Goal: Task Accomplishment & Management: Manage account settings

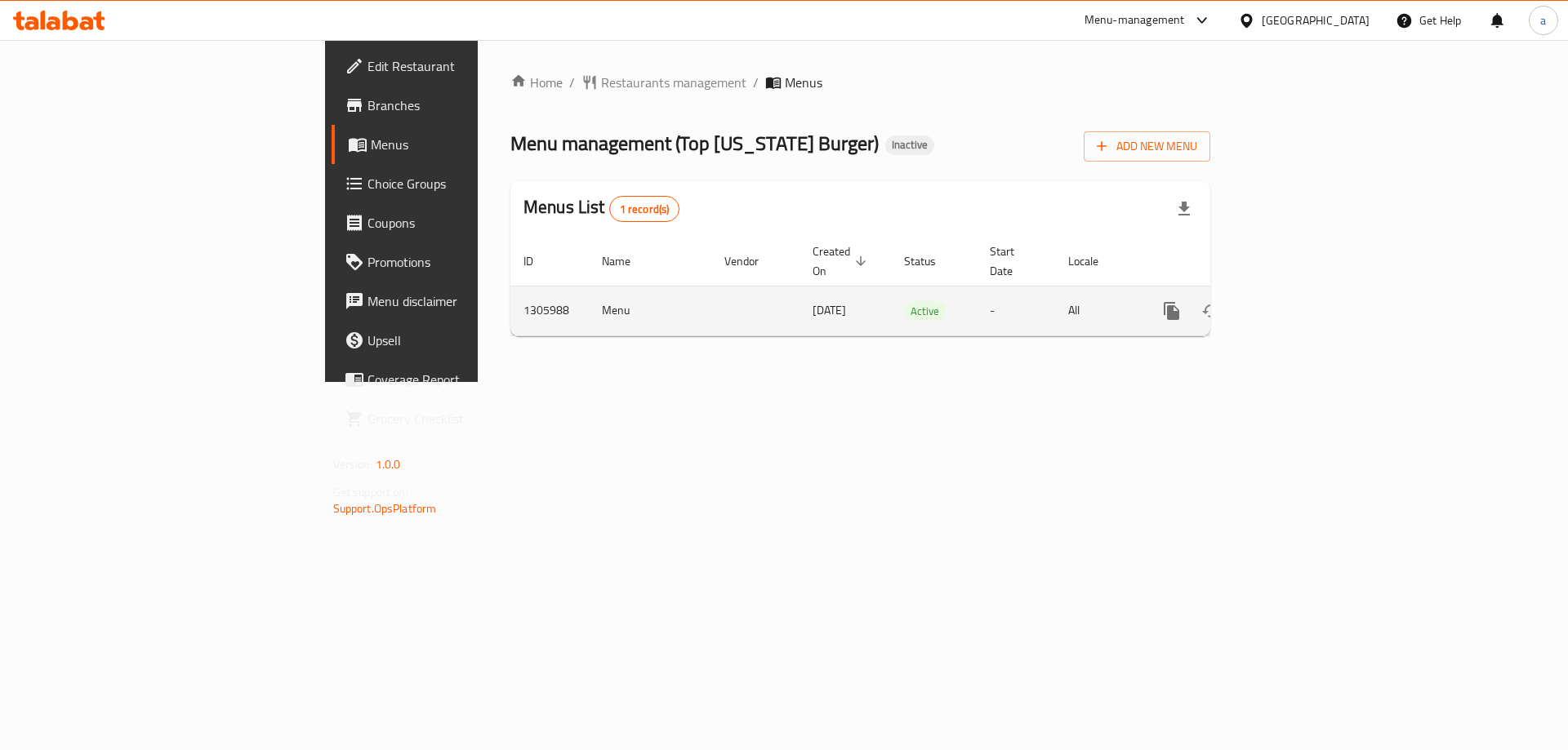
click at [1299, 301] on icon "enhanced table" at bounding box center [1289, 310] width 19 height 19
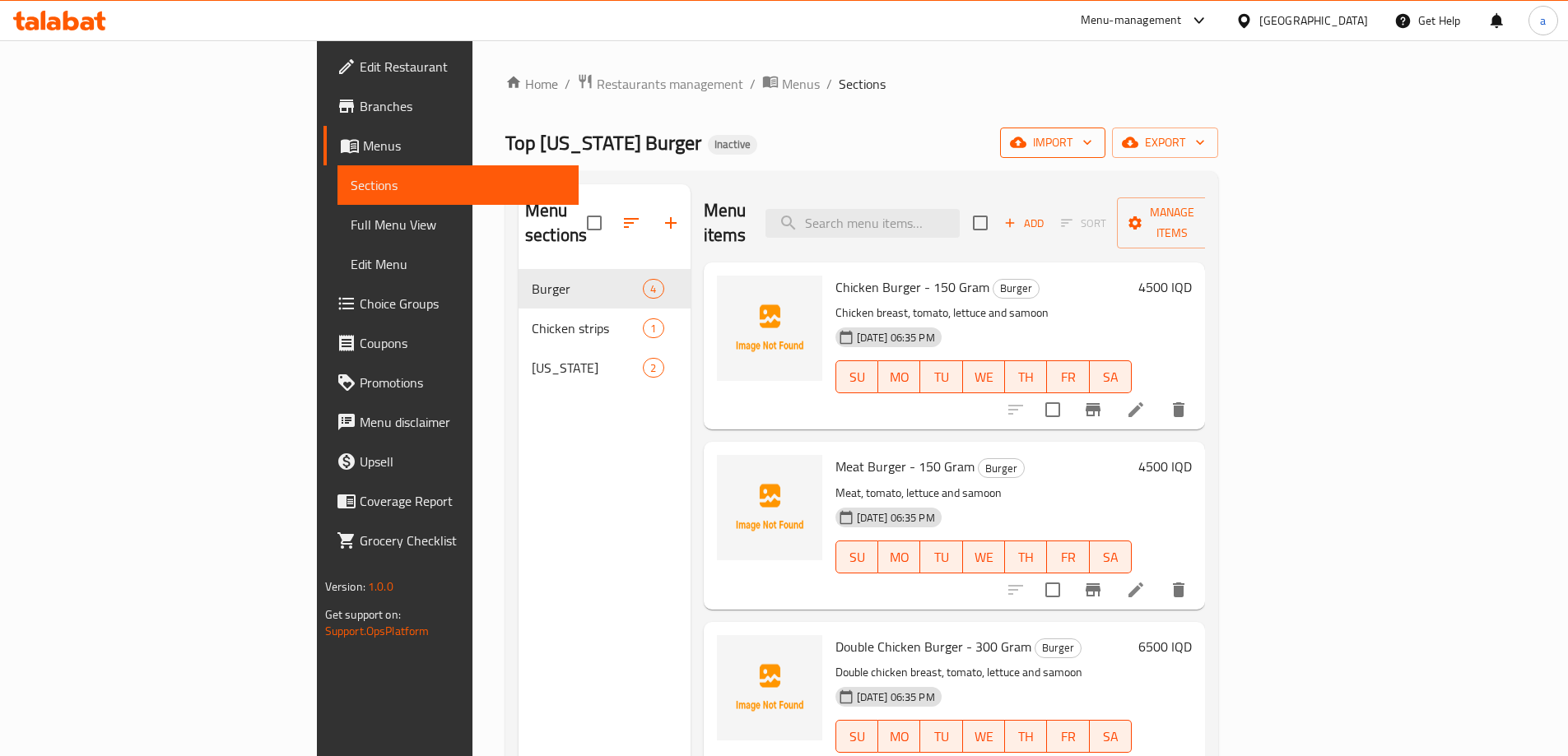
click at [1026, 147] on icon "button" at bounding box center [1018, 143] width 16 height 11
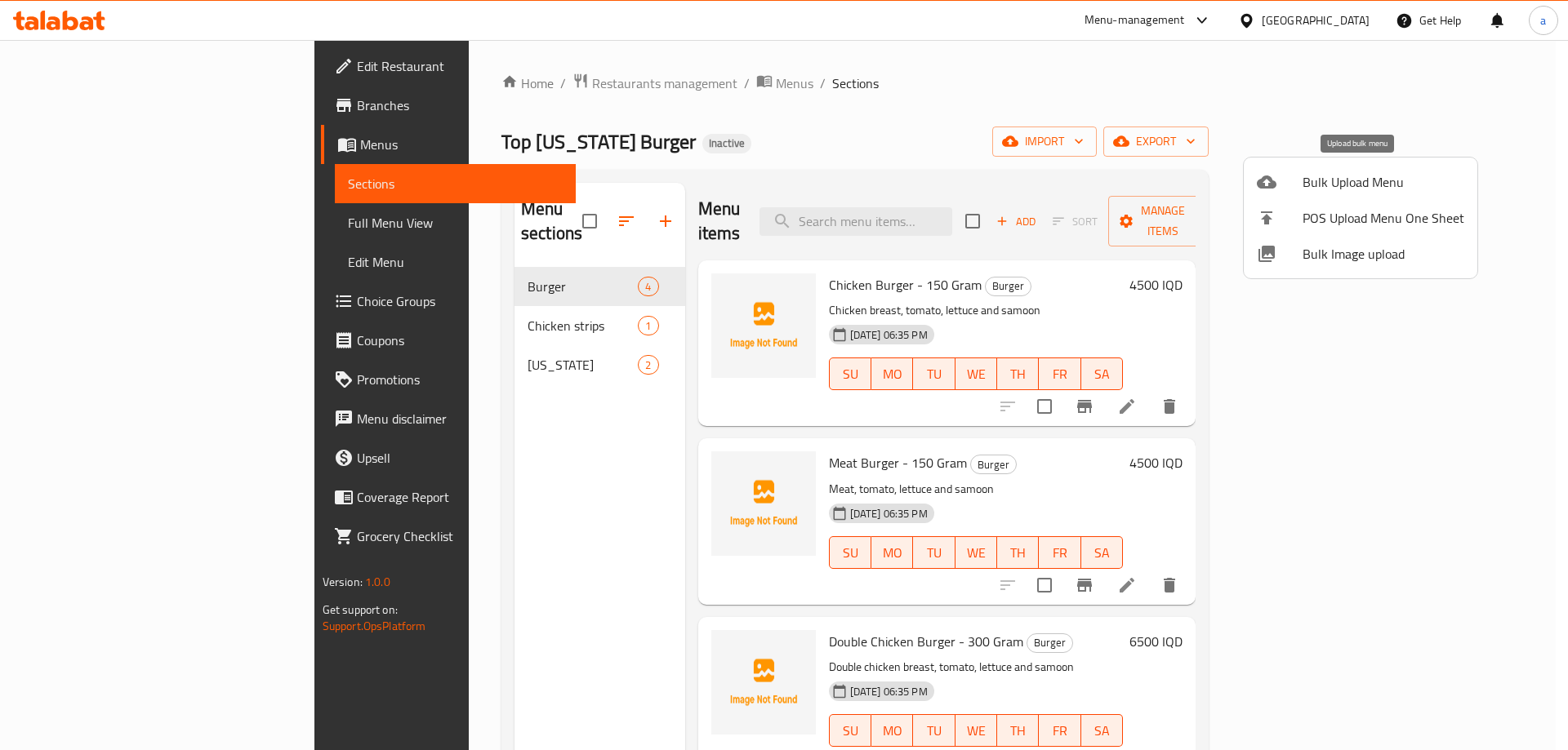
click at [1334, 176] on span "Bulk Upload Menu" at bounding box center [1383, 181] width 162 height 19
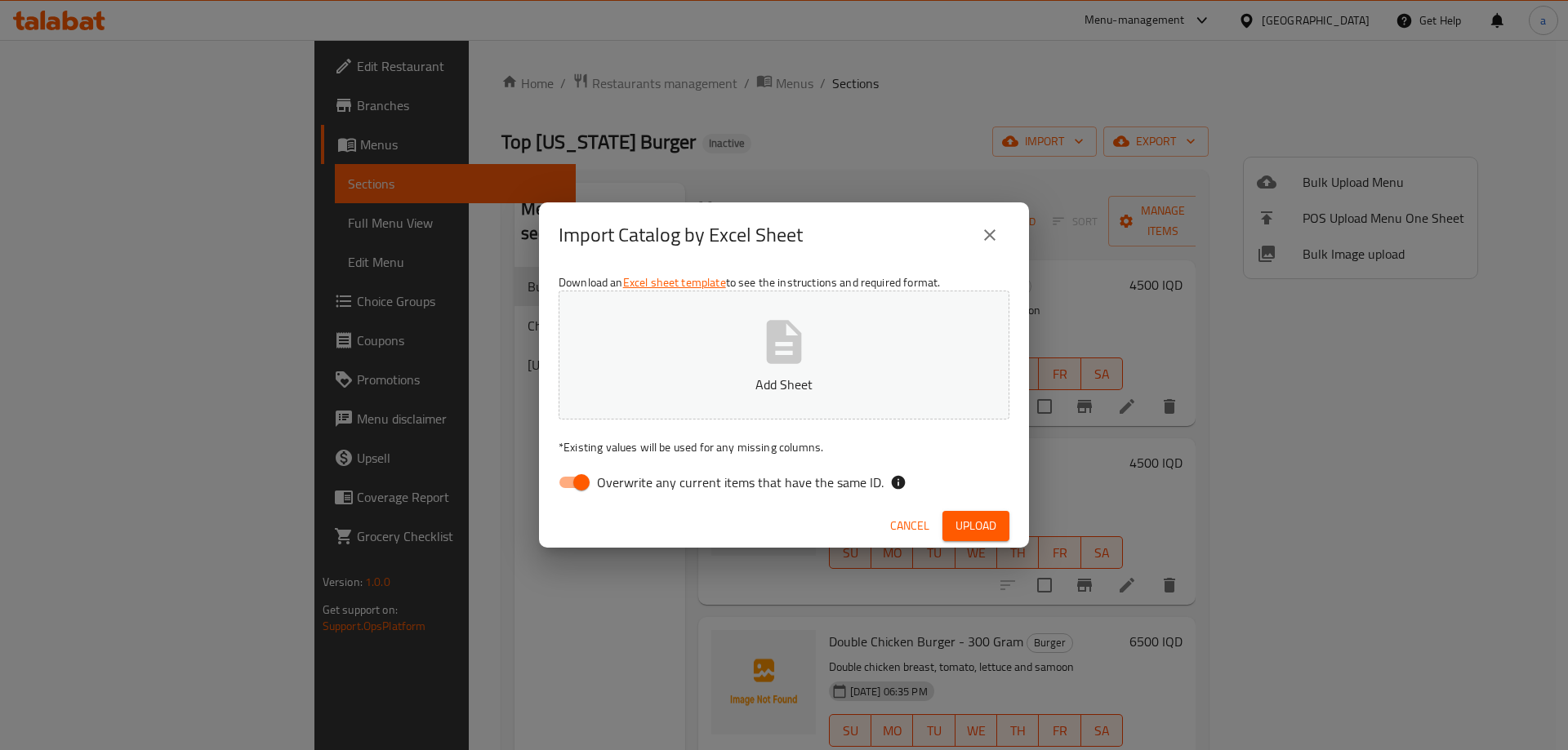
click at [580, 473] on input "Overwrite any current items that have the same ID." at bounding box center [581, 482] width 93 height 31
checkbox input "false"
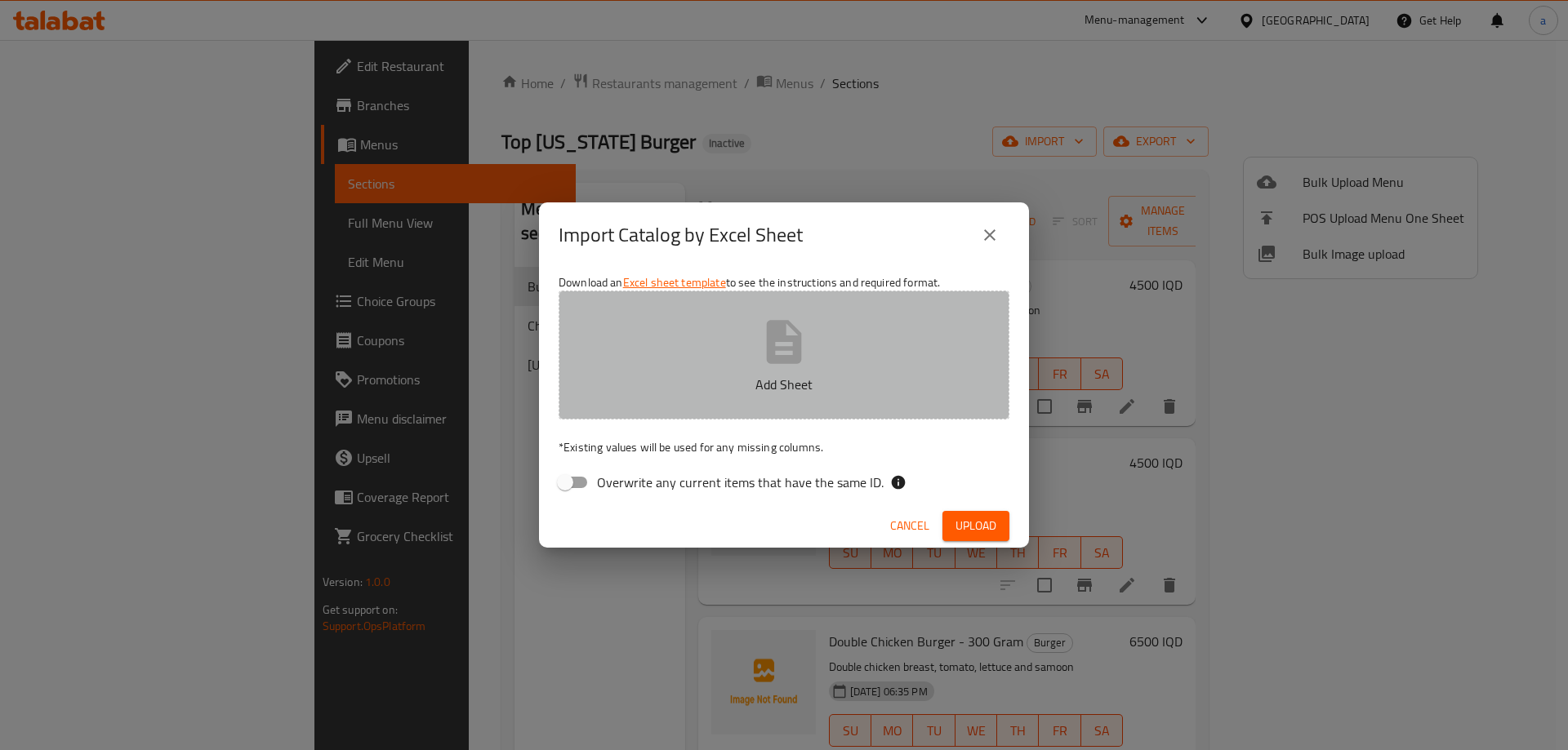
click at [707, 322] on button "Add Sheet" at bounding box center [784, 354] width 451 height 129
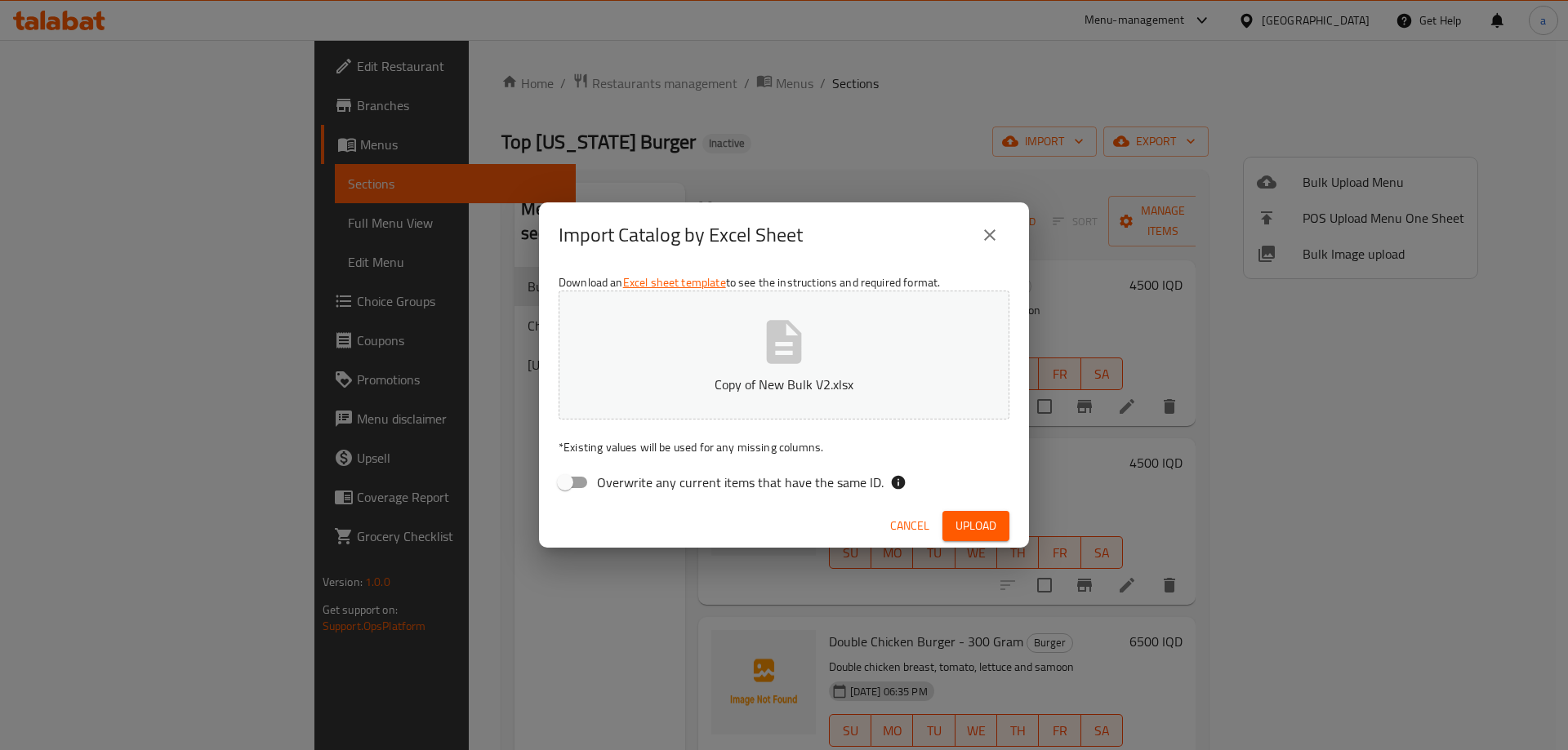
click at [974, 532] on span "Upload" at bounding box center [976, 526] width 41 height 20
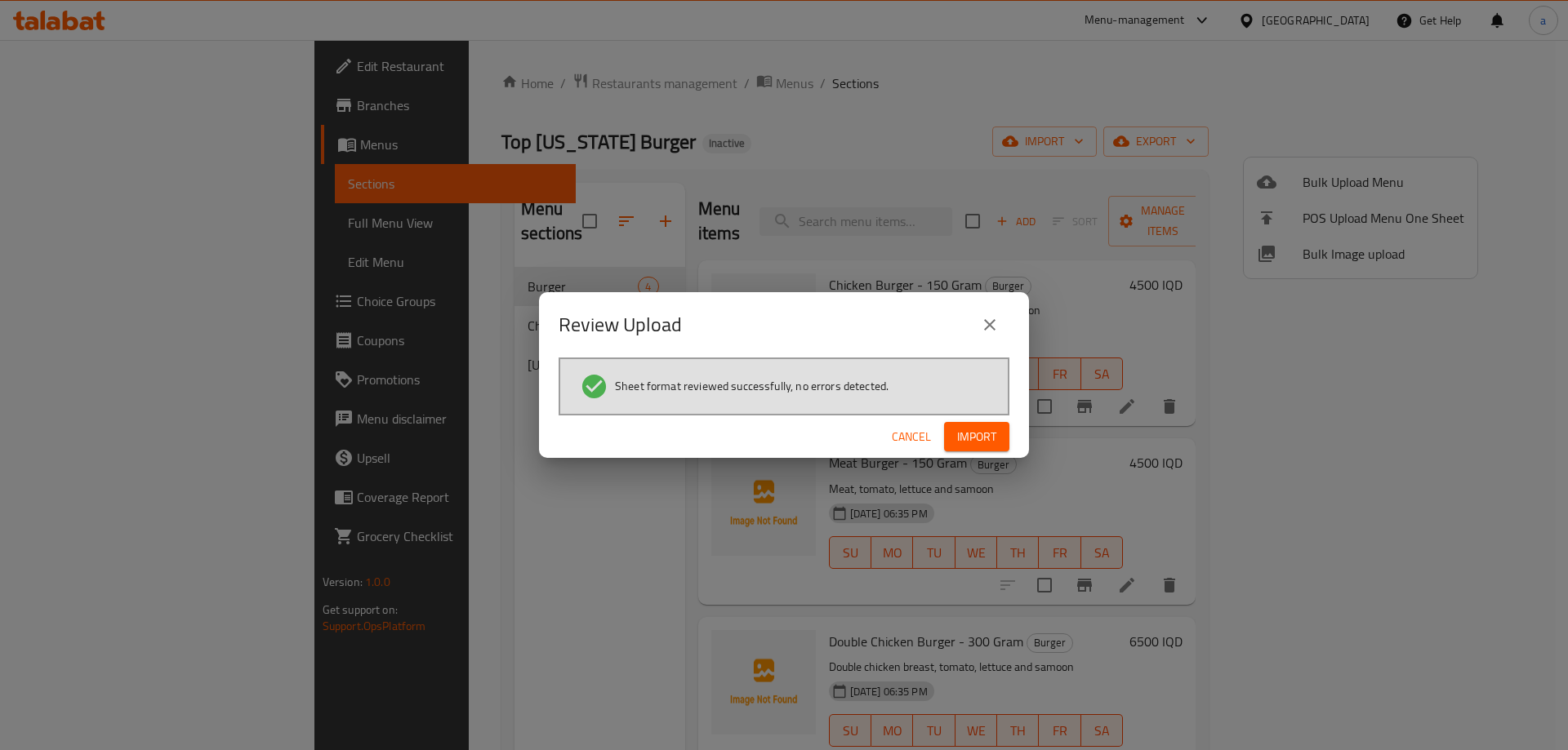
click at [972, 429] on span "Import" at bounding box center [976, 437] width 39 height 20
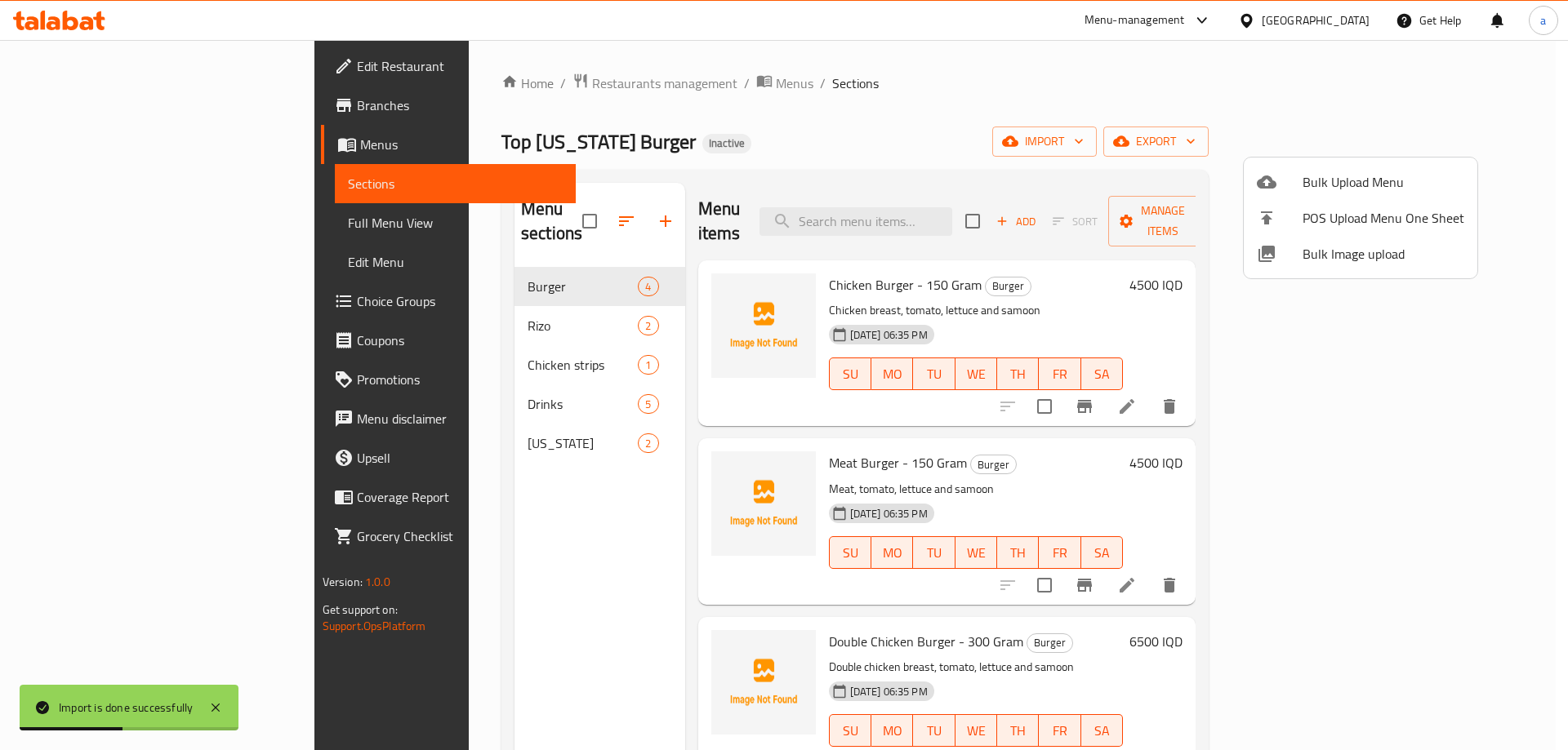
click at [538, 209] on div at bounding box center [784, 375] width 1568 height 750
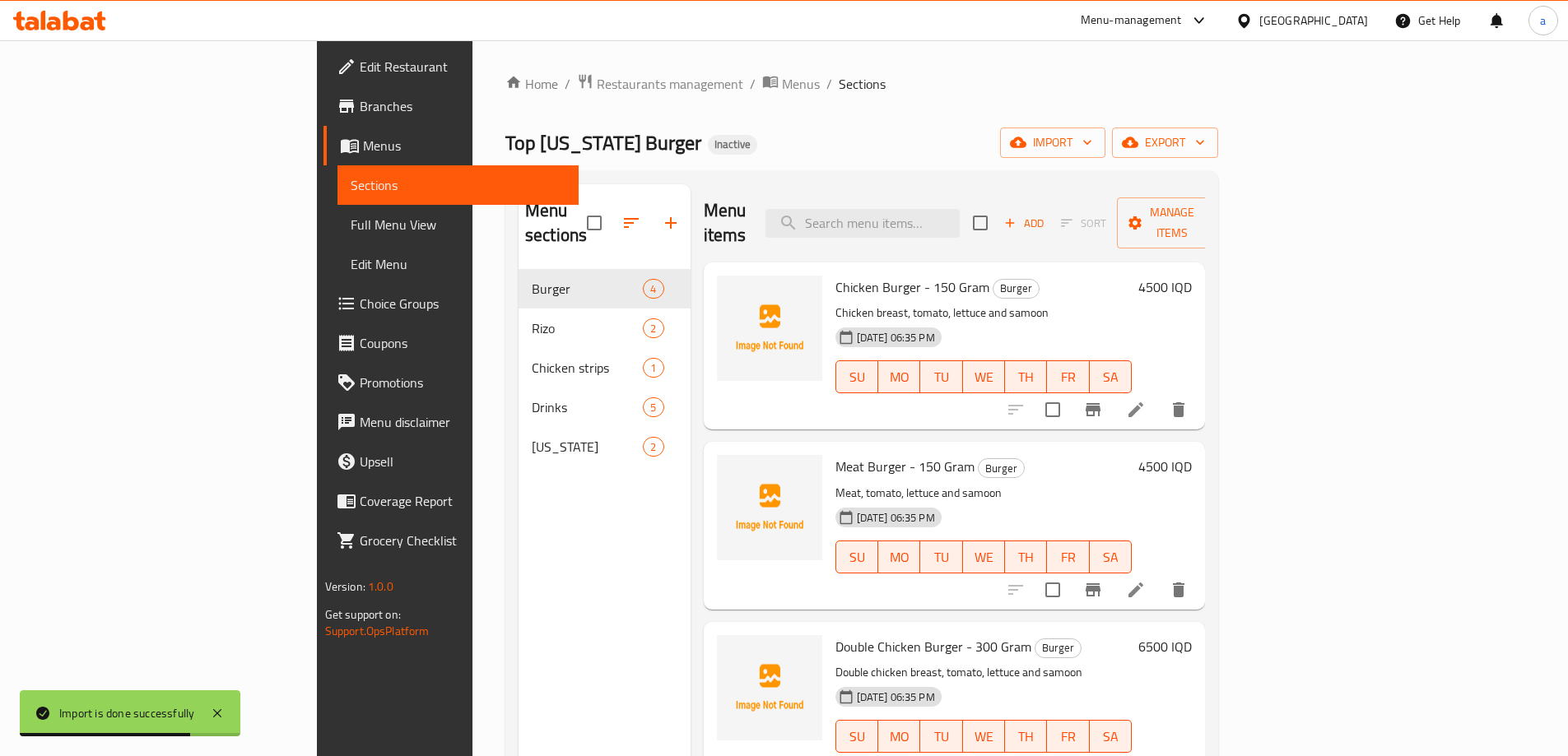
drag, startPoint x: 426, startPoint y: 377, endPoint x: 430, endPoint y: 462, distance: 85.1
click at [519, 462] on div "Menu sections Burger 4 [PERSON_NAME] 2 Chicken strips 1 Drinks 5 [US_STATE] 2" at bounding box center [605, 562] width 172 height 756
click at [621, 218] on icon "button" at bounding box center [630, 223] width 20 height 20
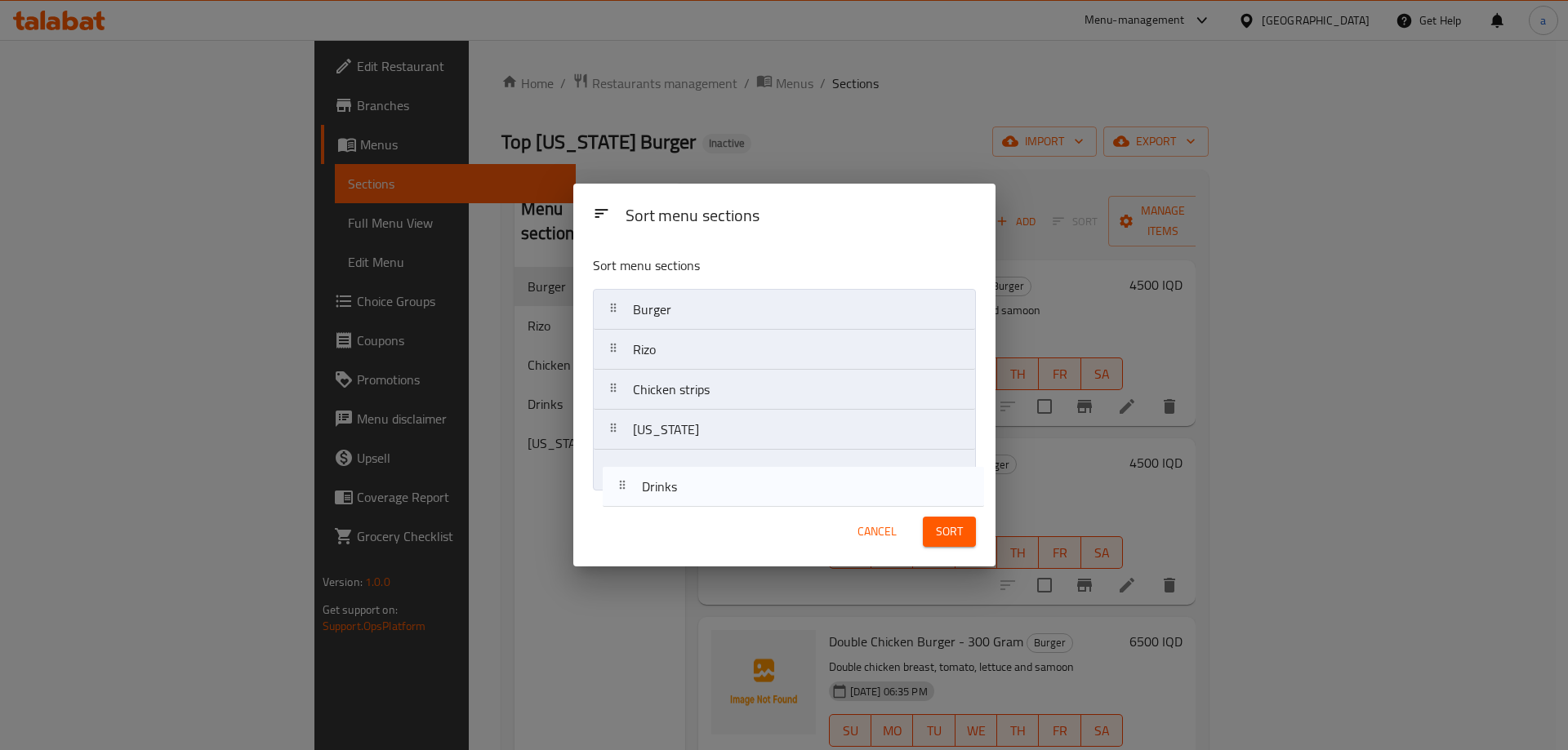
drag, startPoint x: 661, startPoint y: 429, endPoint x: 672, endPoint y: 495, distance: 66.9
click at [672, 495] on div "Sort menu sections Burger Rizo Chicken strips Drinks [US_STATE]" at bounding box center [784, 370] width 422 height 255
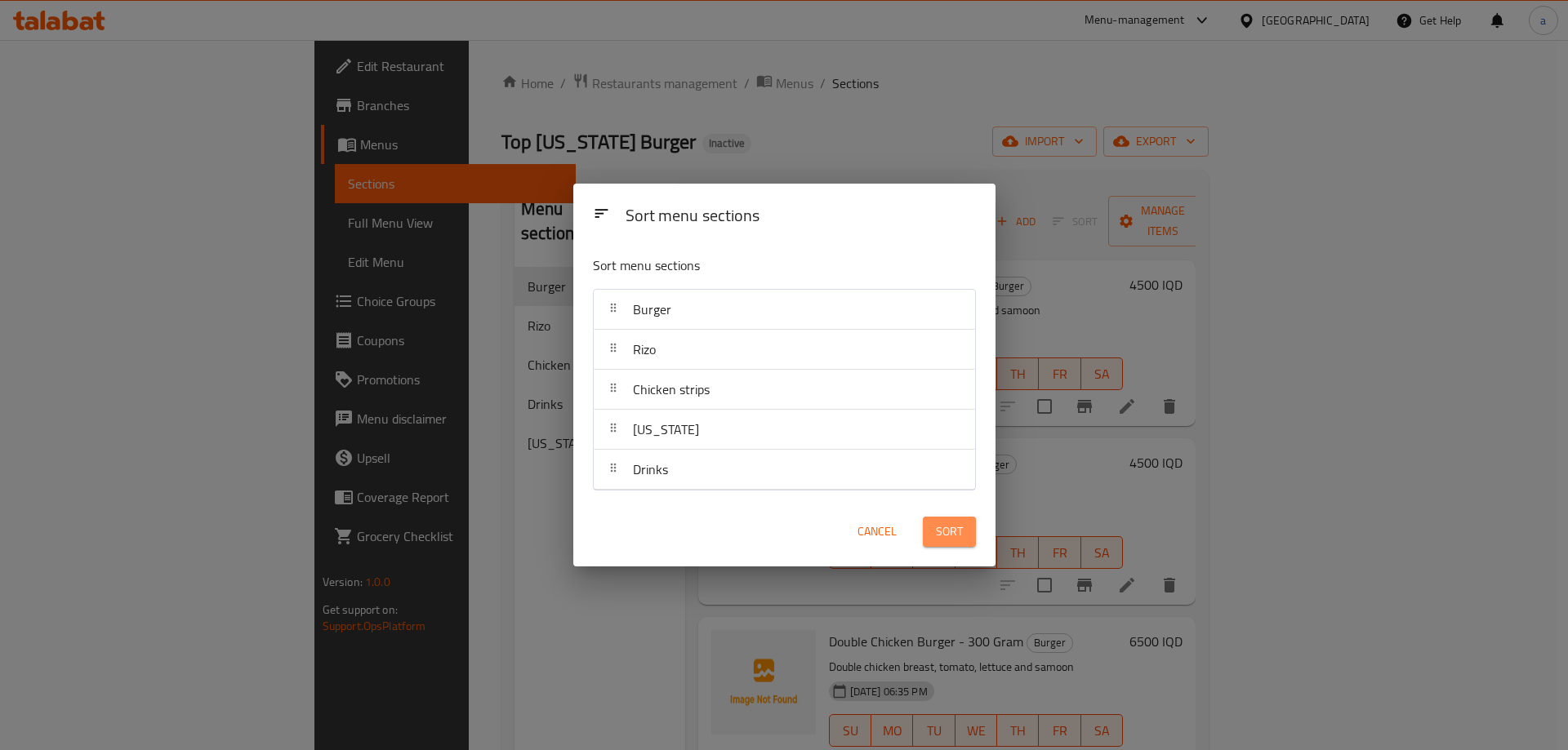
click at [937, 529] on span "Sort" at bounding box center [949, 531] width 27 height 20
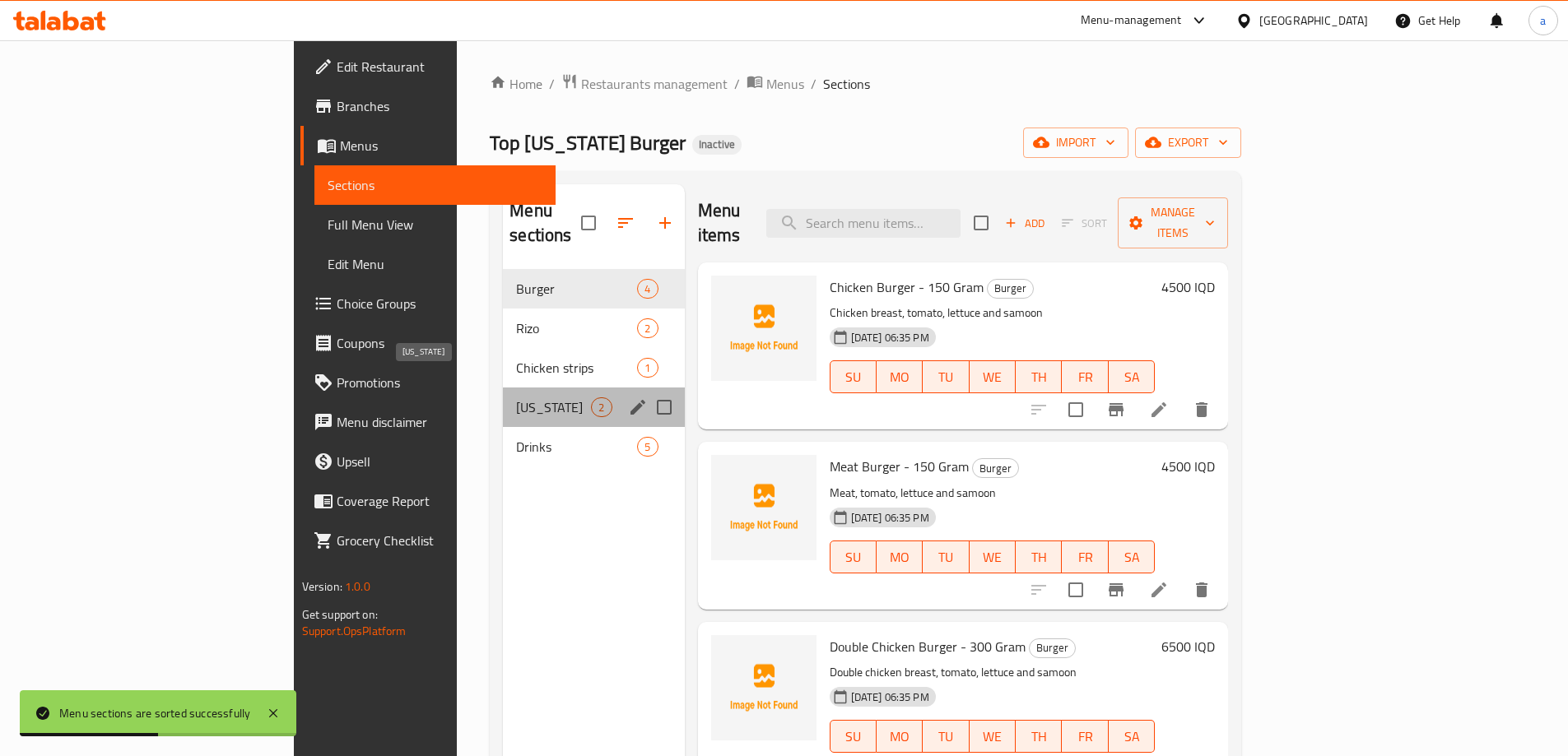
click at [516, 397] on span "[US_STATE]" at bounding box center [554, 406] width 75 height 20
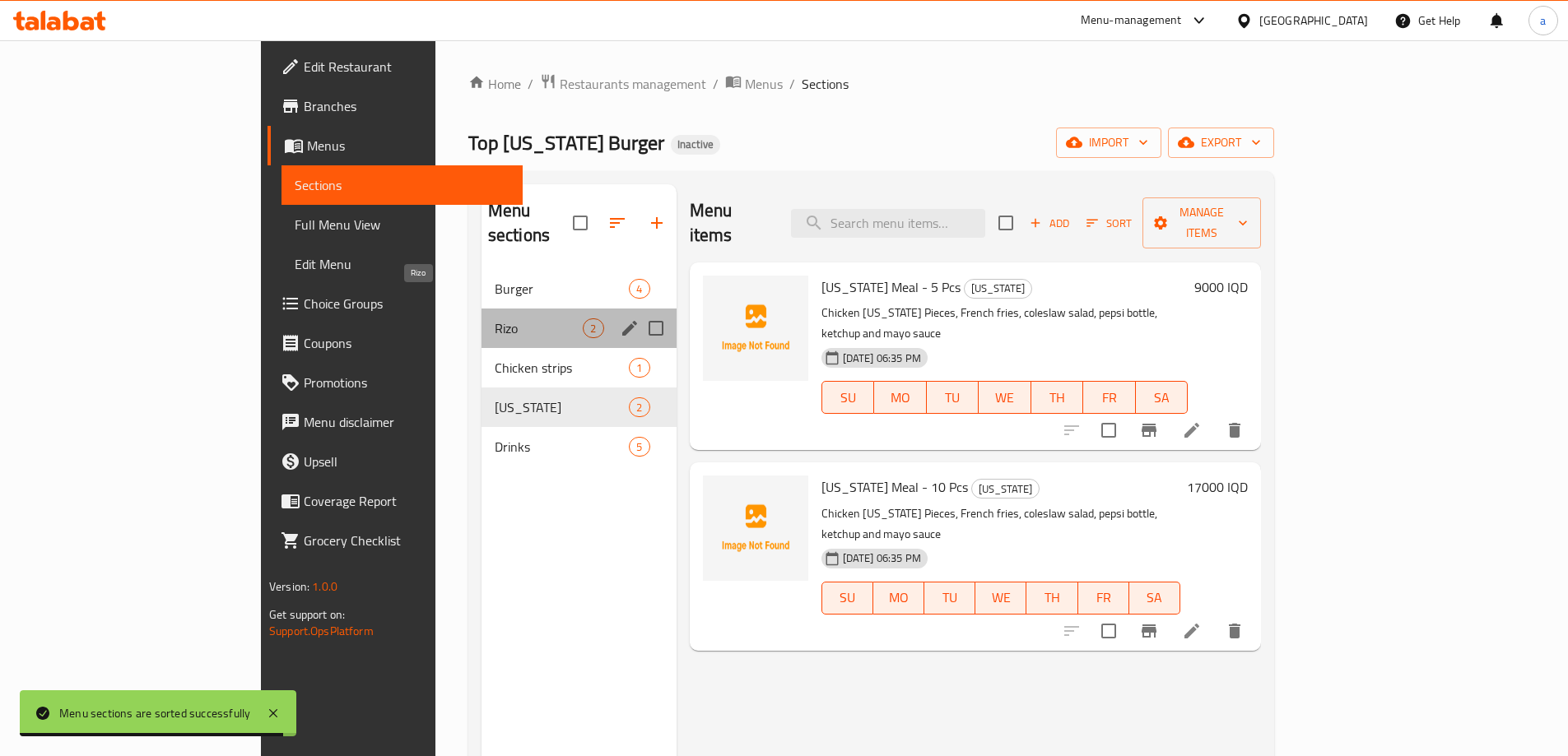
click at [494, 318] on span "Rizo" at bounding box center [539, 327] width 88 height 20
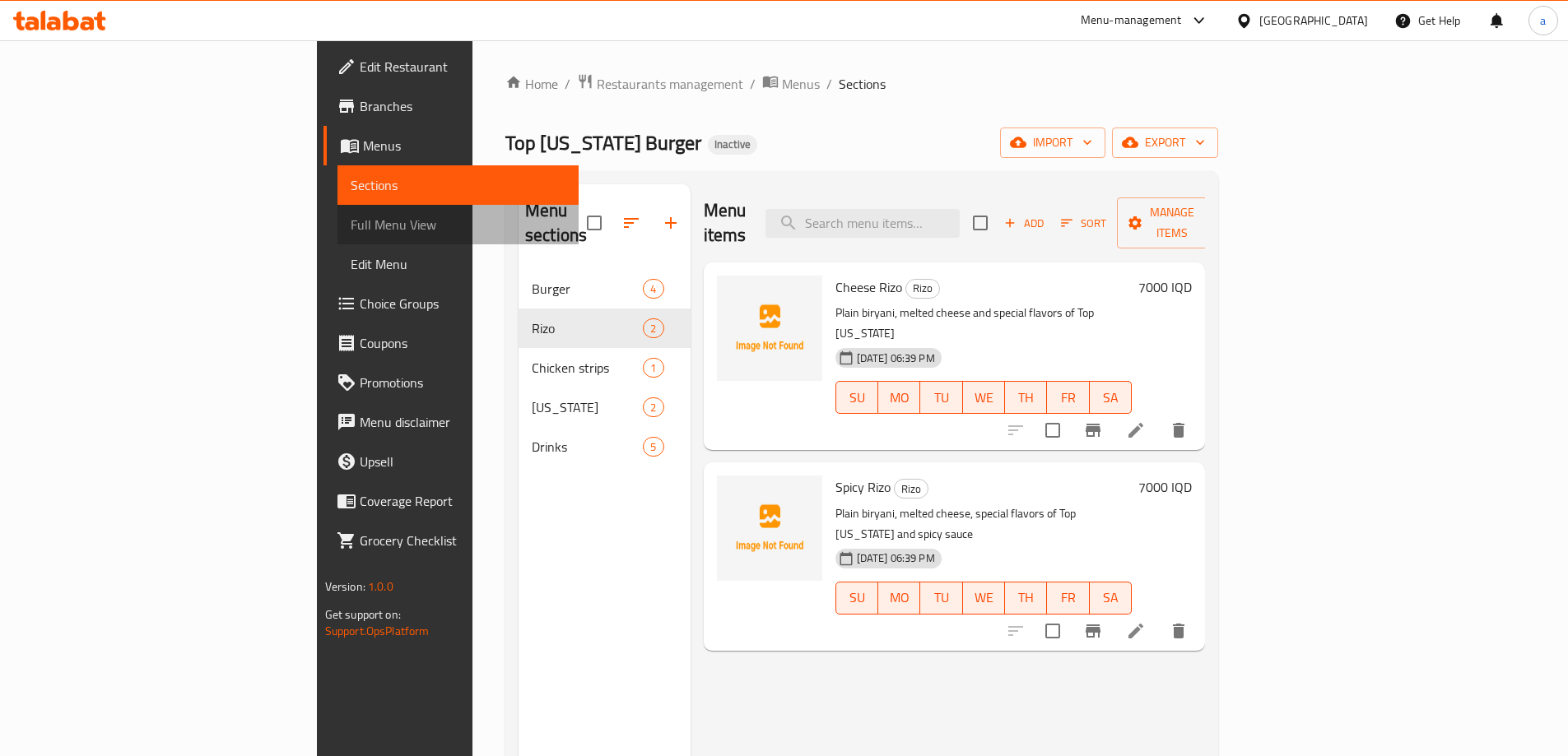
click at [338, 239] on link "Full Menu View" at bounding box center [458, 225] width 241 height 39
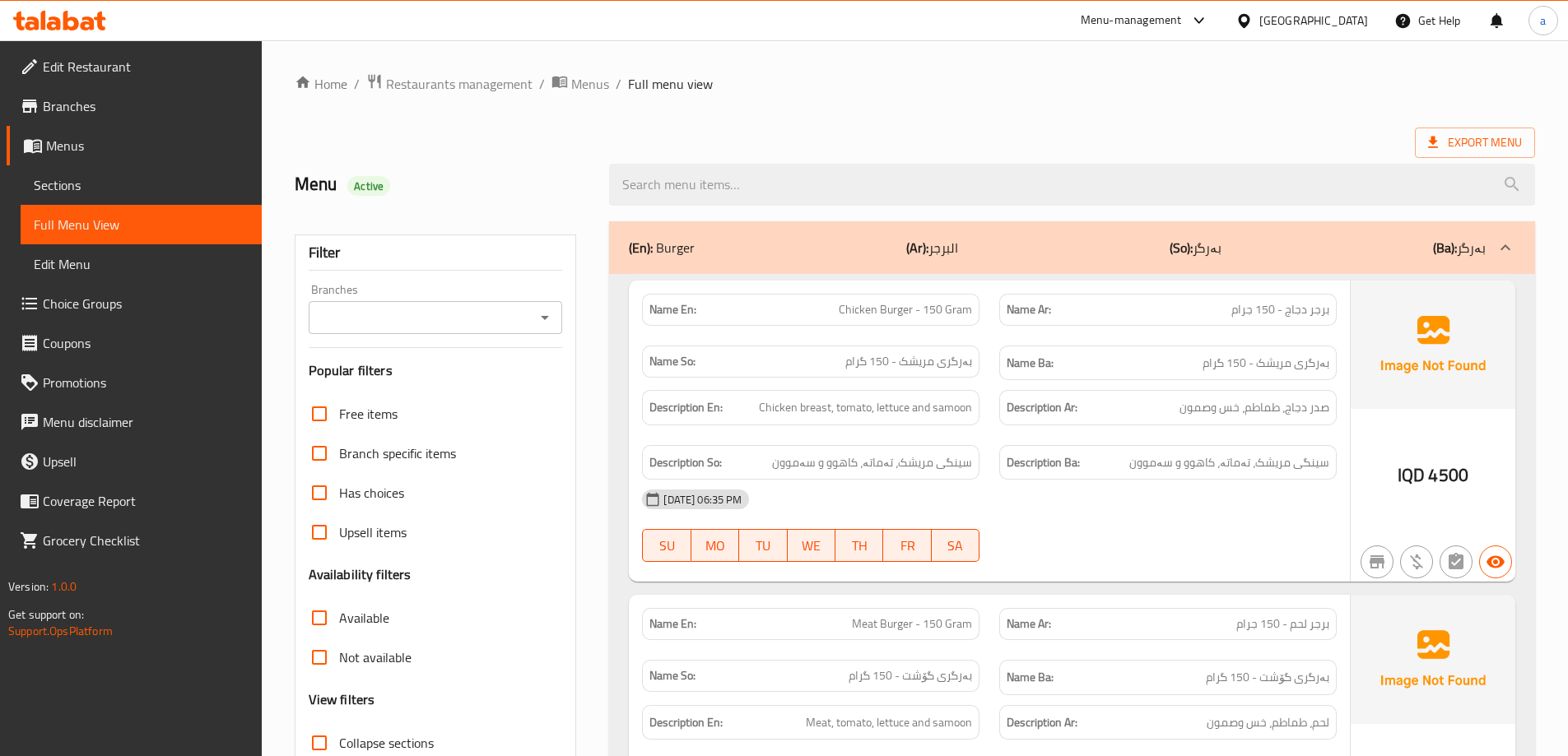
click at [537, 315] on icon "Open" at bounding box center [545, 317] width 20 height 20
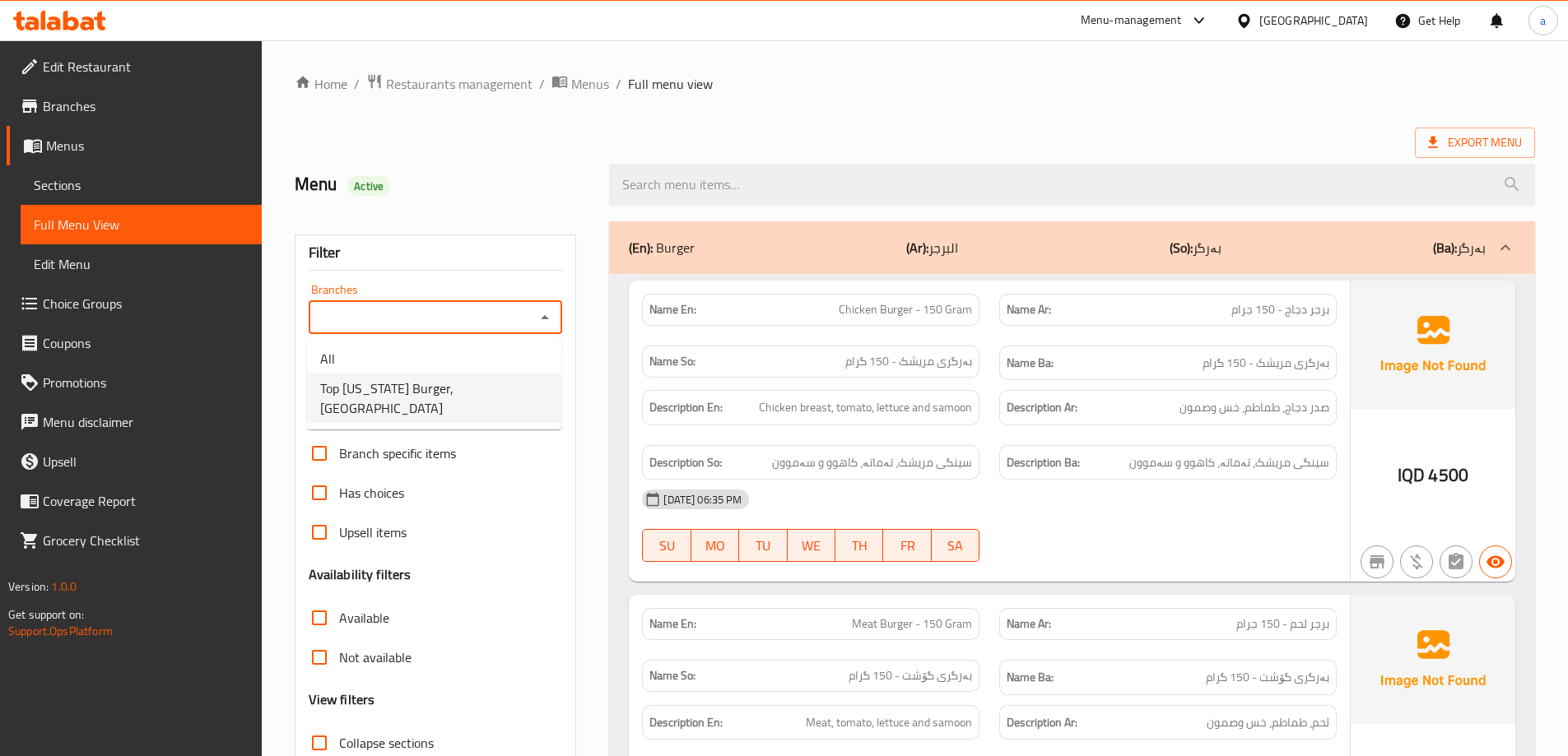
click at [477, 392] on span "Top [US_STATE] Burger, [GEOGRAPHIC_DATA]" at bounding box center [434, 398] width 228 height 39
type input "Top [US_STATE] Burger, [GEOGRAPHIC_DATA]"
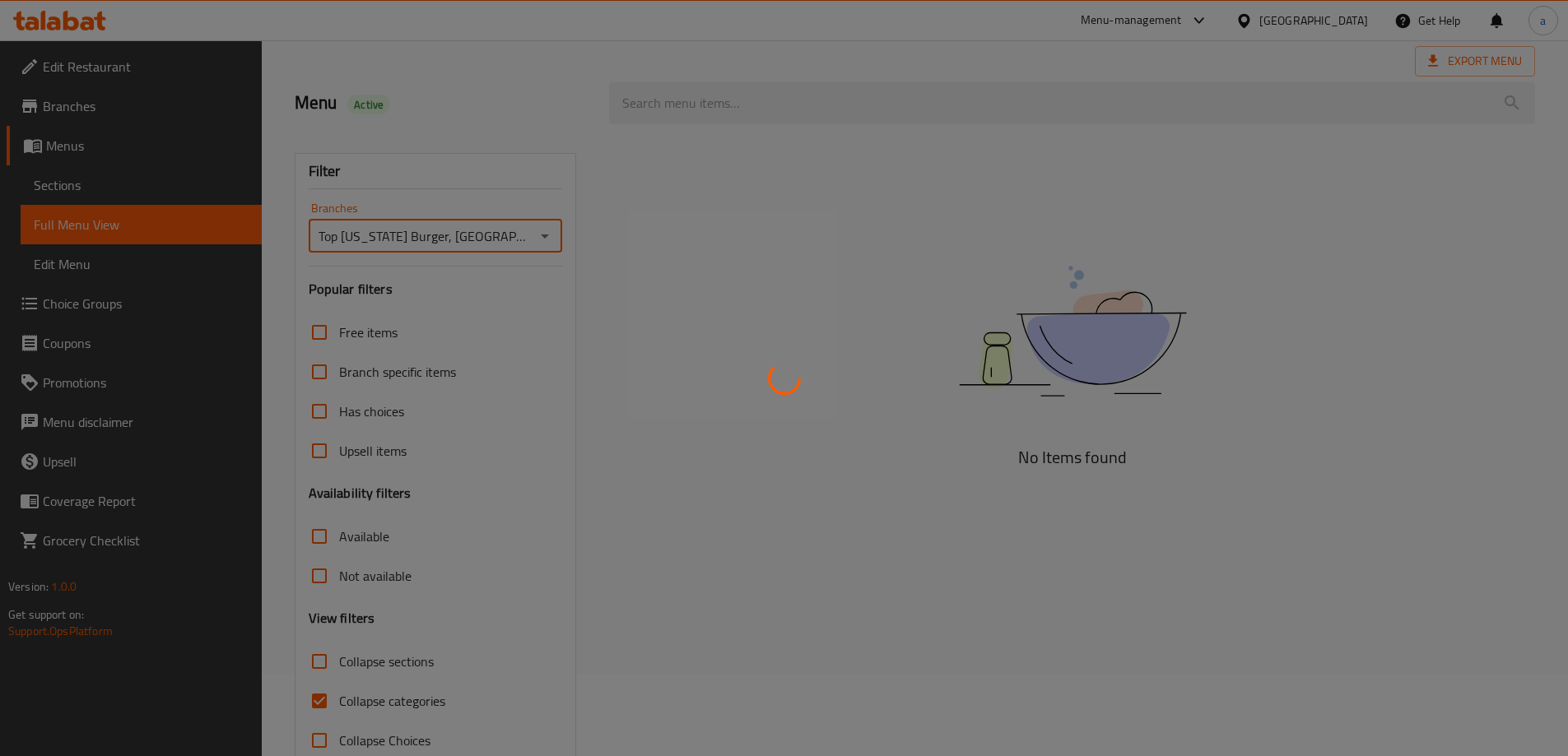
scroll to position [119, 0]
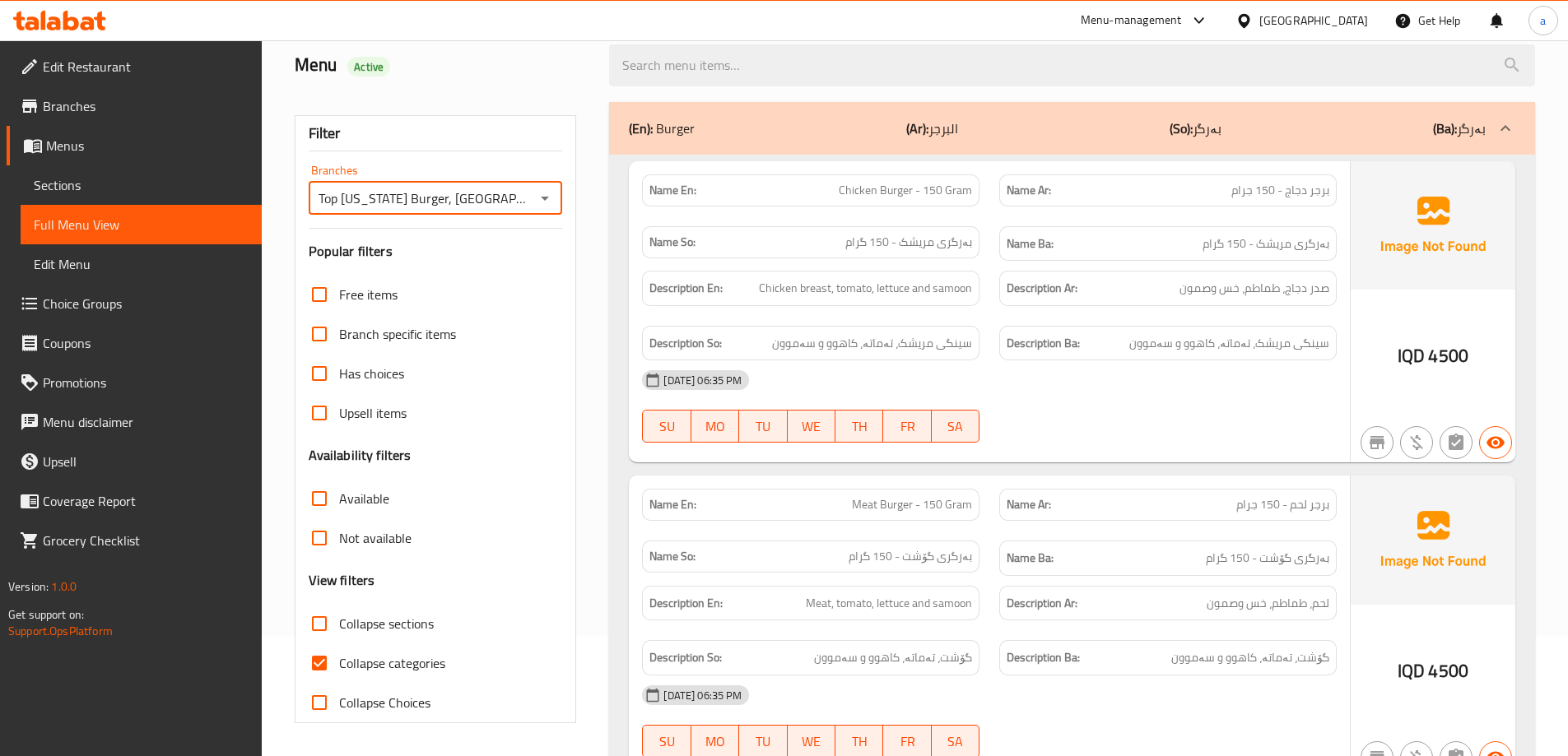
click at [313, 661] on input "Collapse categories" at bounding box center [319, 663] width 39 height 39
checkbox input "false"
click at [330, 621] on input "Collapse sections" at bounding box center [319, 623] width 39 height 39
checkbox input "true"
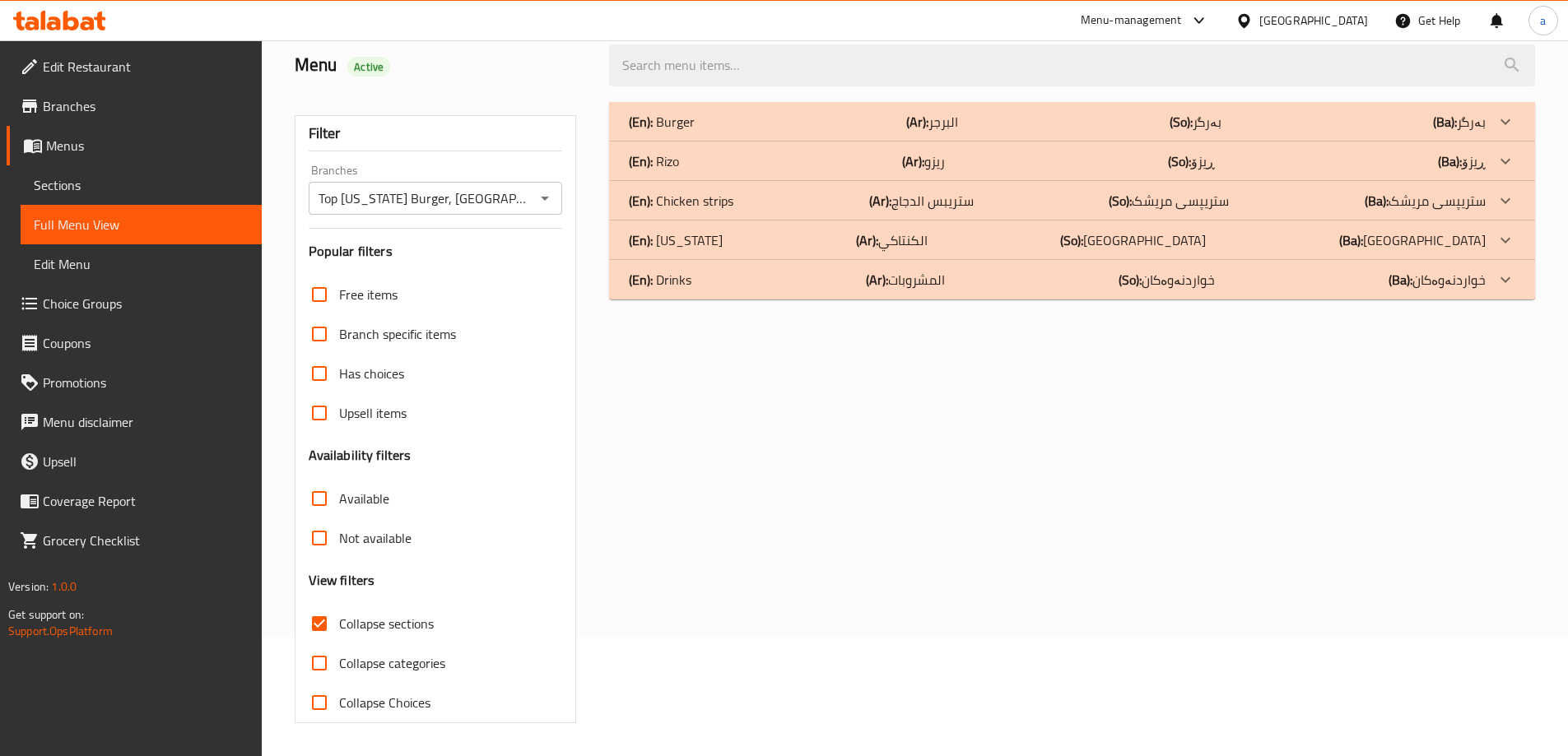
click at [1476, 132] on p "(Ba): خواردنەوەکان" at bounding box center [1459, 122] width 53 height 20
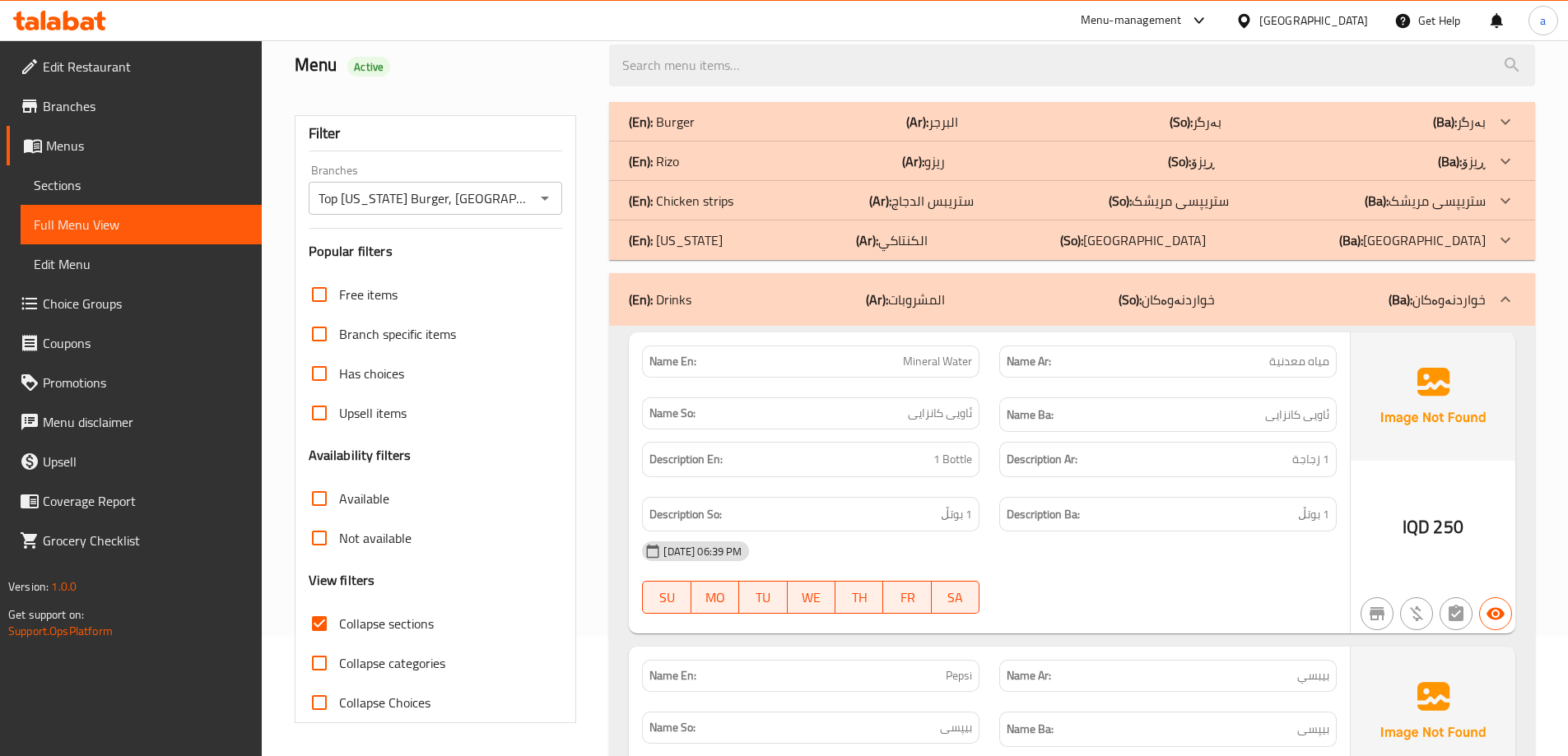
click at [1494, 141] on div at bounding box center [1505, 122] width 39 height 39
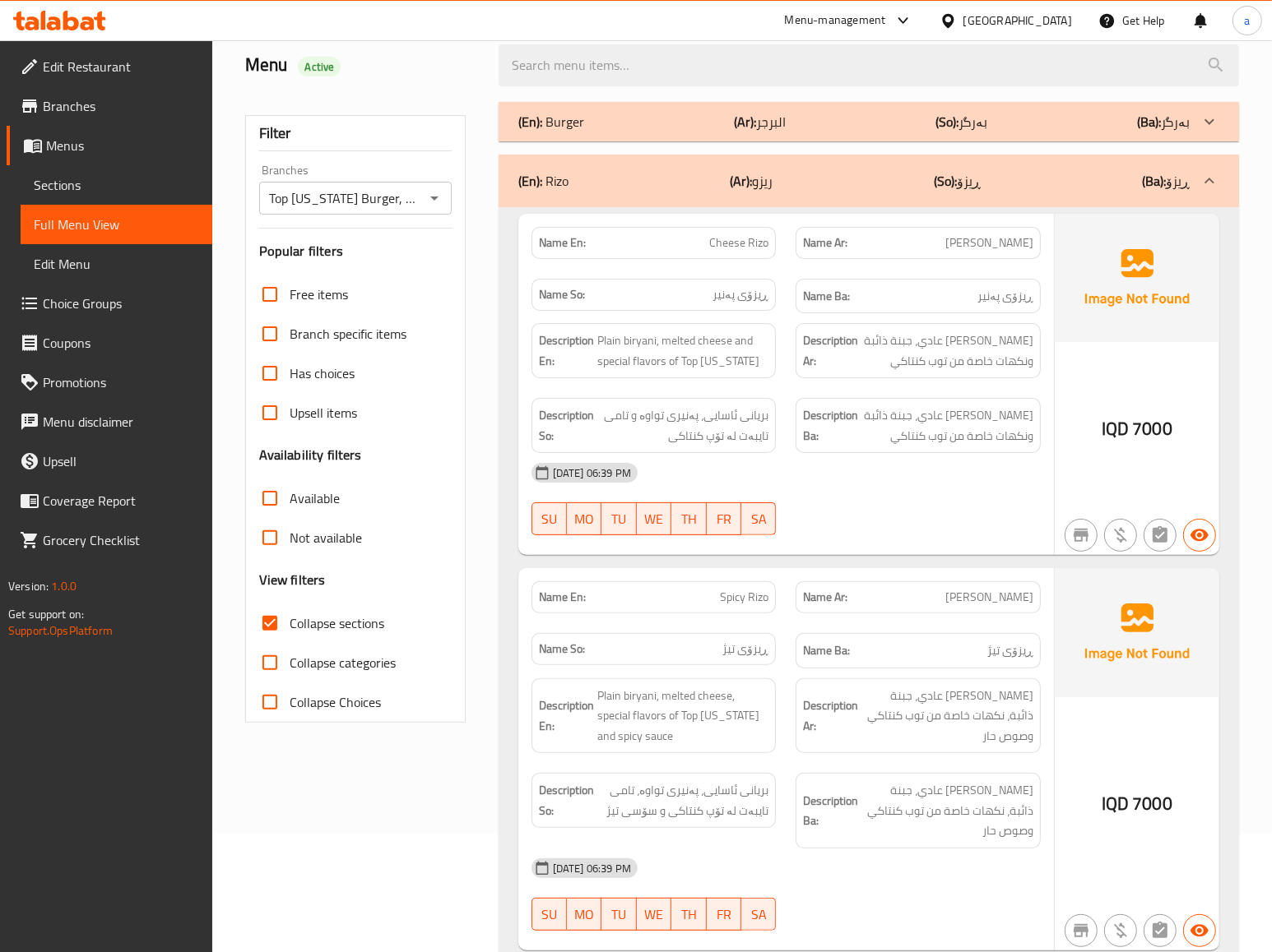
click at [395, 722] on div "Collapse Choices" at bounding box center [355, 702] width 192 height 39
click at [400, 502] on div "Available" at bounding box center [355, 498] width 192 height 39
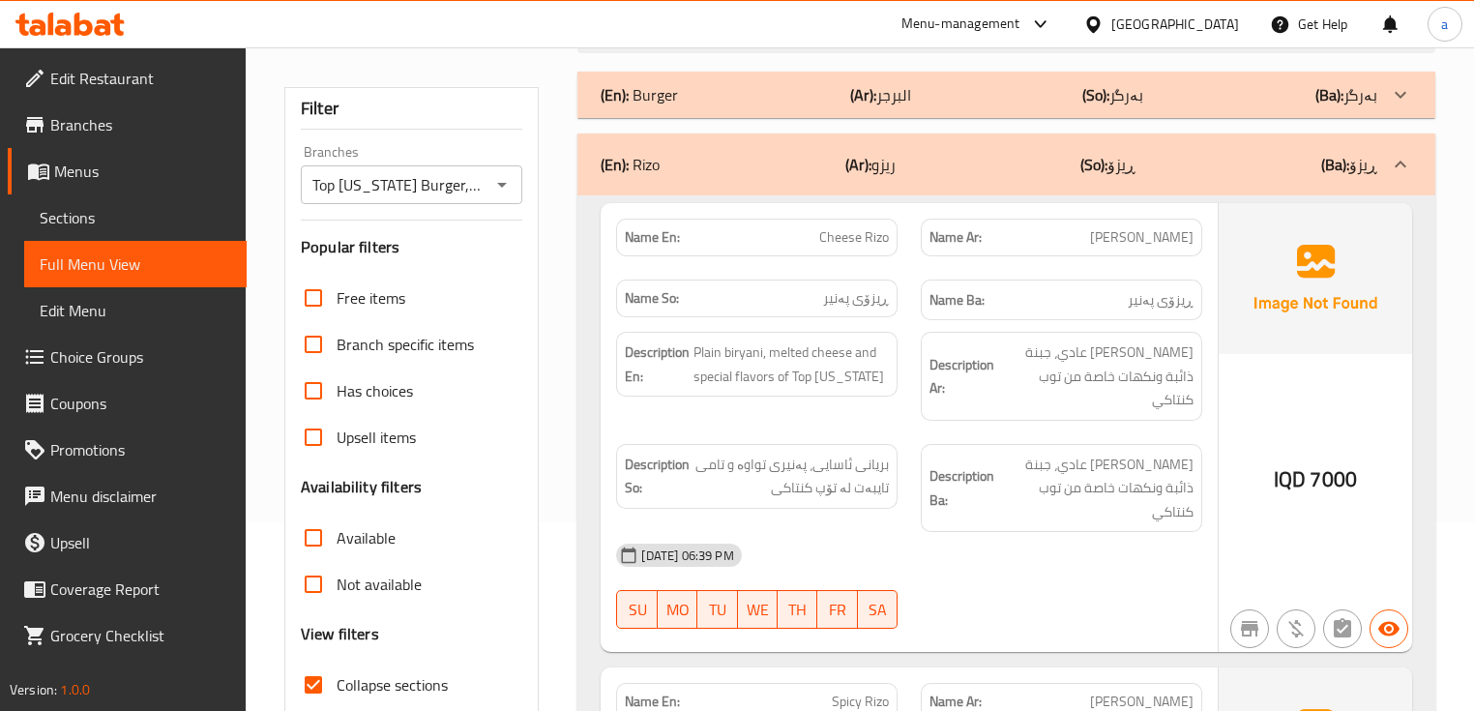
scroll to position [348, 0]
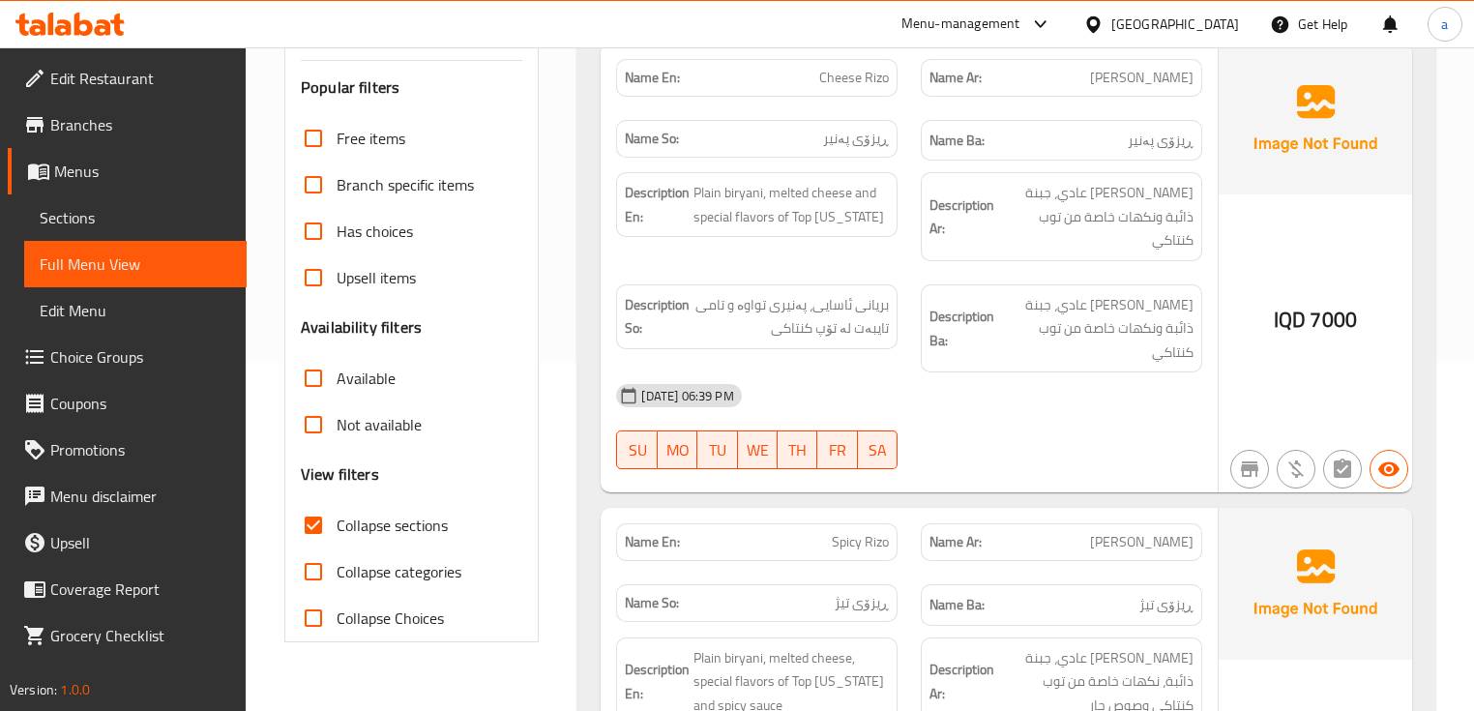
click at [182, 235] on link "Sections" at bounding box center [135, 217] width 223 height 46
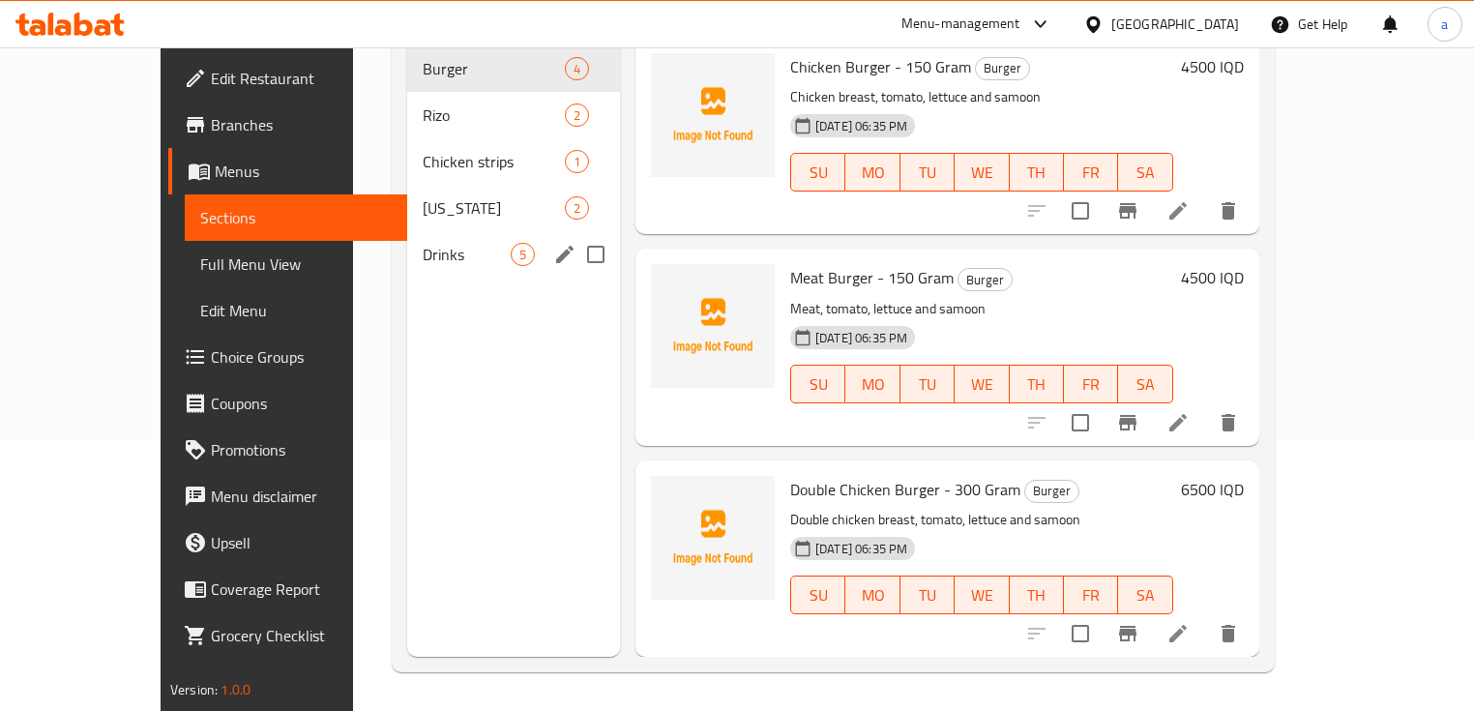
scroll to position [271, 0]
click at [423, 104] on span "Rizo" at bounding box center [494, 115] width 142 height 23
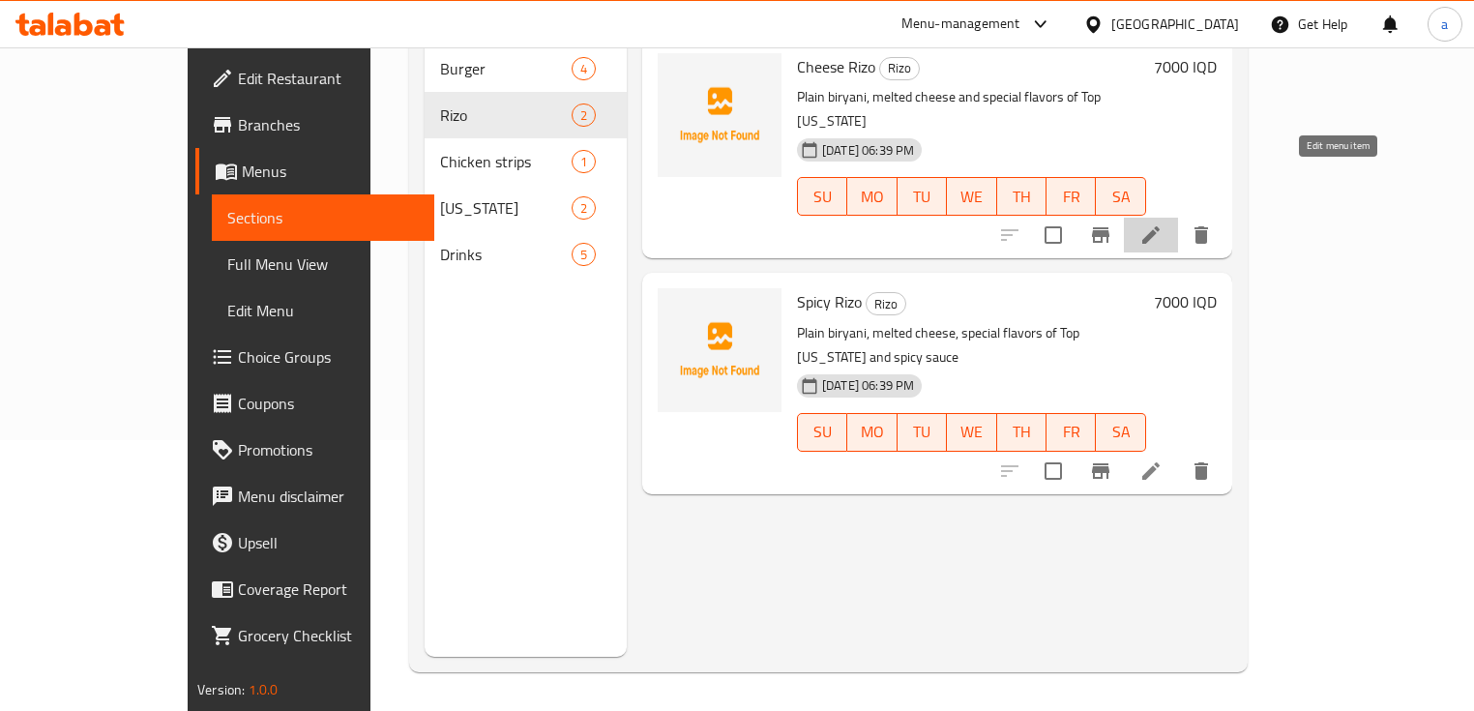
click at [1163, 223] on icon at bounding box center [1151, 234] width 23 height 23
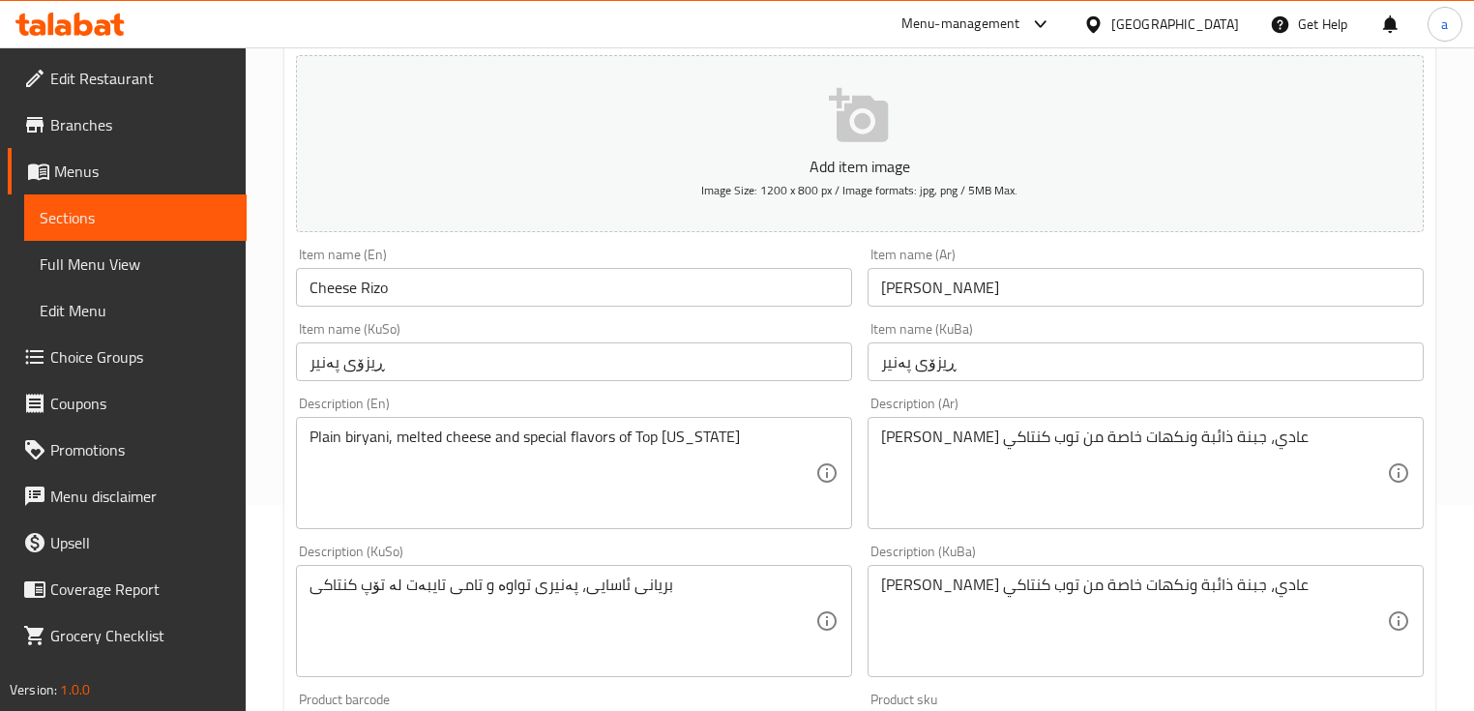
scroll to position [412, 0]
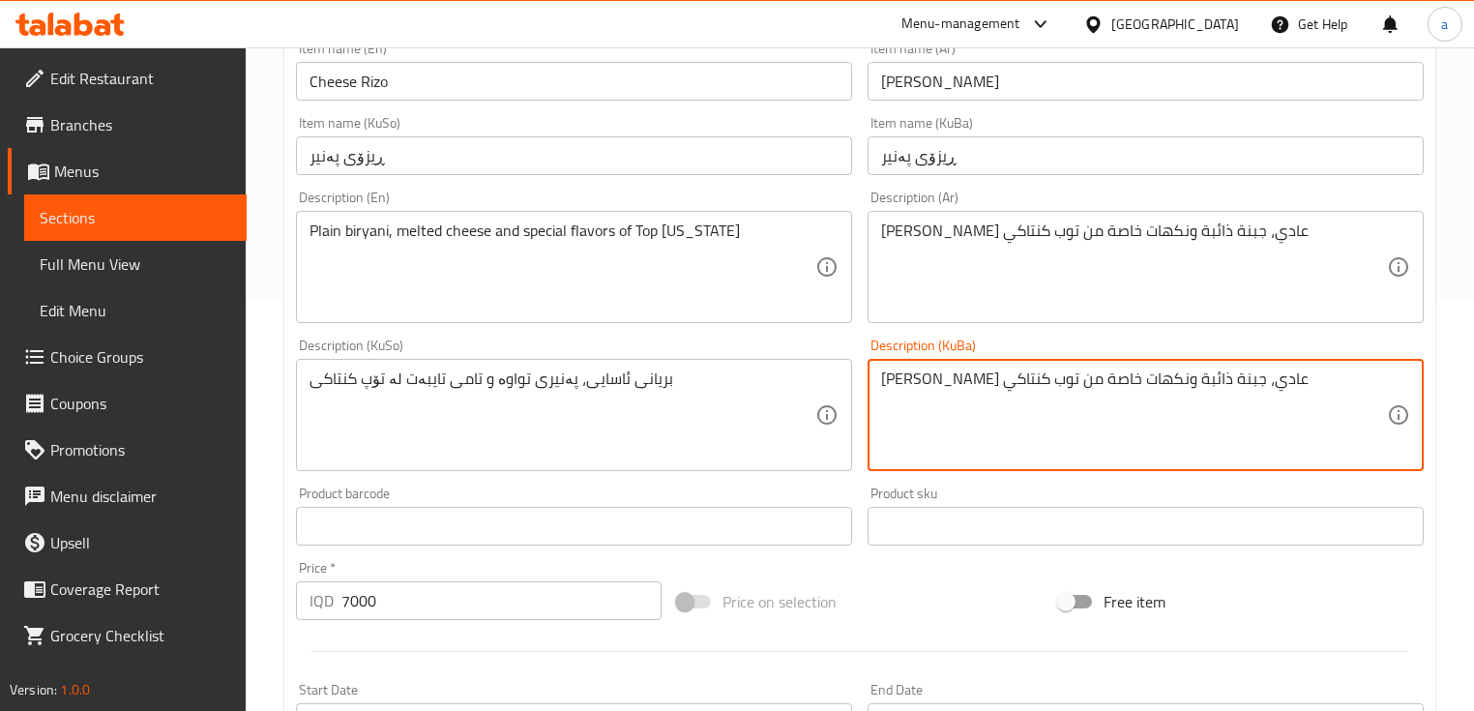
drag, startPoint x: 1170, startPoint y: 385, endPoint x: 875, endPoint y: 392, distance: 295.2
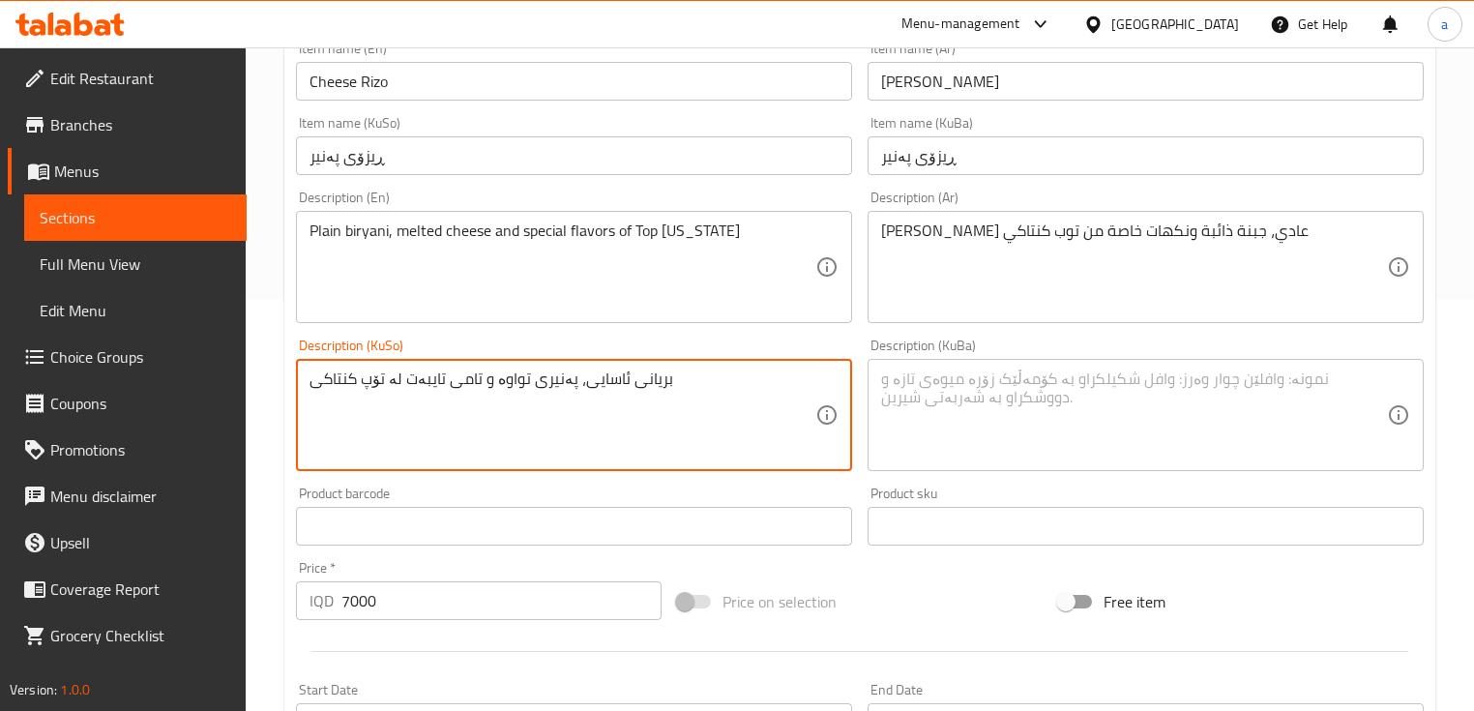
drag, startPoint x: 706, startPoint y: 387, endPoint x: 296, endPoint y: 384, distance: 410.2
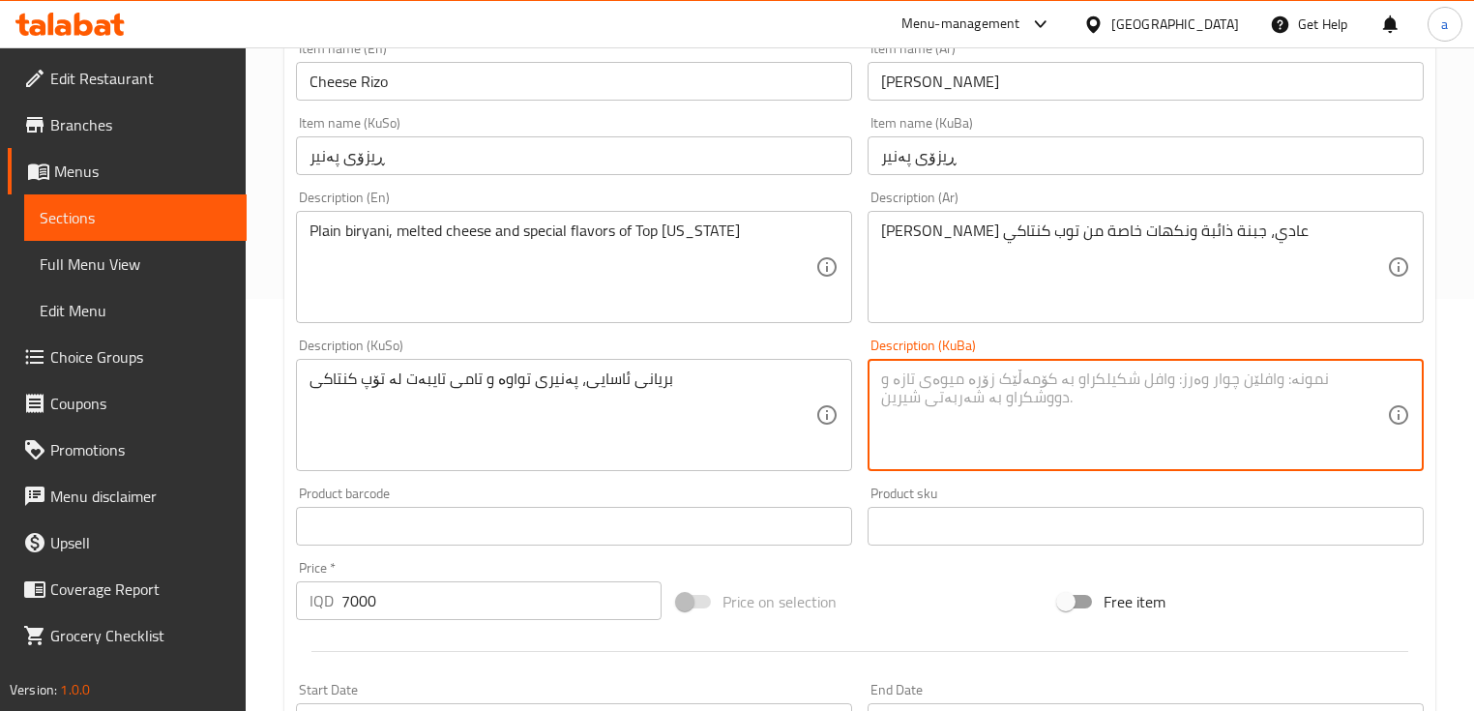
click at [975, 397] on textarea at bounding box center [1134, 416] width 506 height 92
paste textarea "بریانی ئاسایی، پەنیری تواوە و تامی تایبەت لە تۆپ کنتاکی"
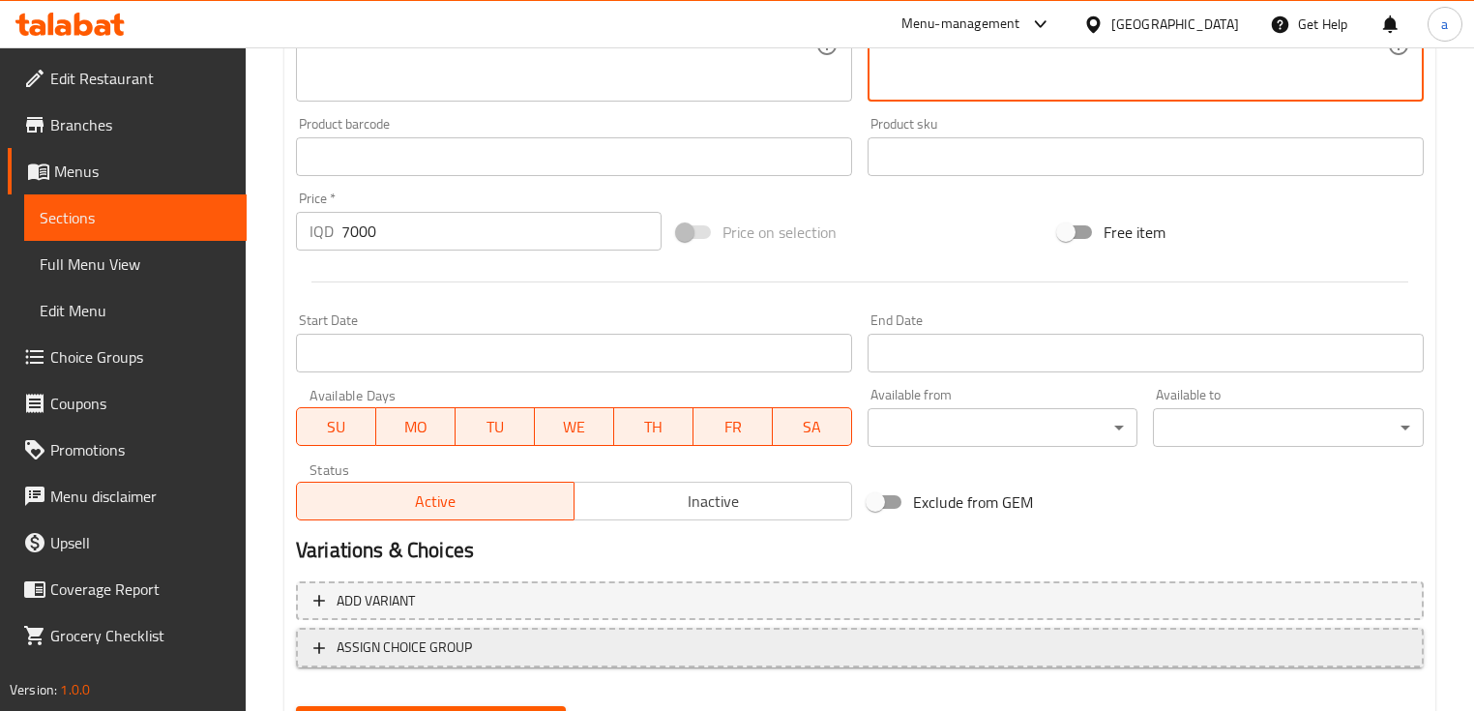
scroll to position [878, 0]
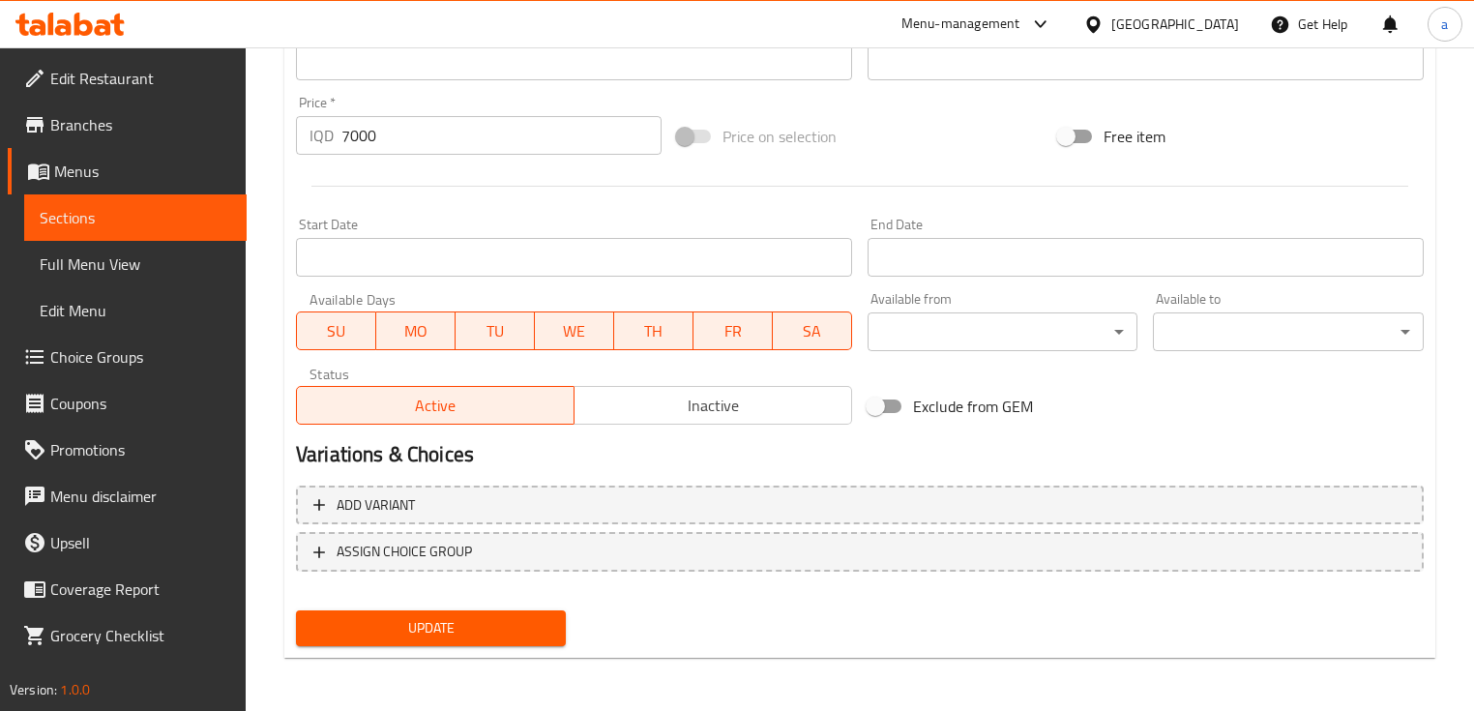
type textarea "بریانی ئاسایی، پەنیری تواوە و تامی تایبەت لە تۆپ کنتاکی"
click at [499, 633] on span "Update" at bounding box center [431, 628] width 239 height 24
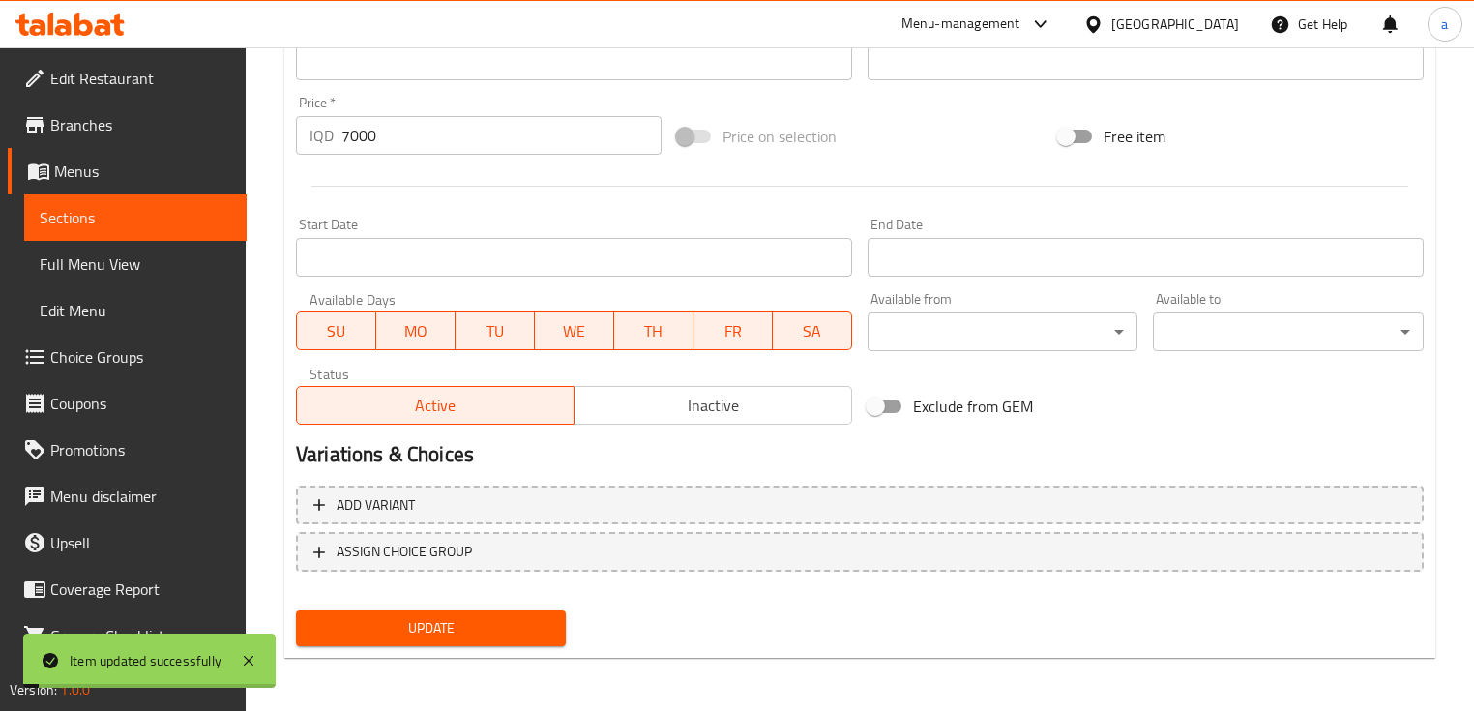
click at [196, 215] on span "Sections" at bounding box center [136, 217] width 192 height 23
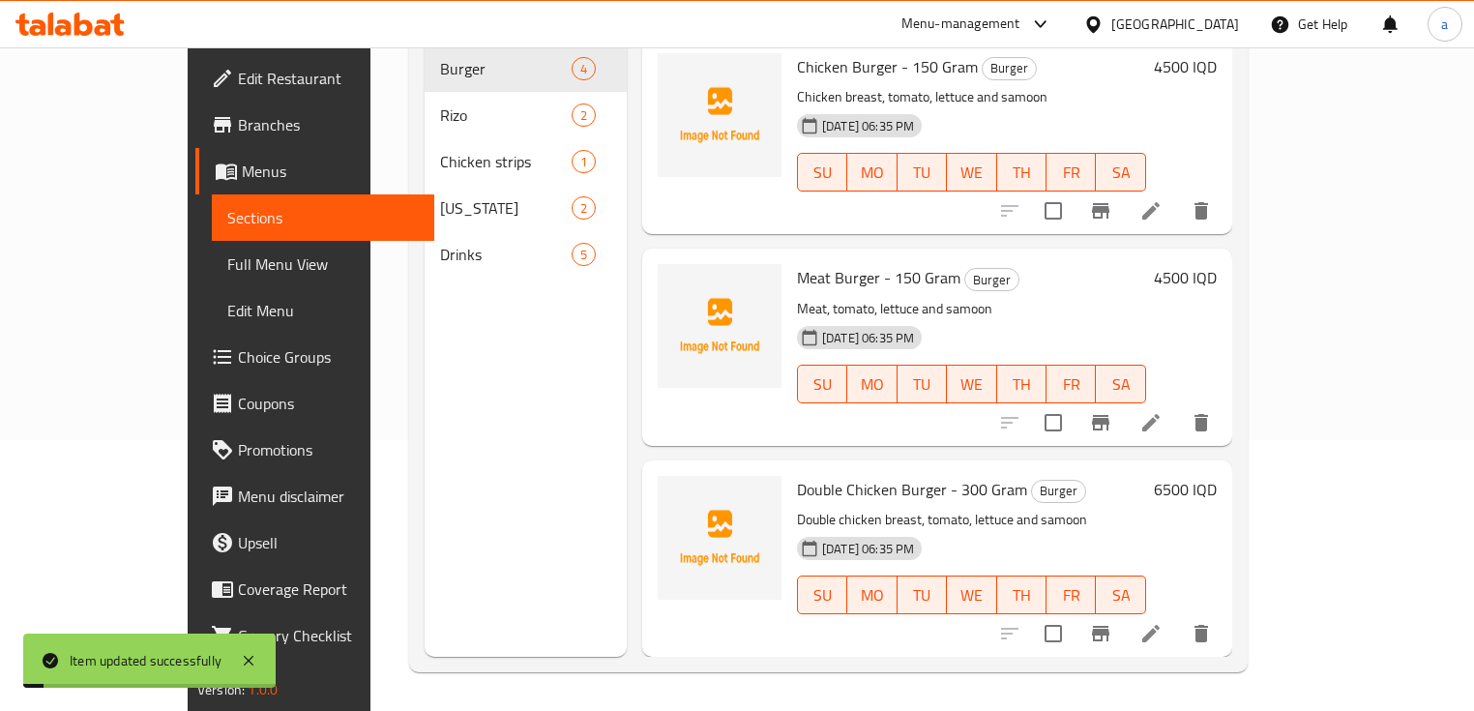
scroll to position [271, 0]
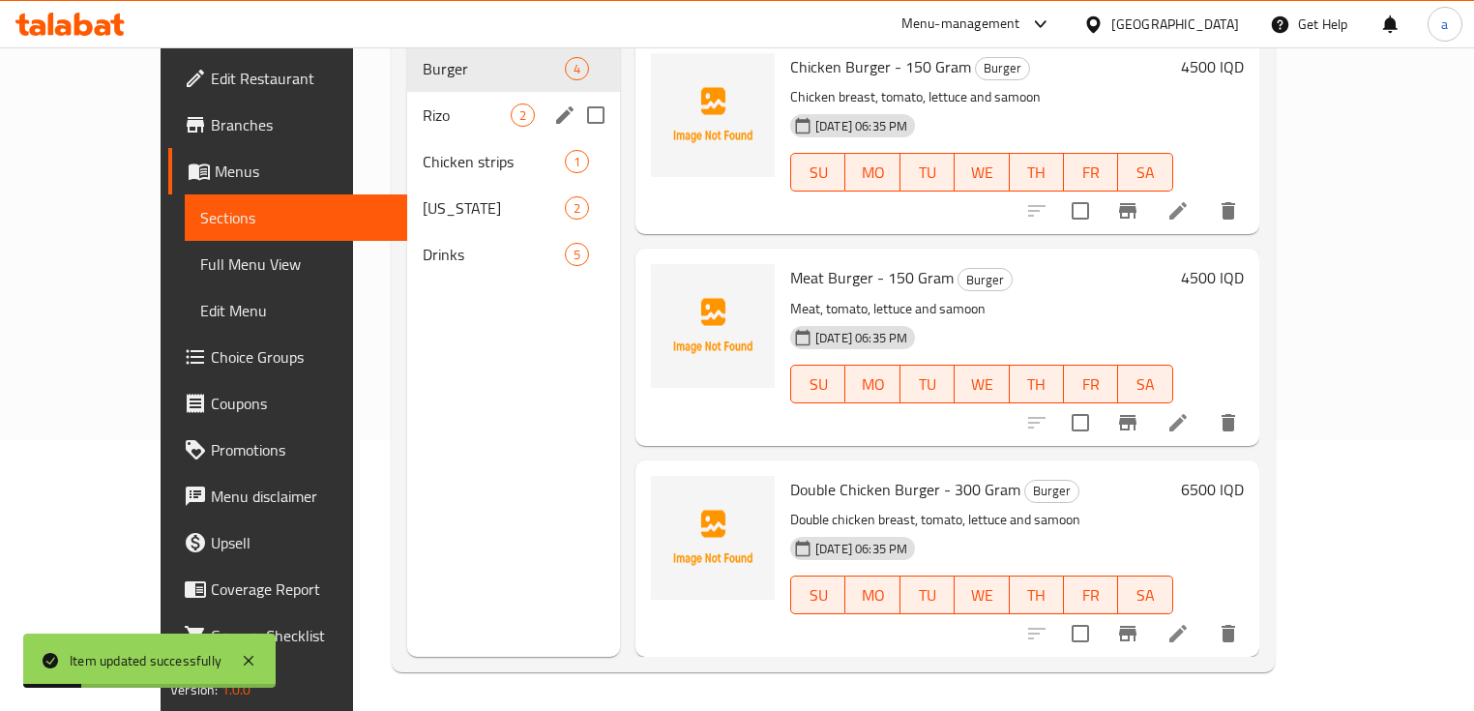
click at [423, 104] on span "Rizo" at bounding box center [467, 115] width 88 height 23
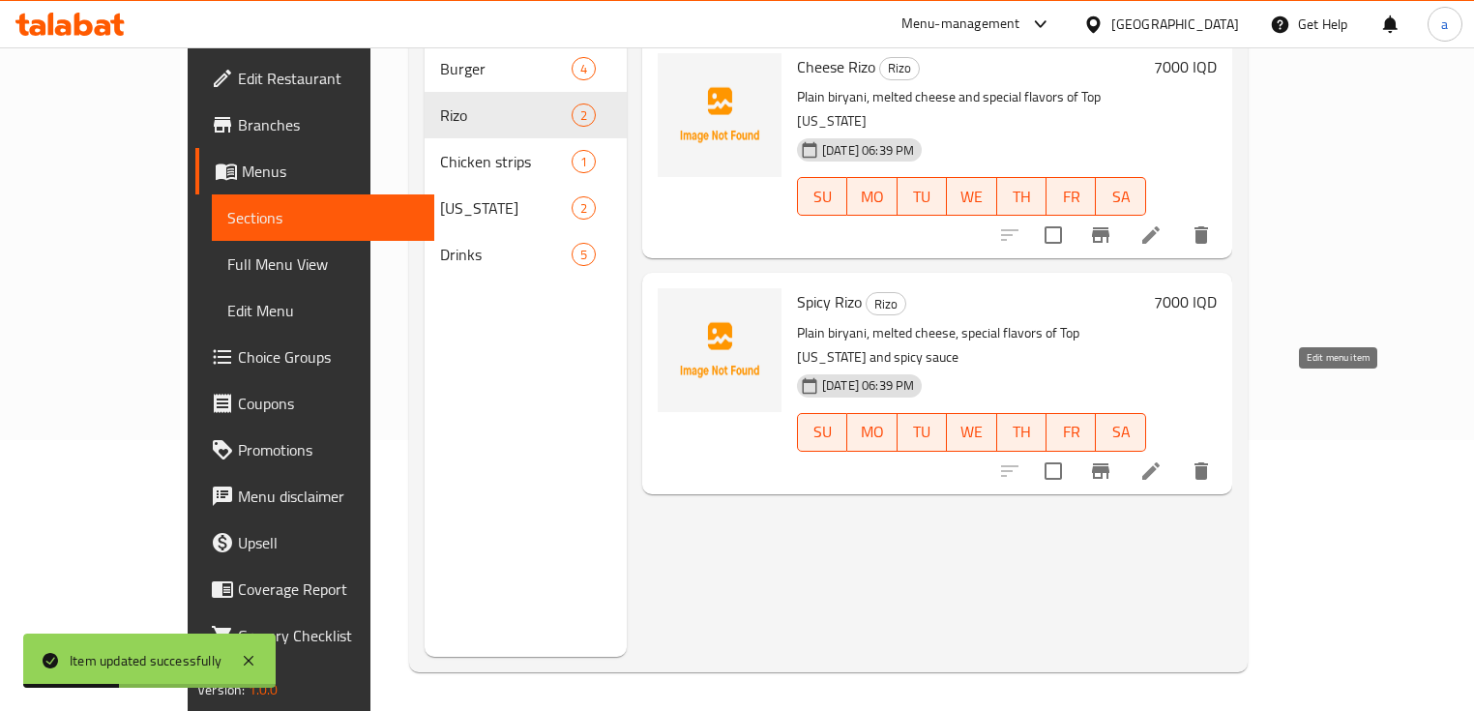
click at [1163, 460] on icon at bounding box center [1151, 471] width 23 height 23
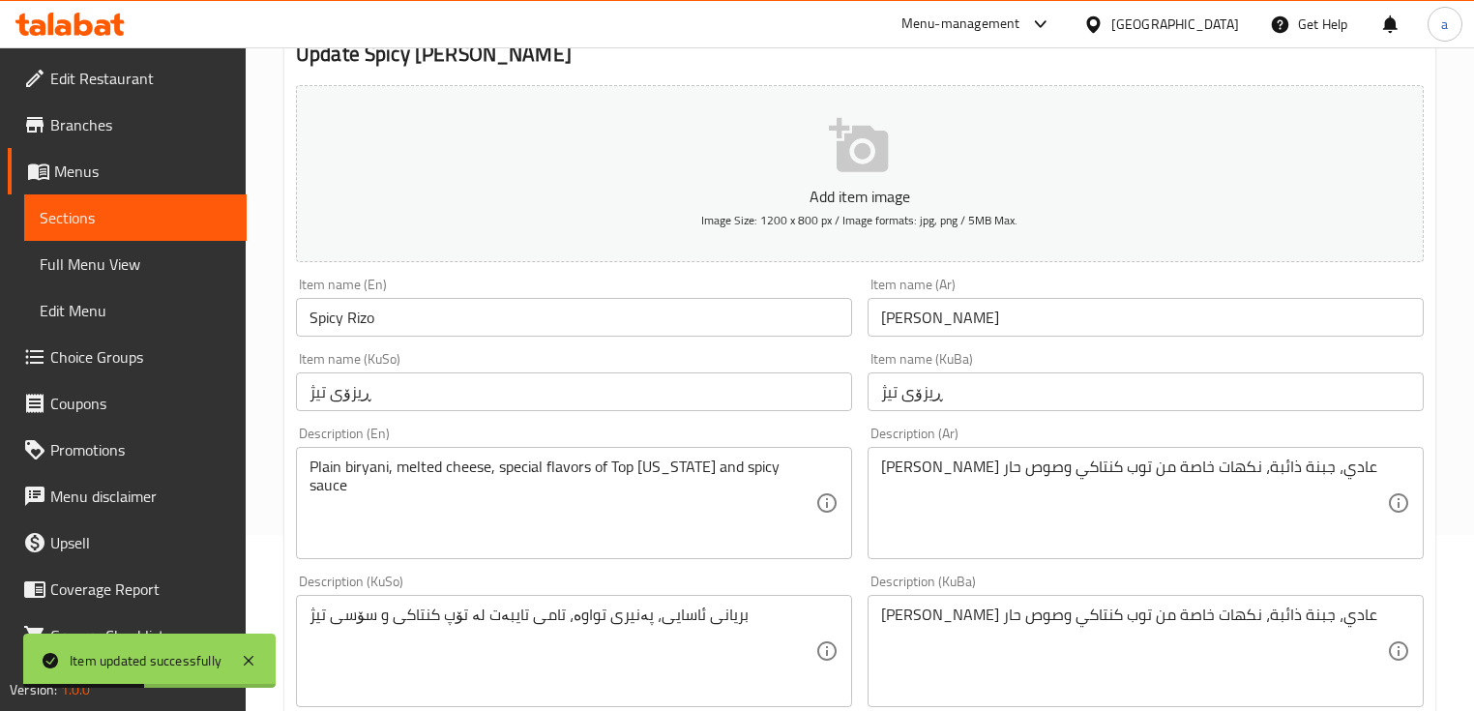
scroll to position [206, 0]
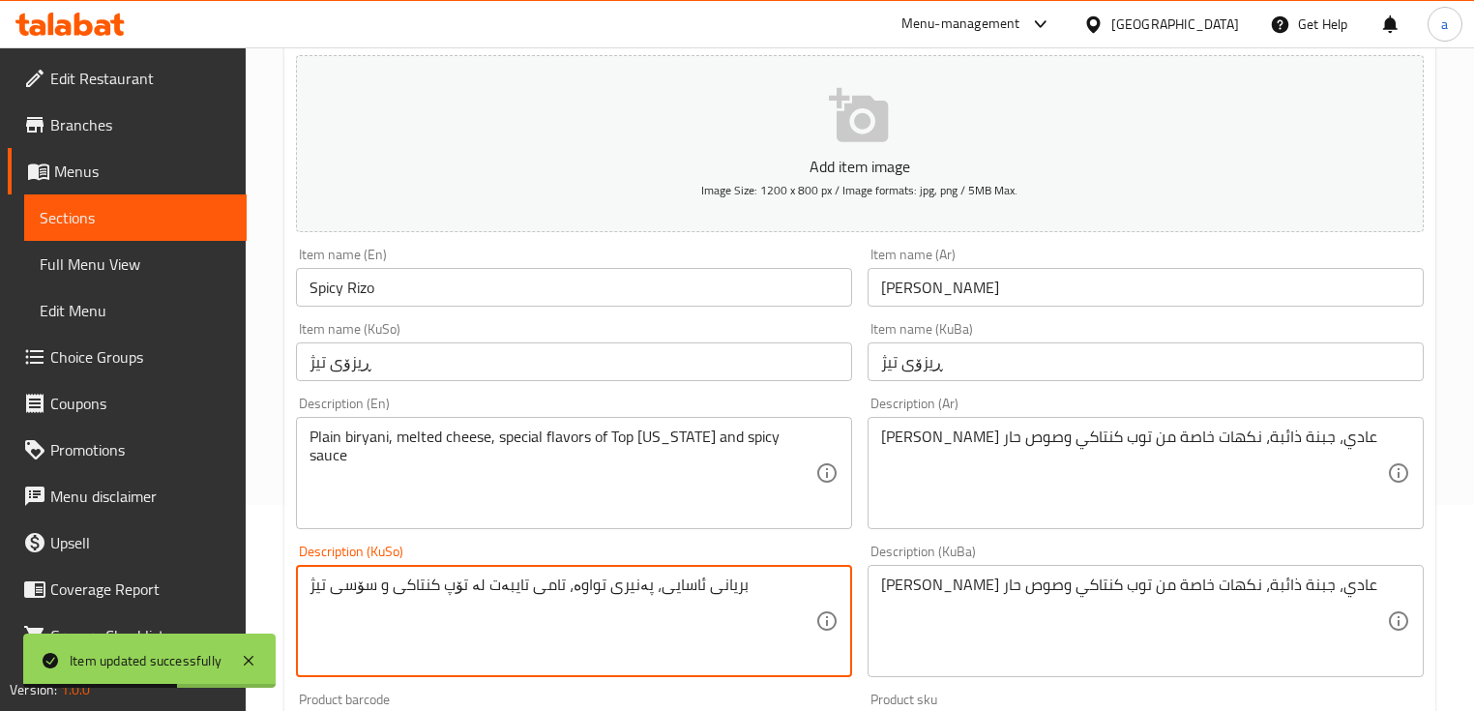
drag, startPoint x: 749, startPoint y: 586, endPoint x: 252, endPoint y: 600, distance: 497.5
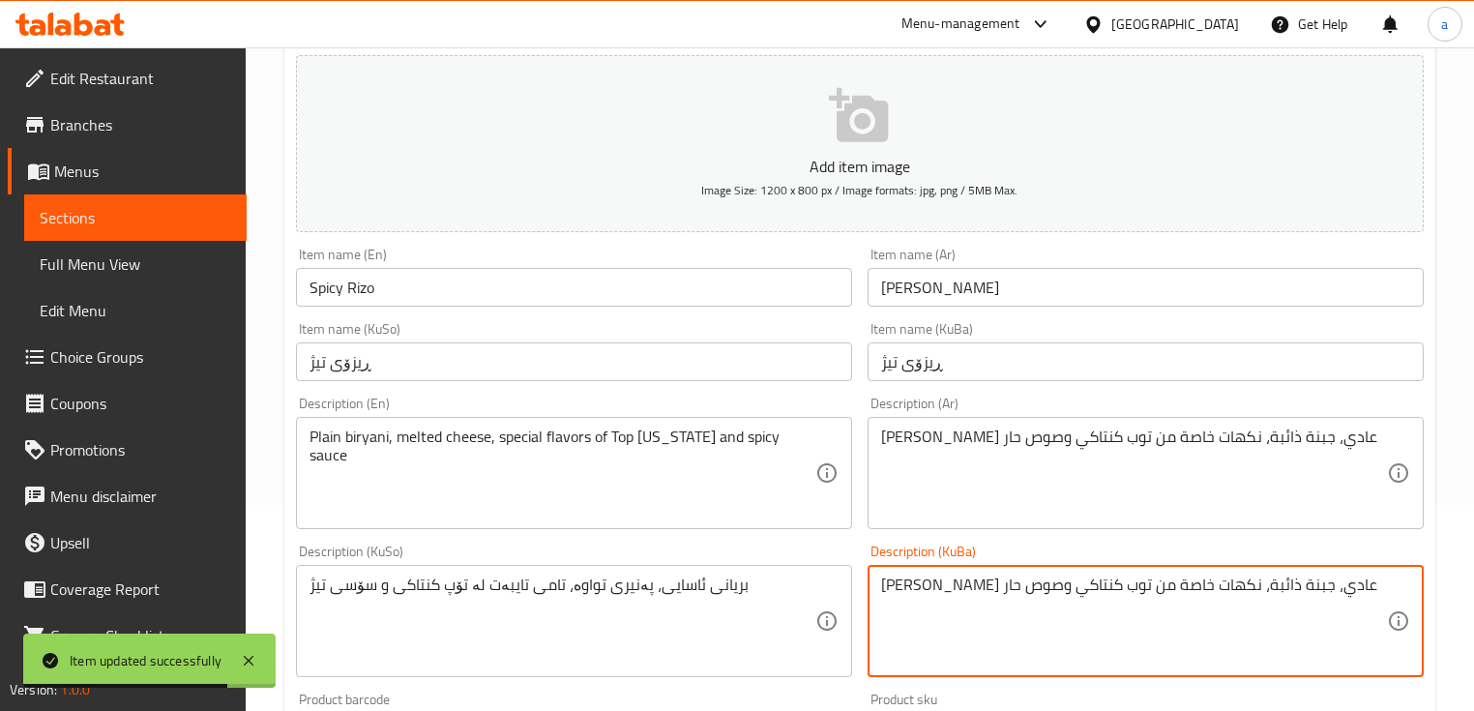
drag, startPoint x: 1142, startPoint y: 594, endPoint x: 852, endPoint y: 593, distance: 289.3
paste textarea "بریانی ئاسایی، پەنیری تواوە، تامی تایبەت لە تۆپ کنتاکی و سۆسی تیژ"
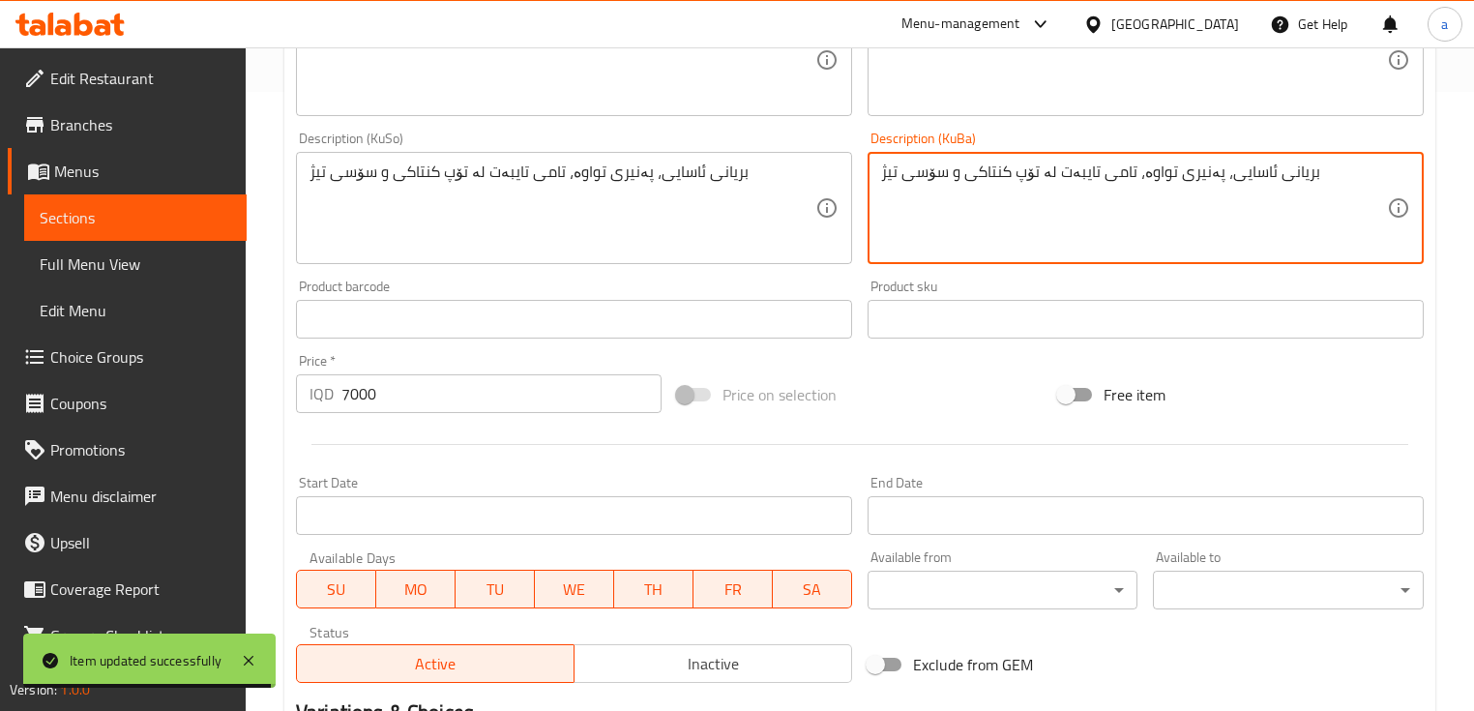
scroll to position [878, 0]
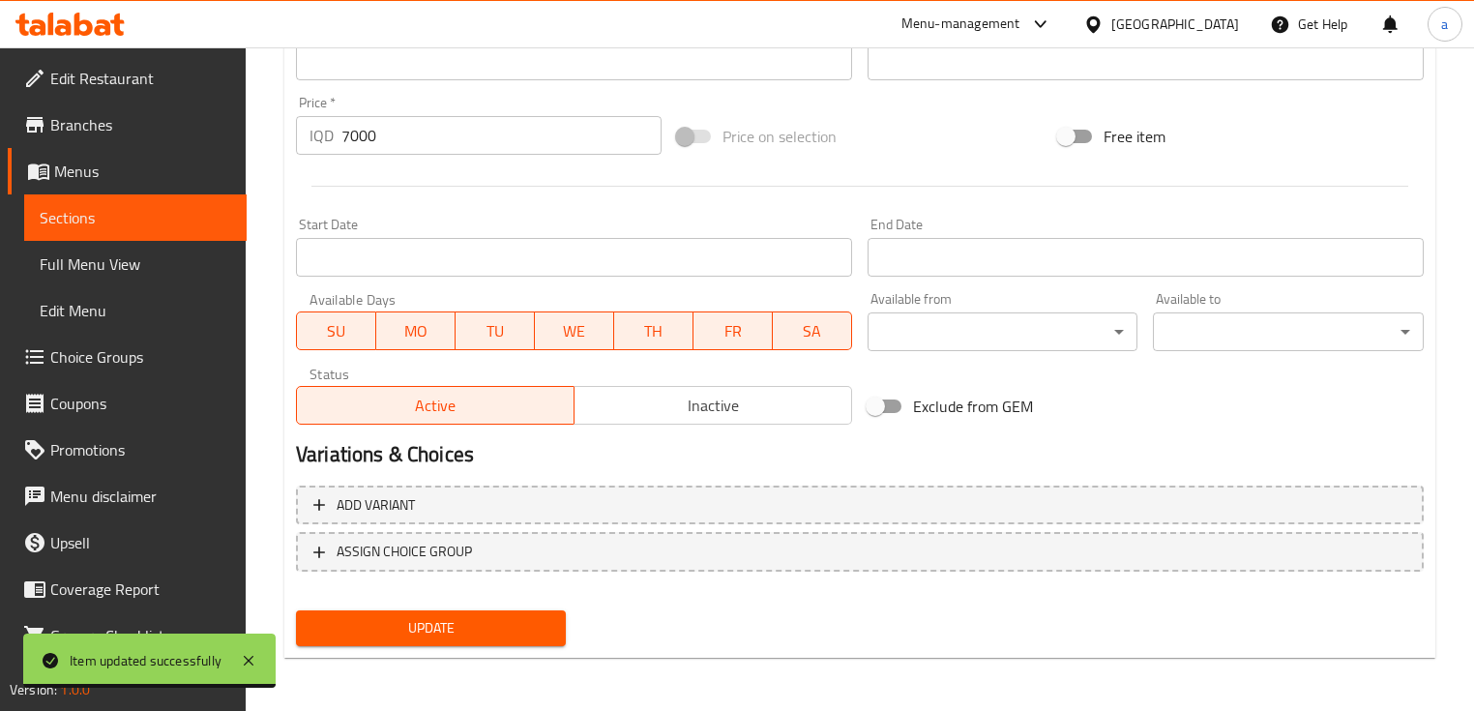
type textarea "بریانی ئاسایی، پەنیری تواوە، تامی تایبەت لە تۆپ کنتاکی و سۆسی تیژ"
click at [526, 632] on span "Update" at bounding box center [431, 628] width 239 height 24
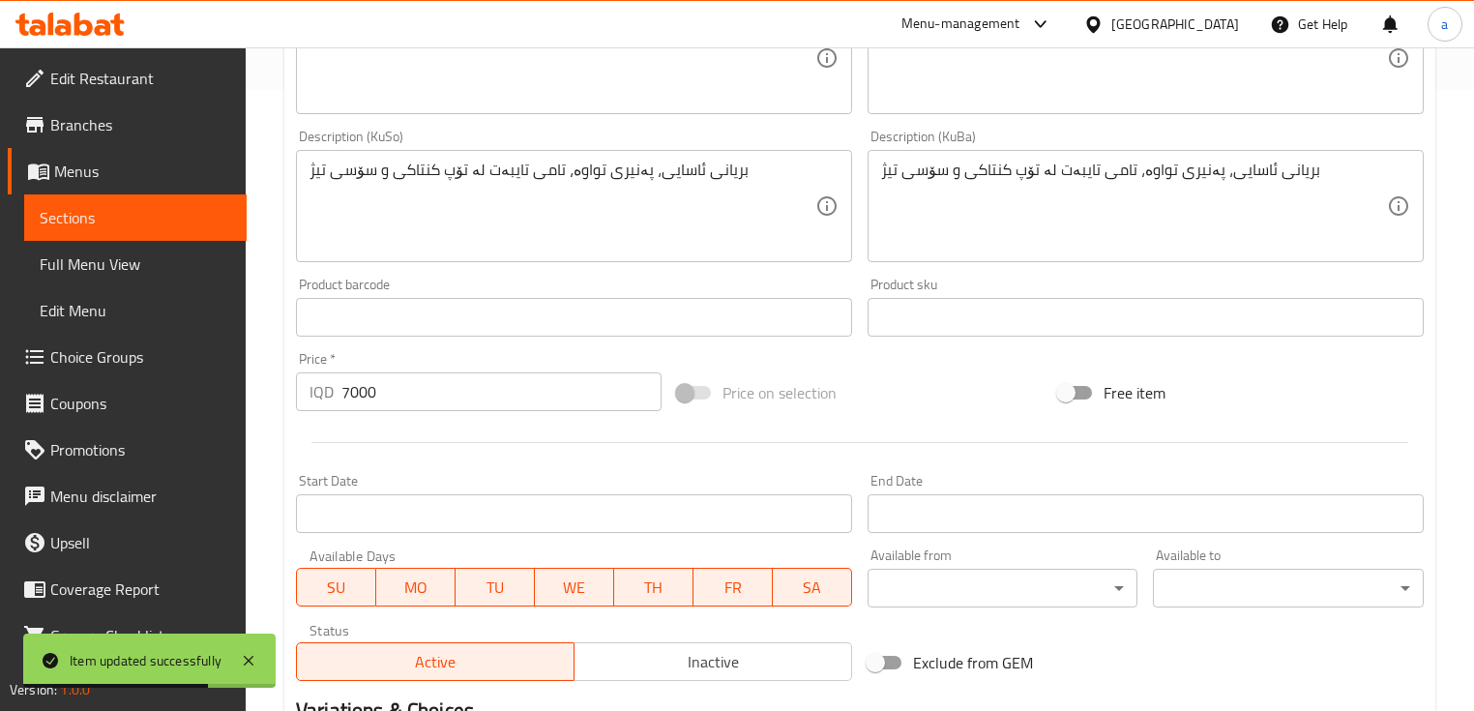
scroll to position [464, 0]
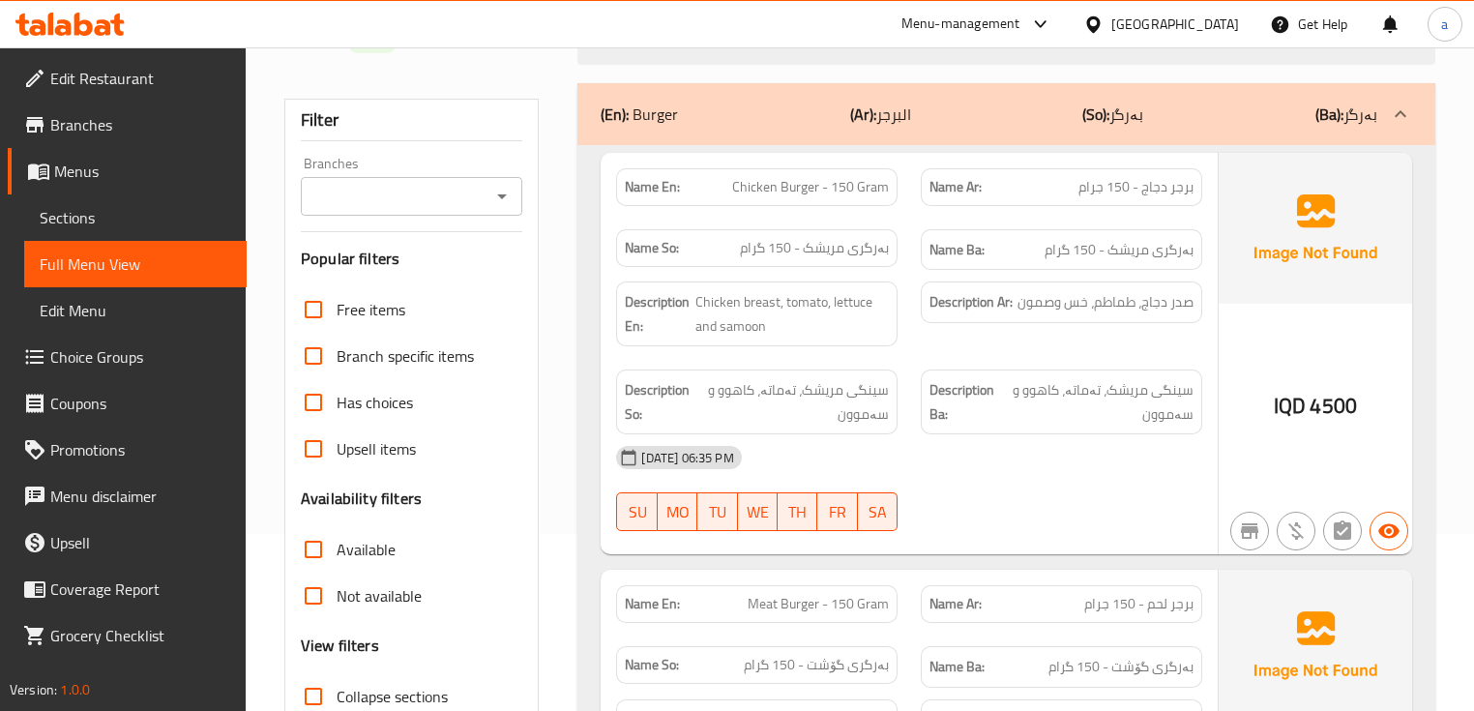
scroll to position [206, 0]
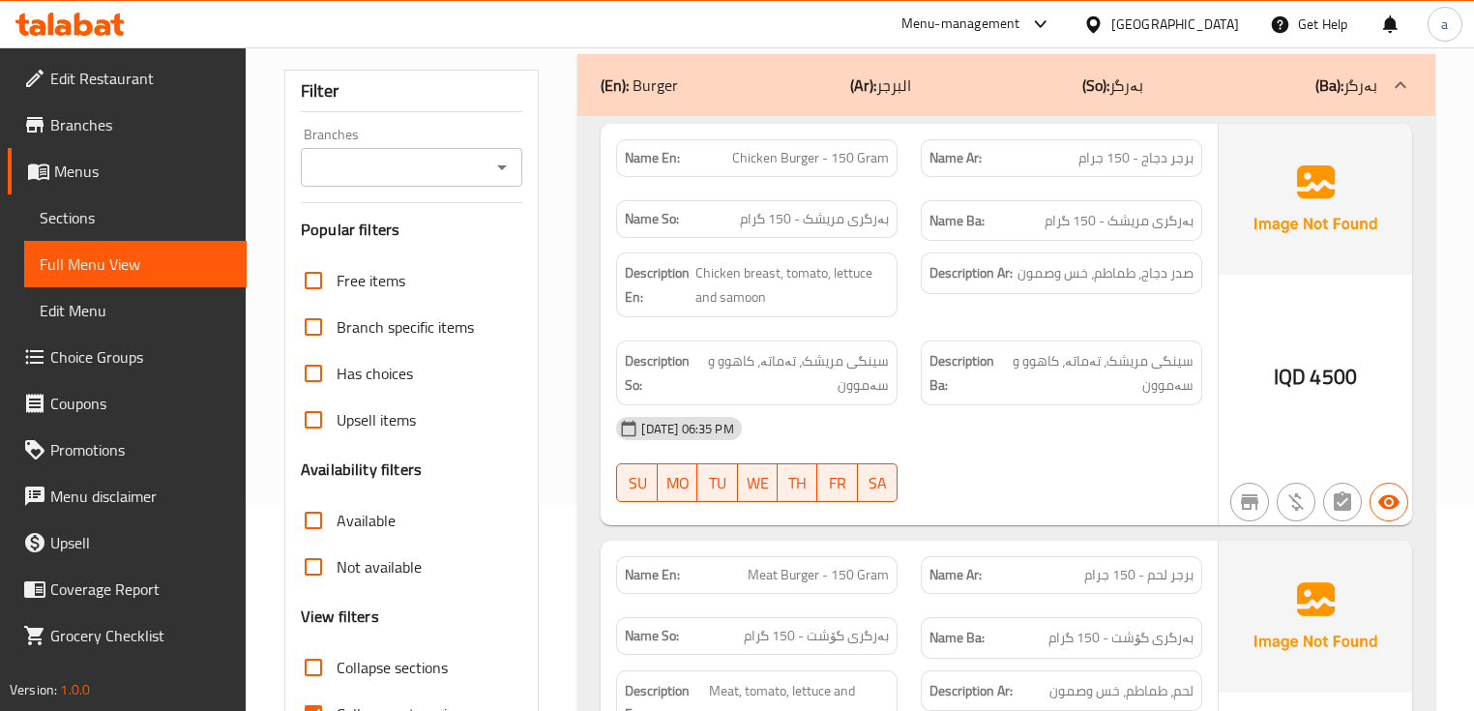
click at [491, 169] on icon "Open" at bounding box center [502, 167] width 23 height 23
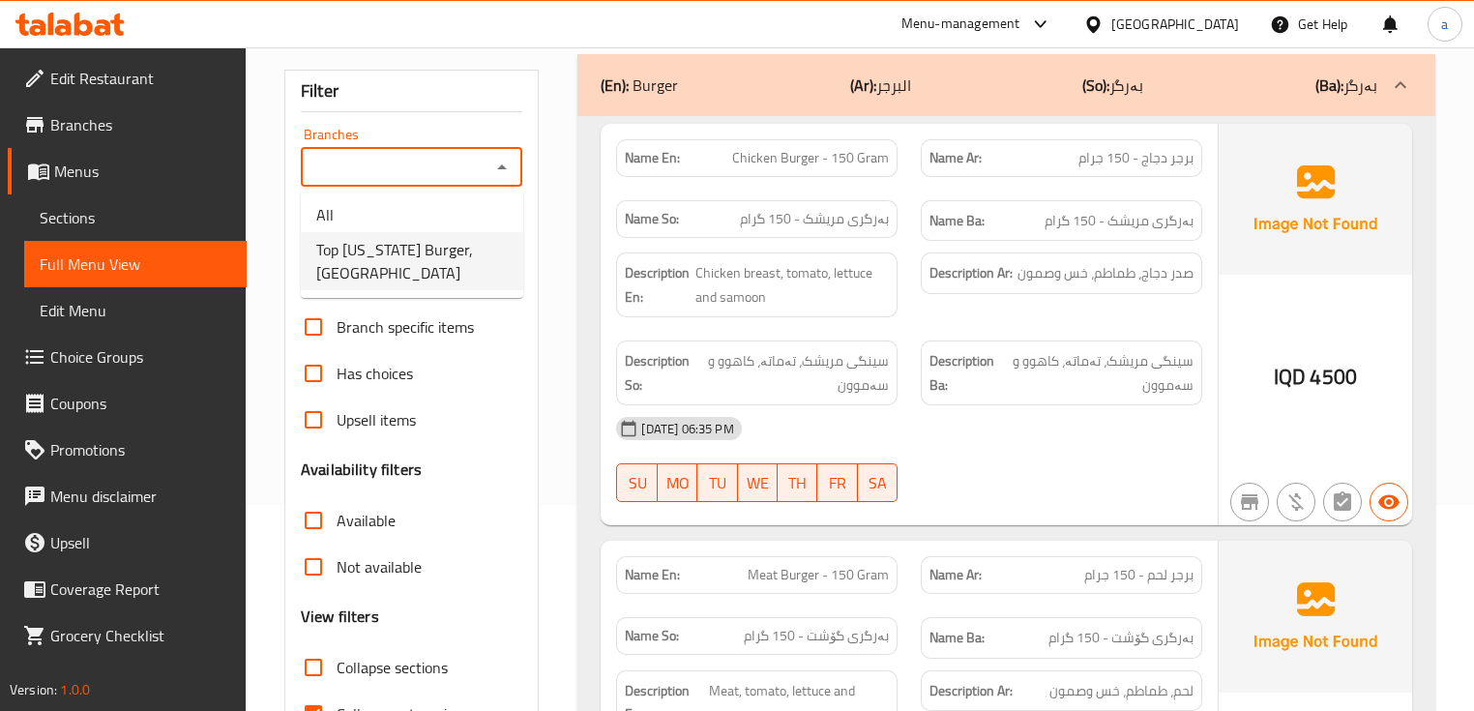
click at [474, 241] on span "Top [US_STATE] Burger, [GEOGRAPHIC_DATA]" at bounding box center [412, 261] width 192 height 46
type input "Top [US_STATE] Burger, [GEOGRAPHIC_DATA]"
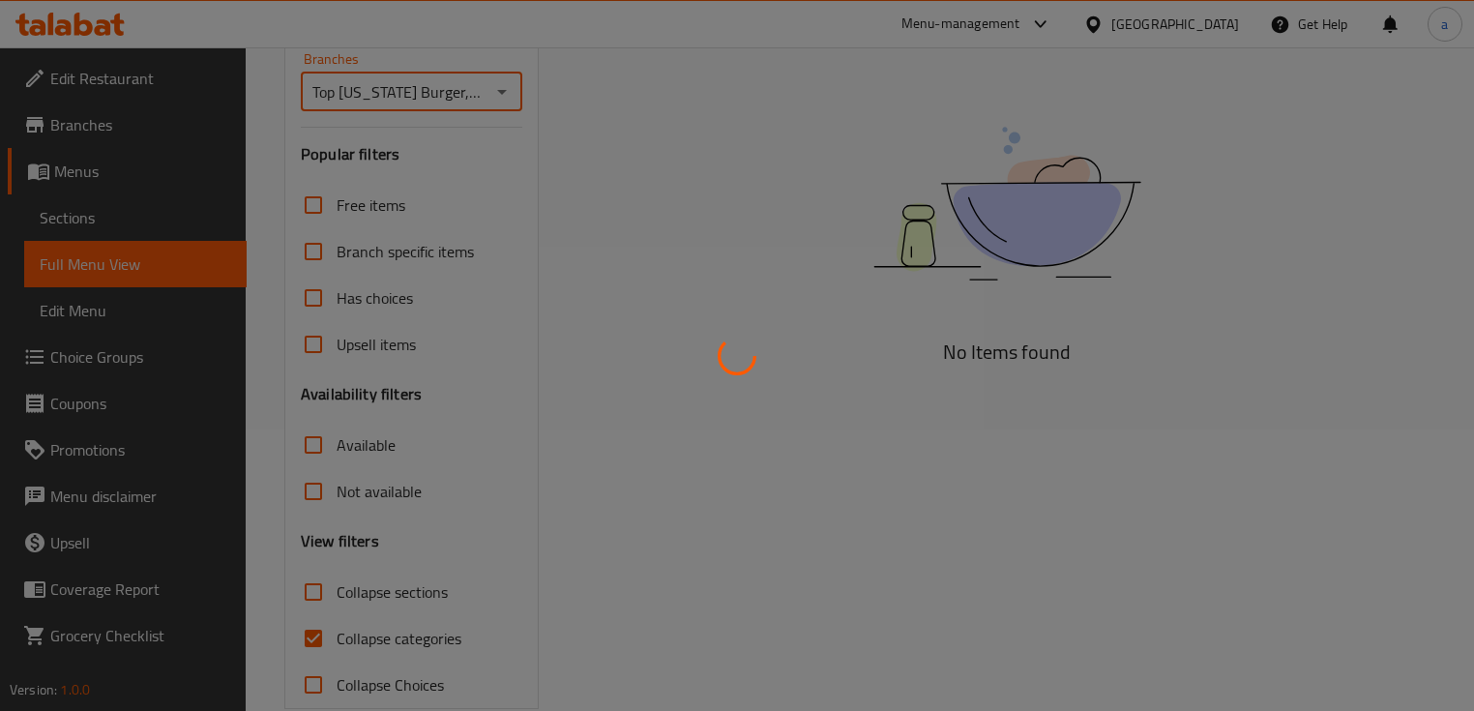
scroll to position [317, 0]
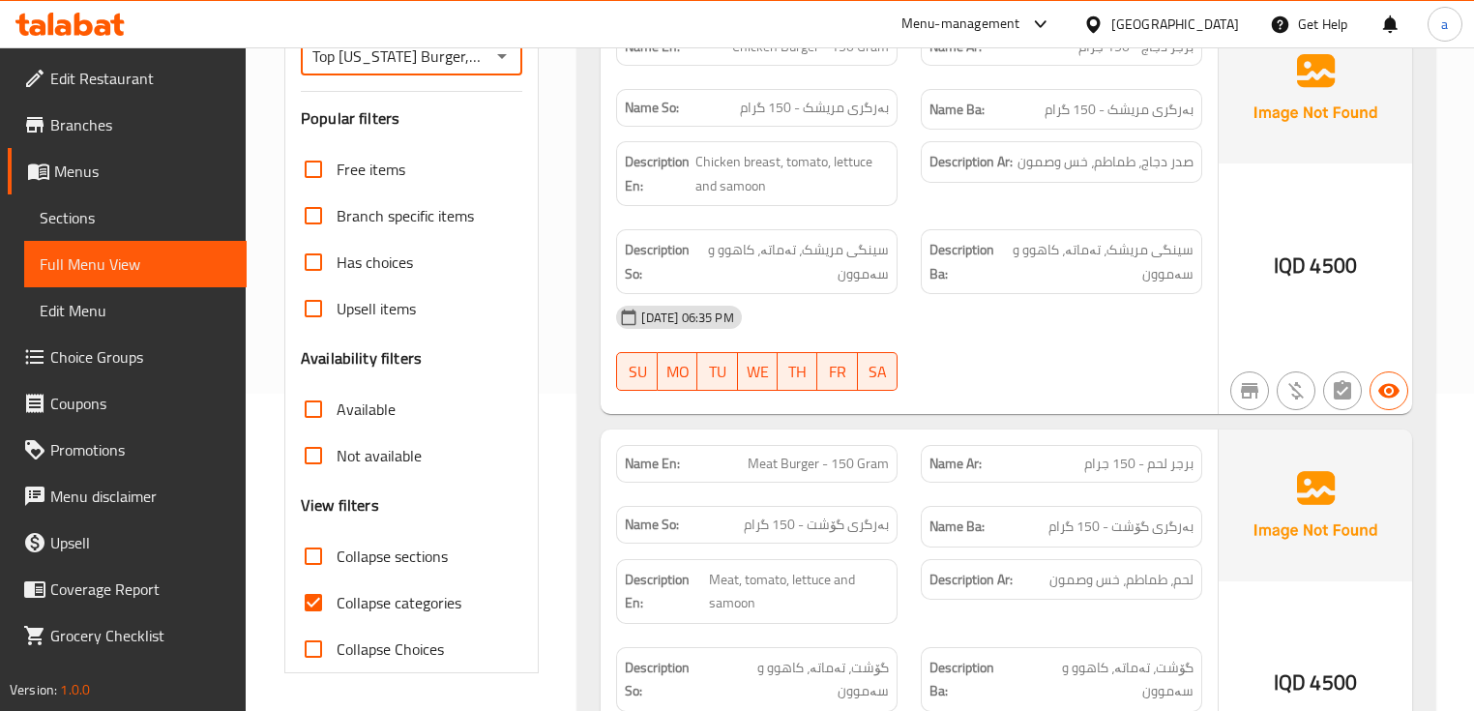
click at [321, 607] on input "Collapse categories" at bounding box center [313, 603] width 46 height 46
checkbox input "false"
click at [330, 527] on div "Free items Branch specific items Has choices Upsell items Availability filters …" at bounding box center [412, 409] width 222 height 526
click at [311, 568] on input "Collapse sections" at bounding box center [313, 556] width 46 height 46
checkbox input "true"
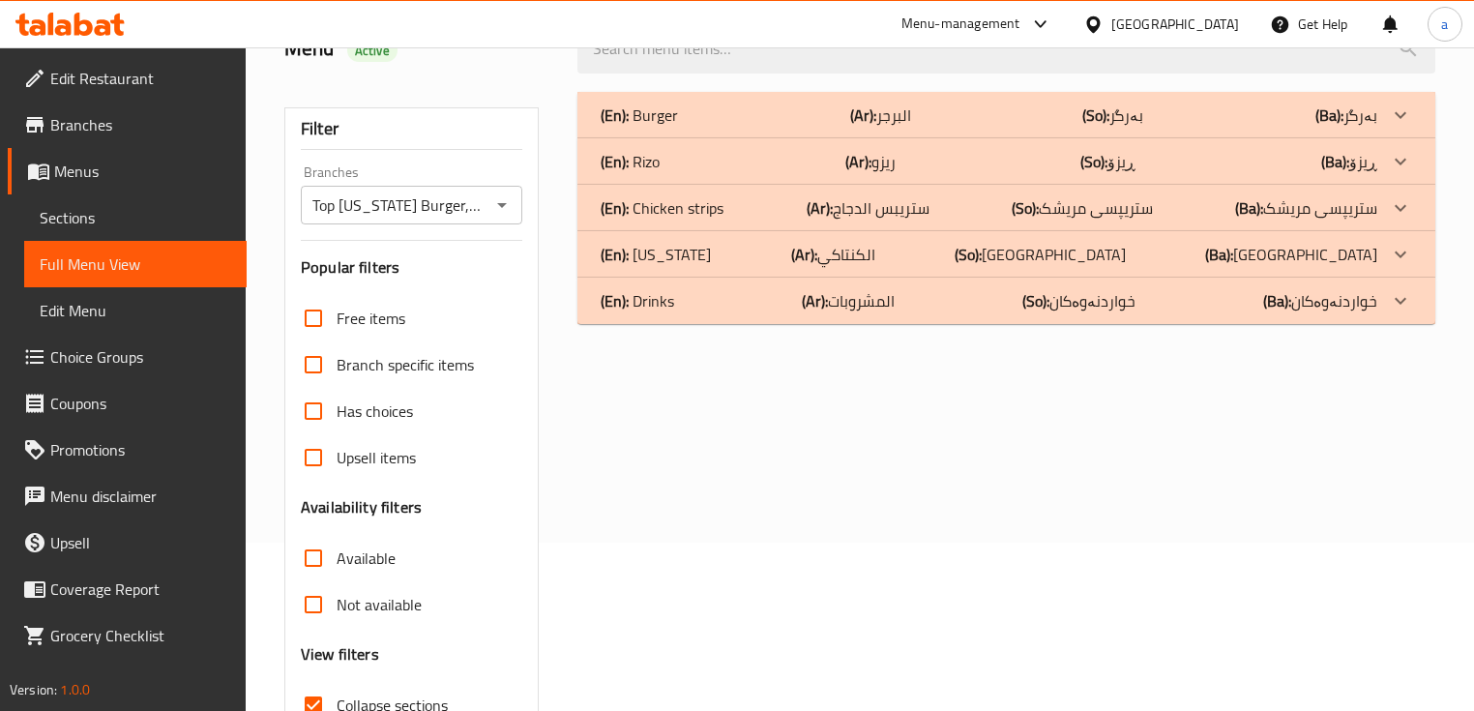
scroll to position [110, 0]
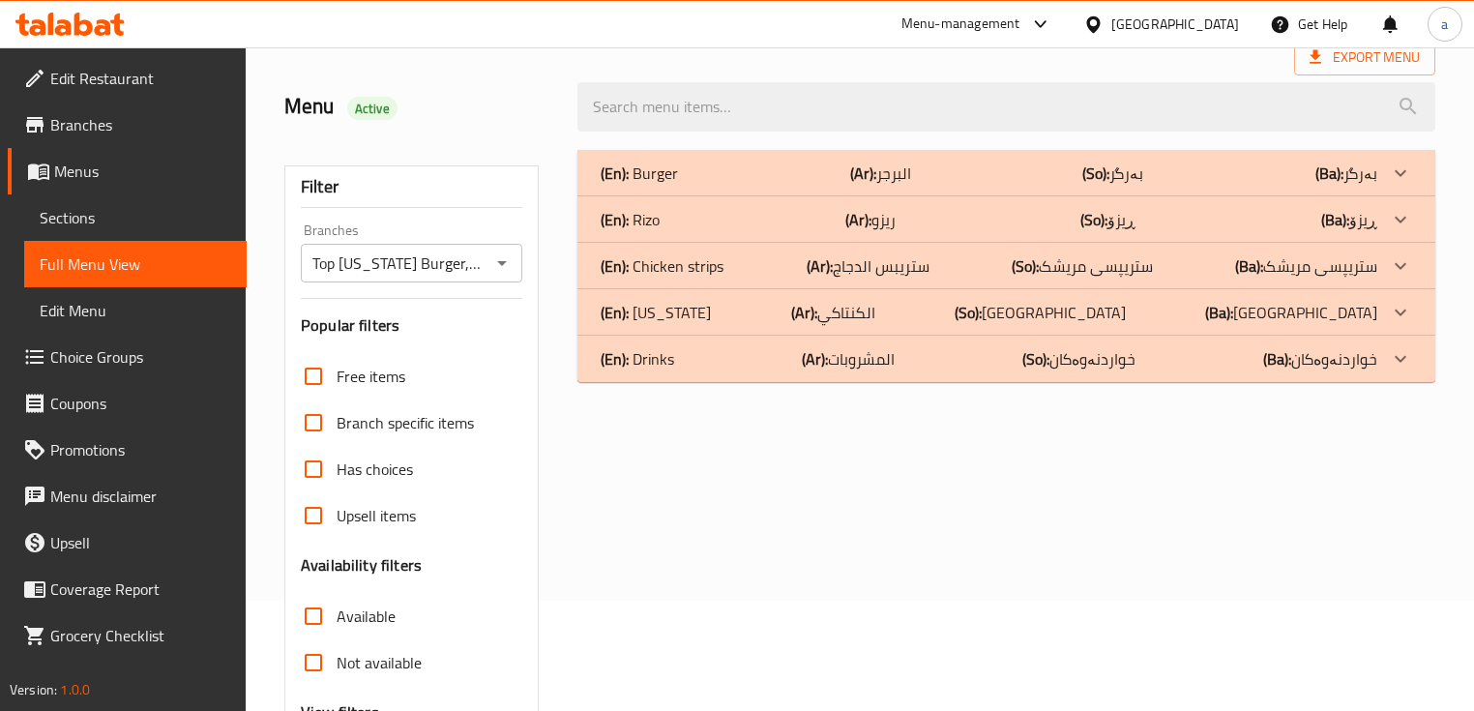
click at [1409, 185] on icon at bounding box center [1400, 173] width 23 height 23
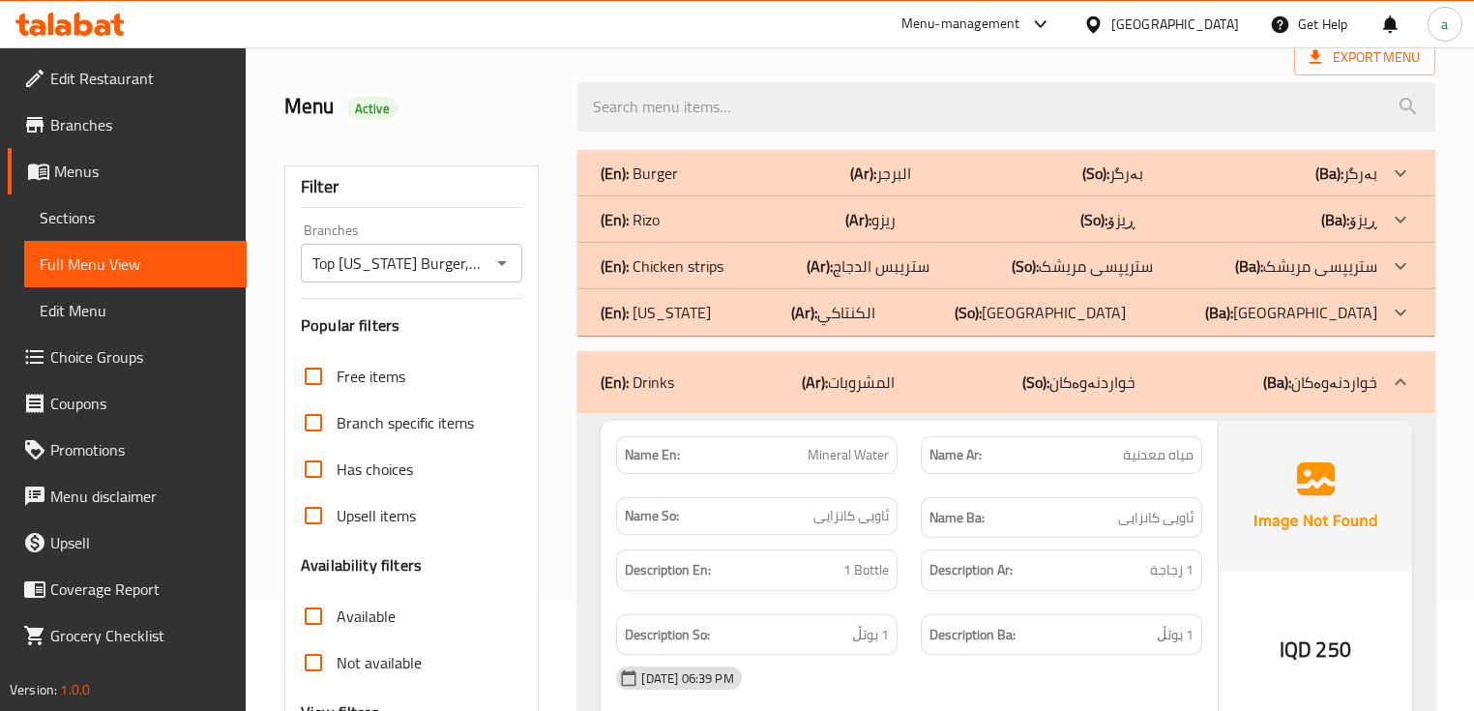
click at [1386, 196] on div at bounding box center [1401, 173] width 46 height 46
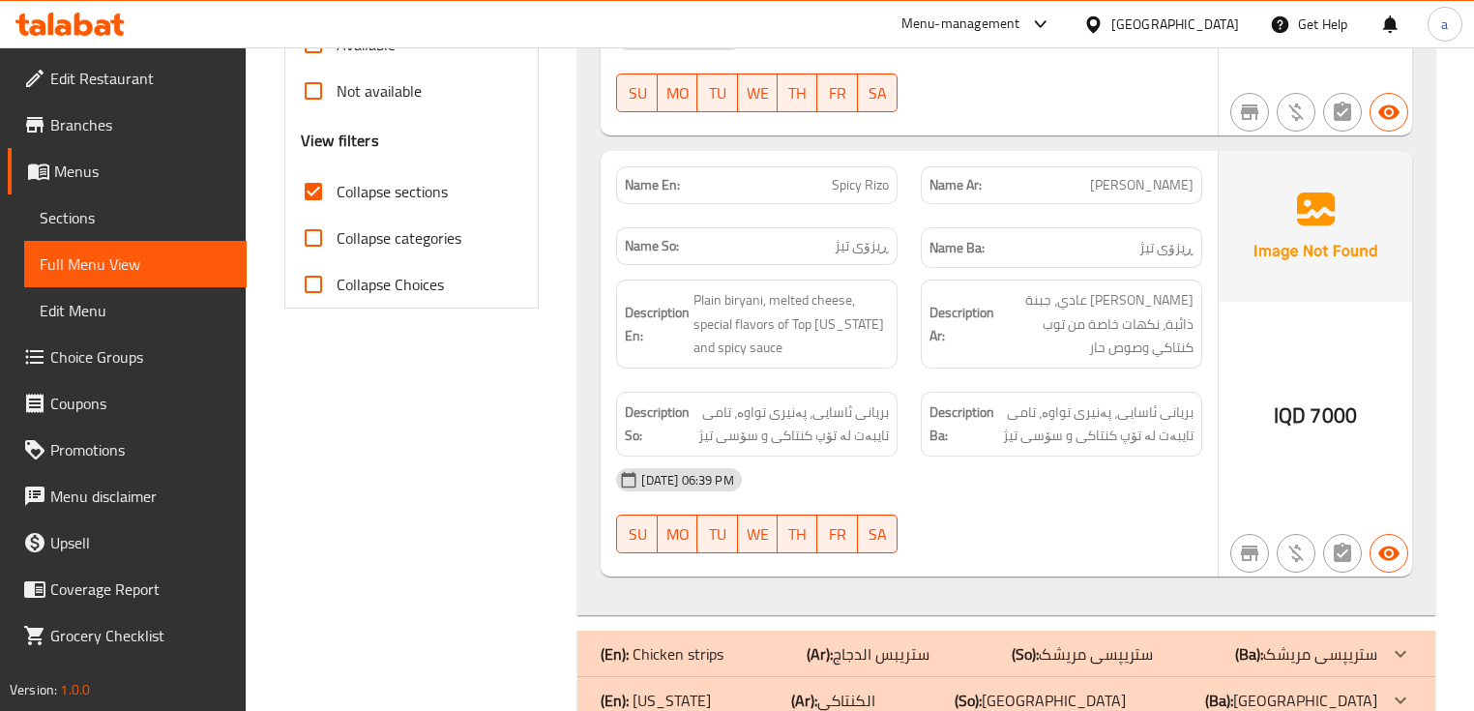
scroll to position [730, 0]
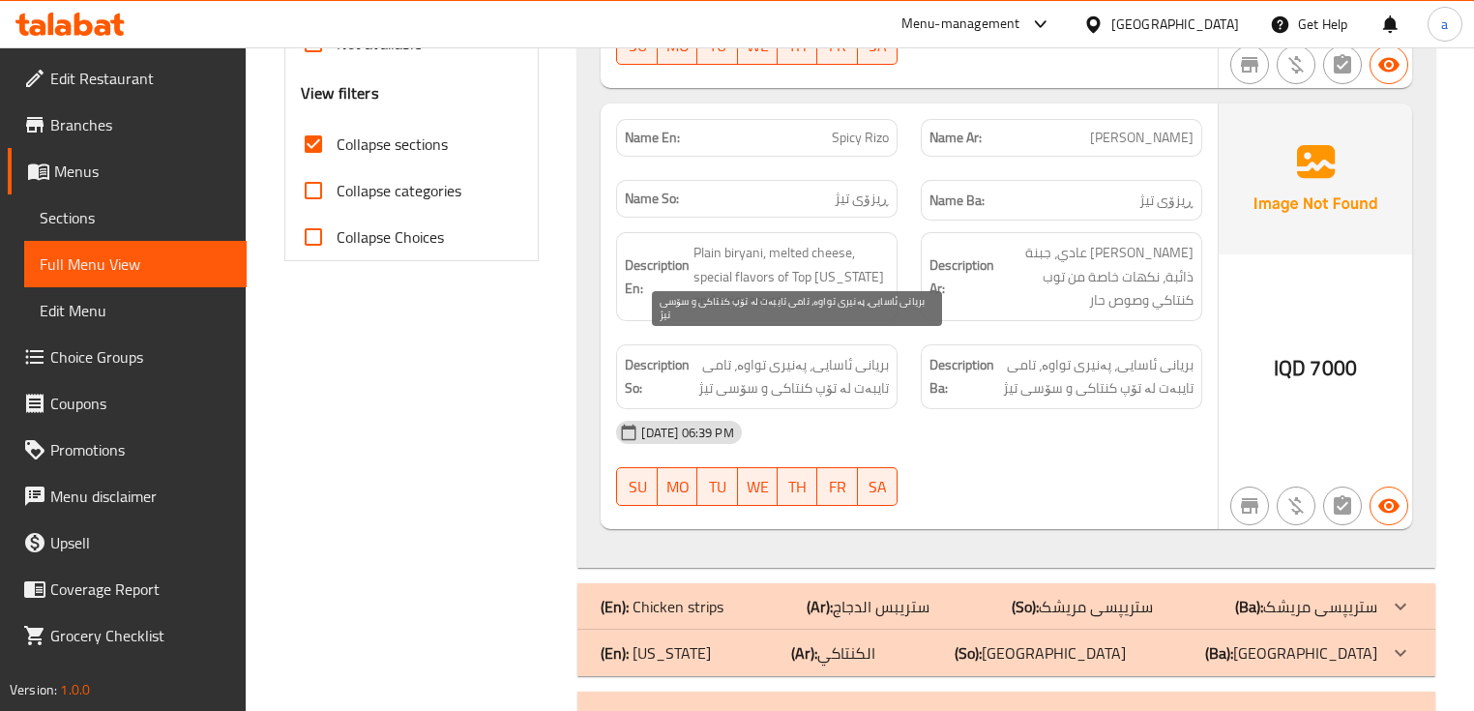
click at [746, 367] on span "بریانی ئاسایی، پەنیری تواوە، تامی تایبەت لە تۆپ کنتاکی و سۆسی تیژ" at bounding box center [791, 376] width 195 height 47
click at [743, 363] on span "بریانی ئاسایی، پەنیری تواوە، تامی تایبەت لە تۆپ کنتاکی و سۆسی تیژ" at bounding box center [791, 376] width 195 height 47
click at [746, 364] on span "بریانی ئاسایی، پەنیری تواوە، تامی تایبەت لە تۆپ کنتاکی و سۆسی تیژ" at bounding box center [791, 376] width 195 height 47
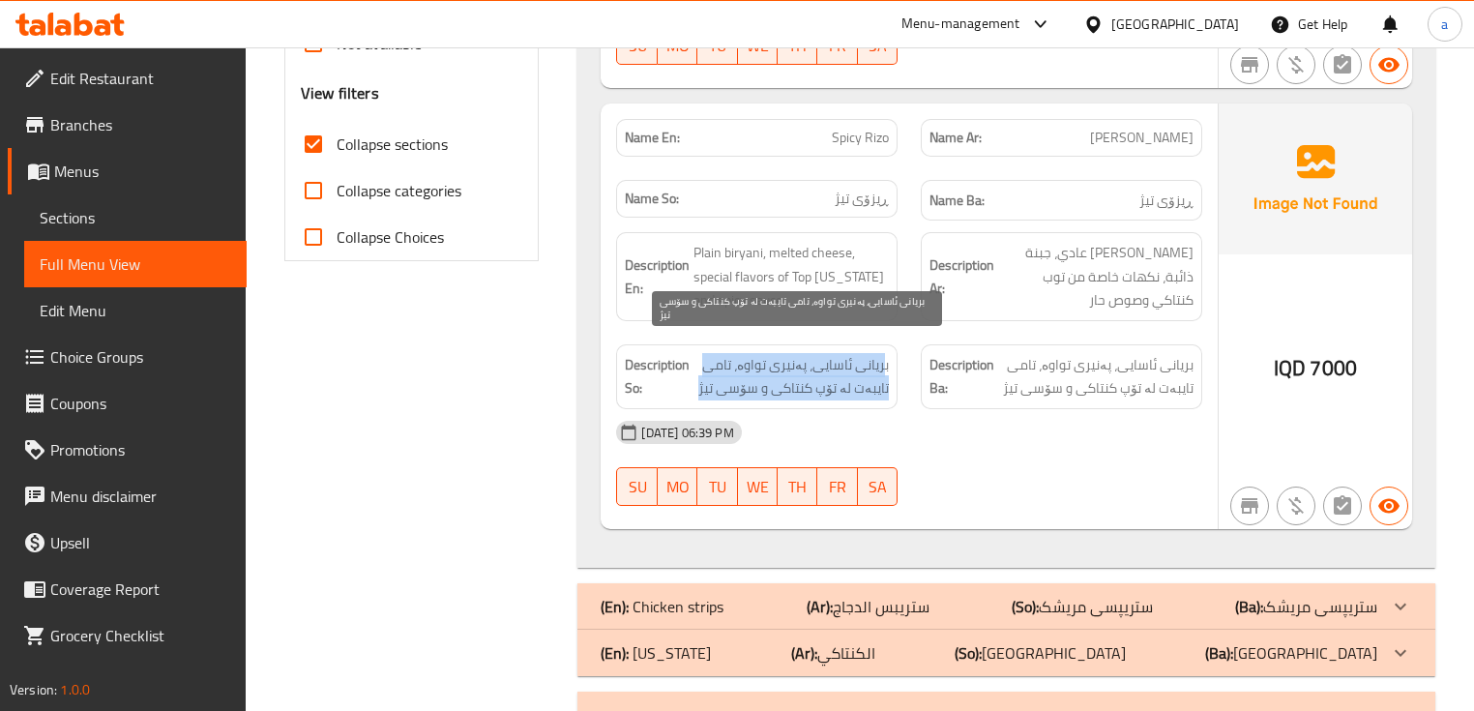
click at [746, 364] on span "بریانی ئاسایی، پەنیری تواوە، تامی تایبەت لە تۆپ کنتاکی و سۆسی تیژ" at bounding box center [791, 376] width 195 height 47
click at [759, 368] on span "بریانی ئاسایی، پەنیری تواوە، تامی تایبەت لە تۆپ کنتاکی و سۆسی تیژ" at bounding box center [791, 376] width 195 height 47
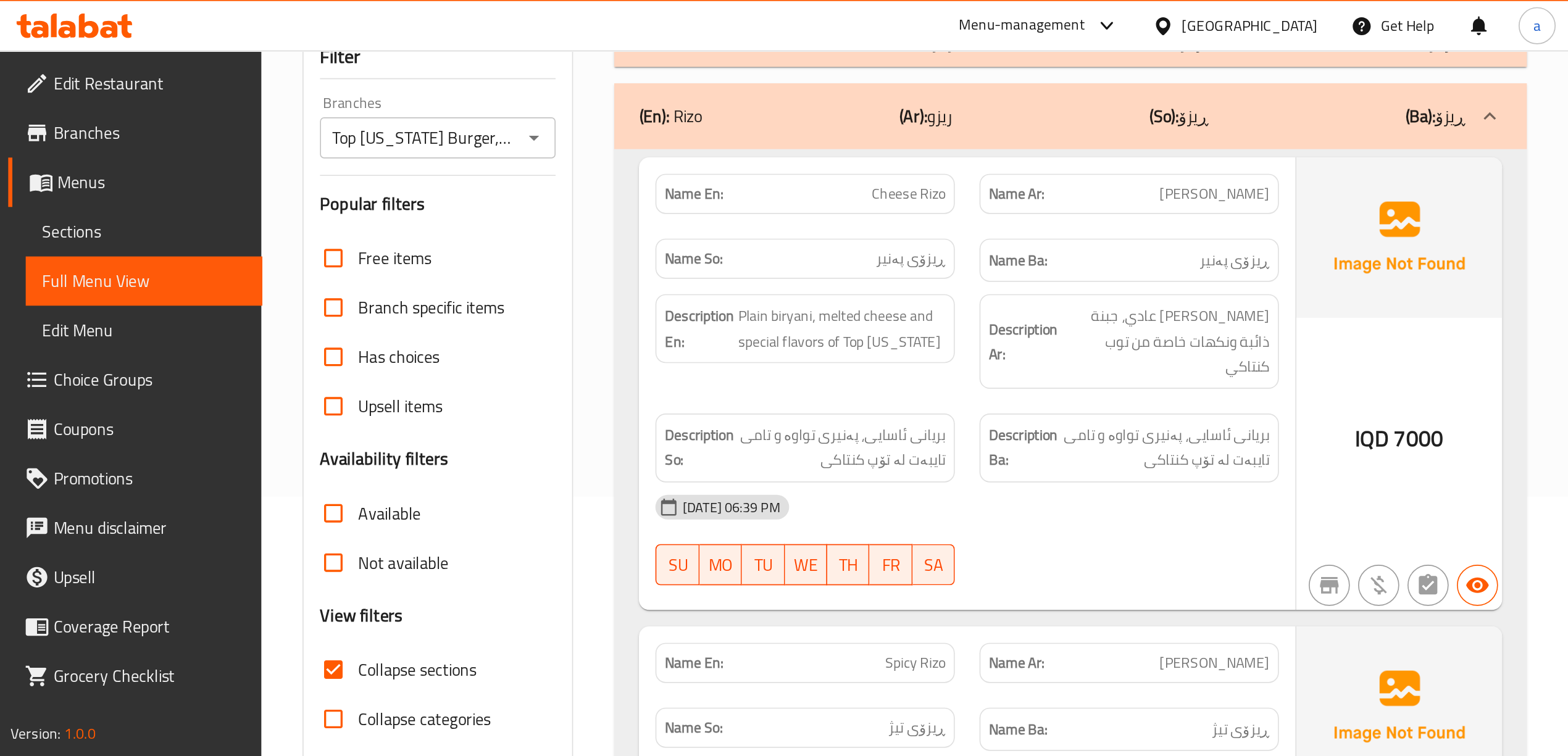
scroll to position [0, 0]
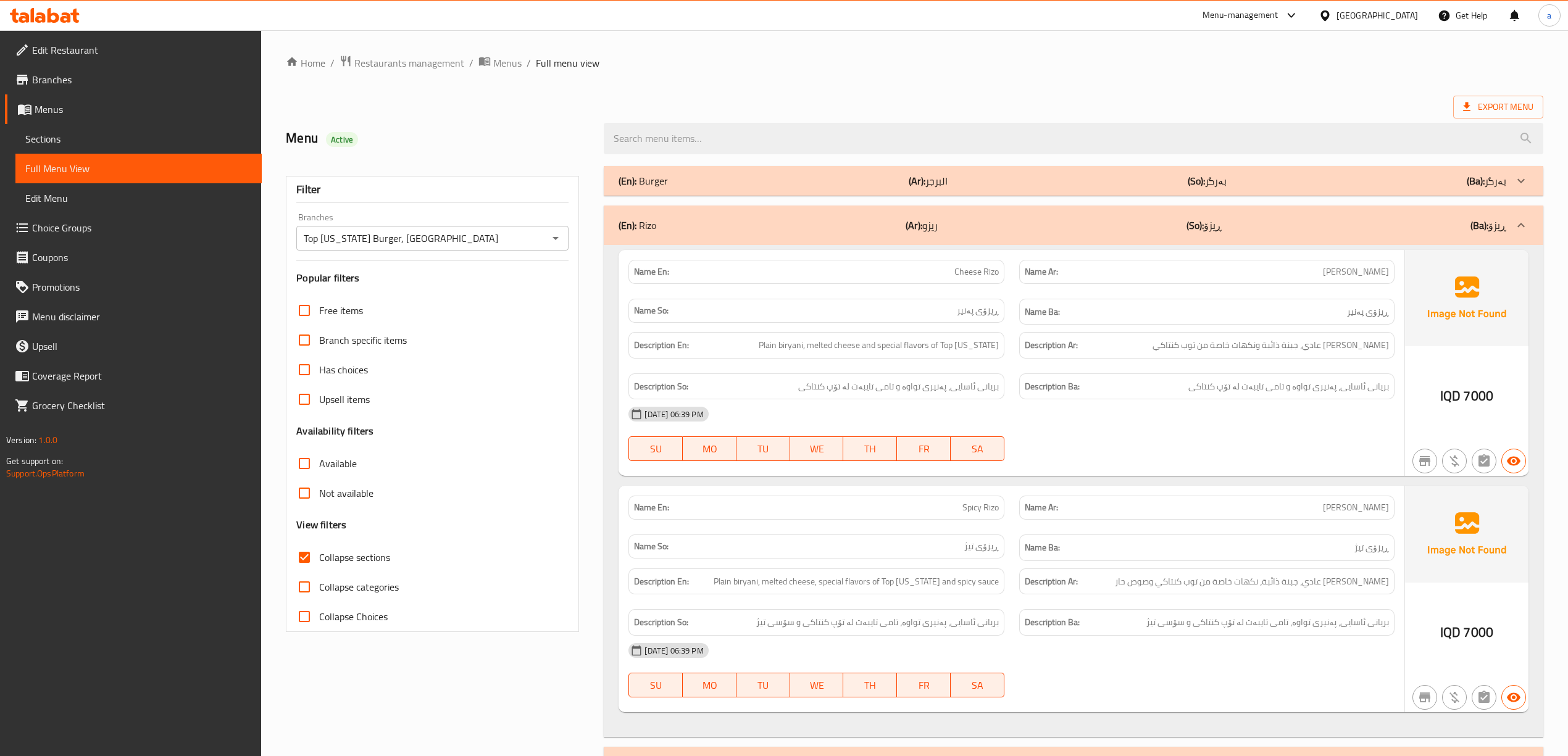
click at [941, 222] on div "(En): [PERSON_NAME] (Ar): ريزو (So): ڕیزۆ (Ba): ڕیزۆ" at bounding box center [1062, 225] width 887 height 15
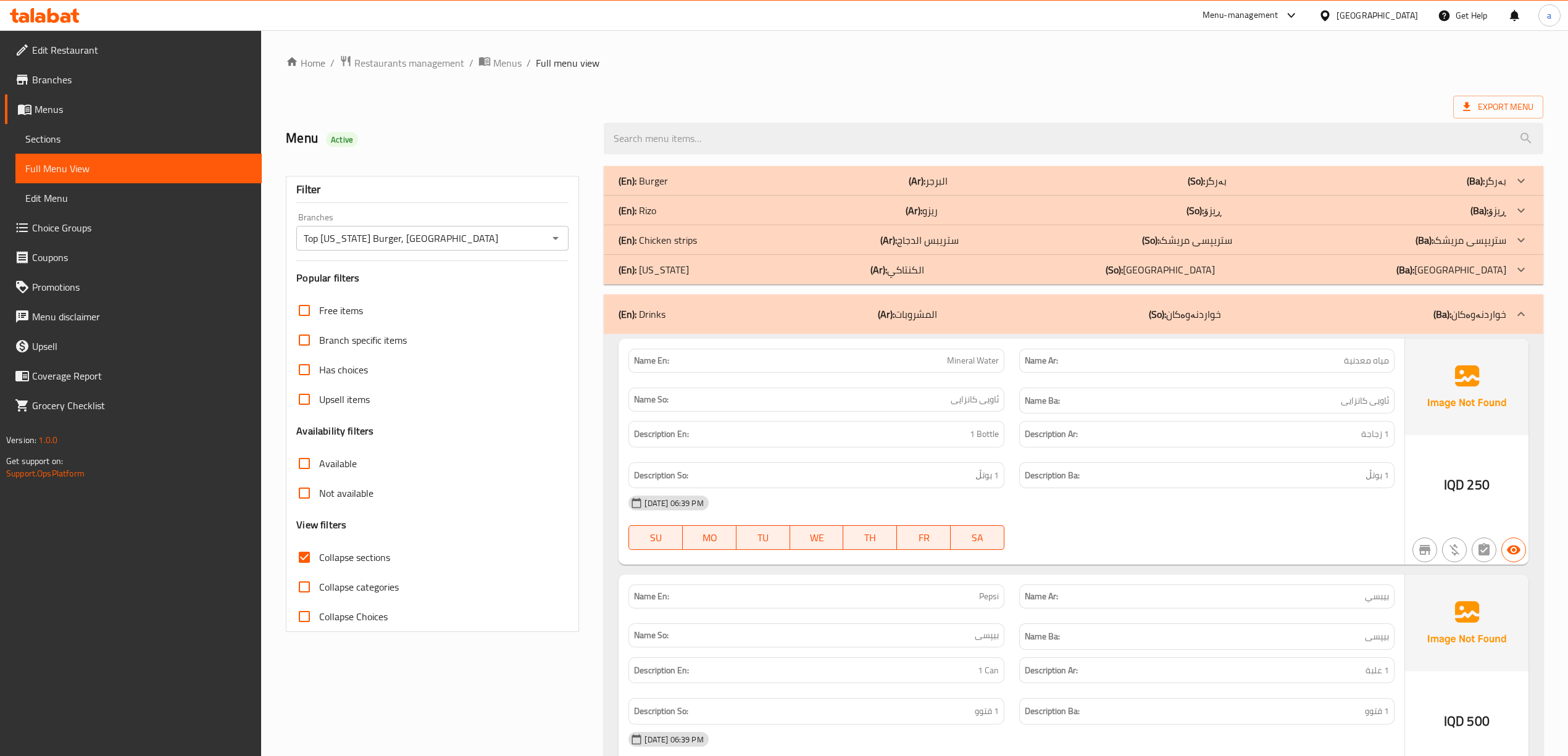
click at [941, 324] on div "(En): Drinks (Ar): المشروبات (So): خواردنەوەکان (Ba): خواردنەوەکان" at bounding box center [1073, 315] width 939 height 40
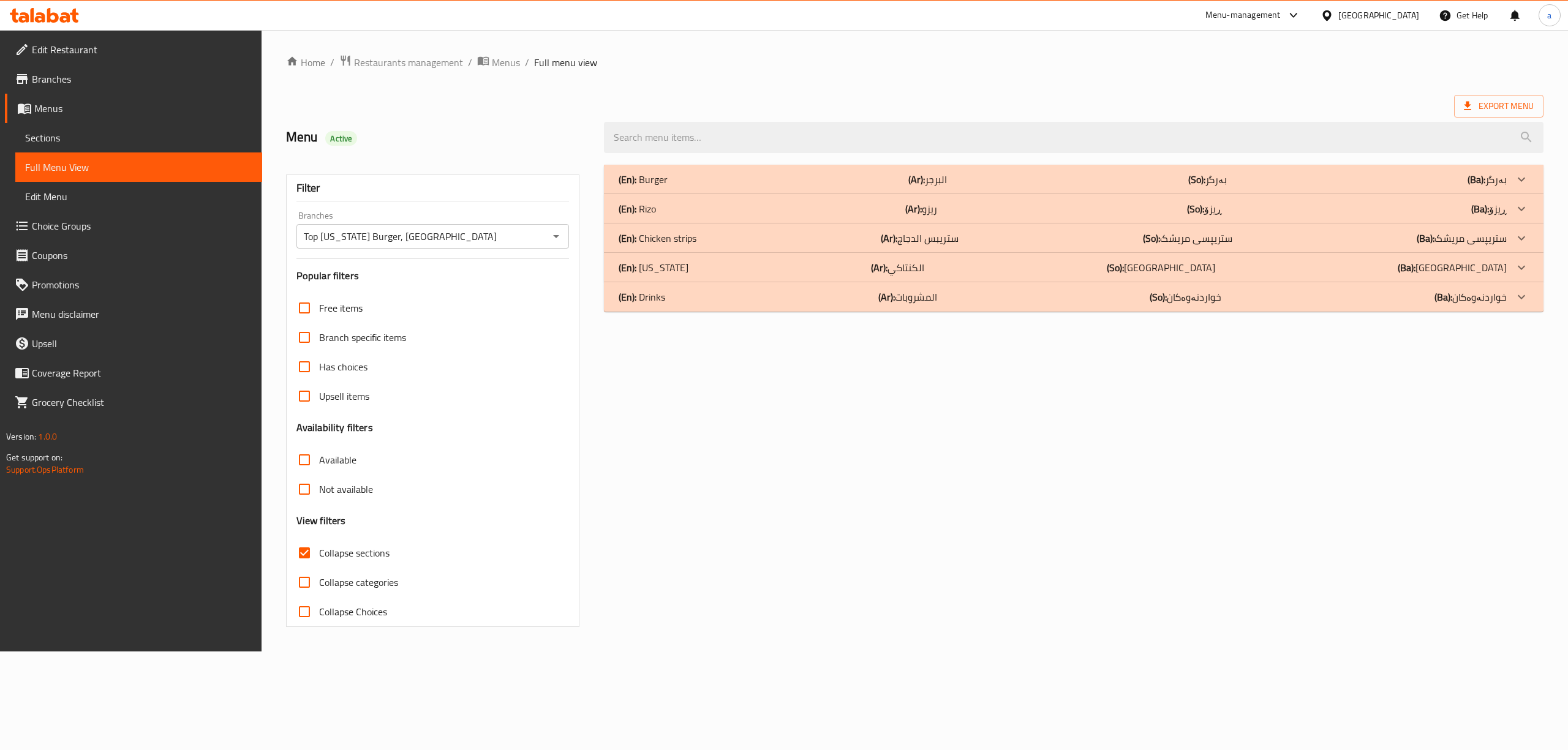
click at [933, 187] on div "(En): Drinks (Ar): المشروبات (So): خواردنەوەکان (Ba): خواردنەوەکان" at bounding box center [1062, 179] width 888 height 15
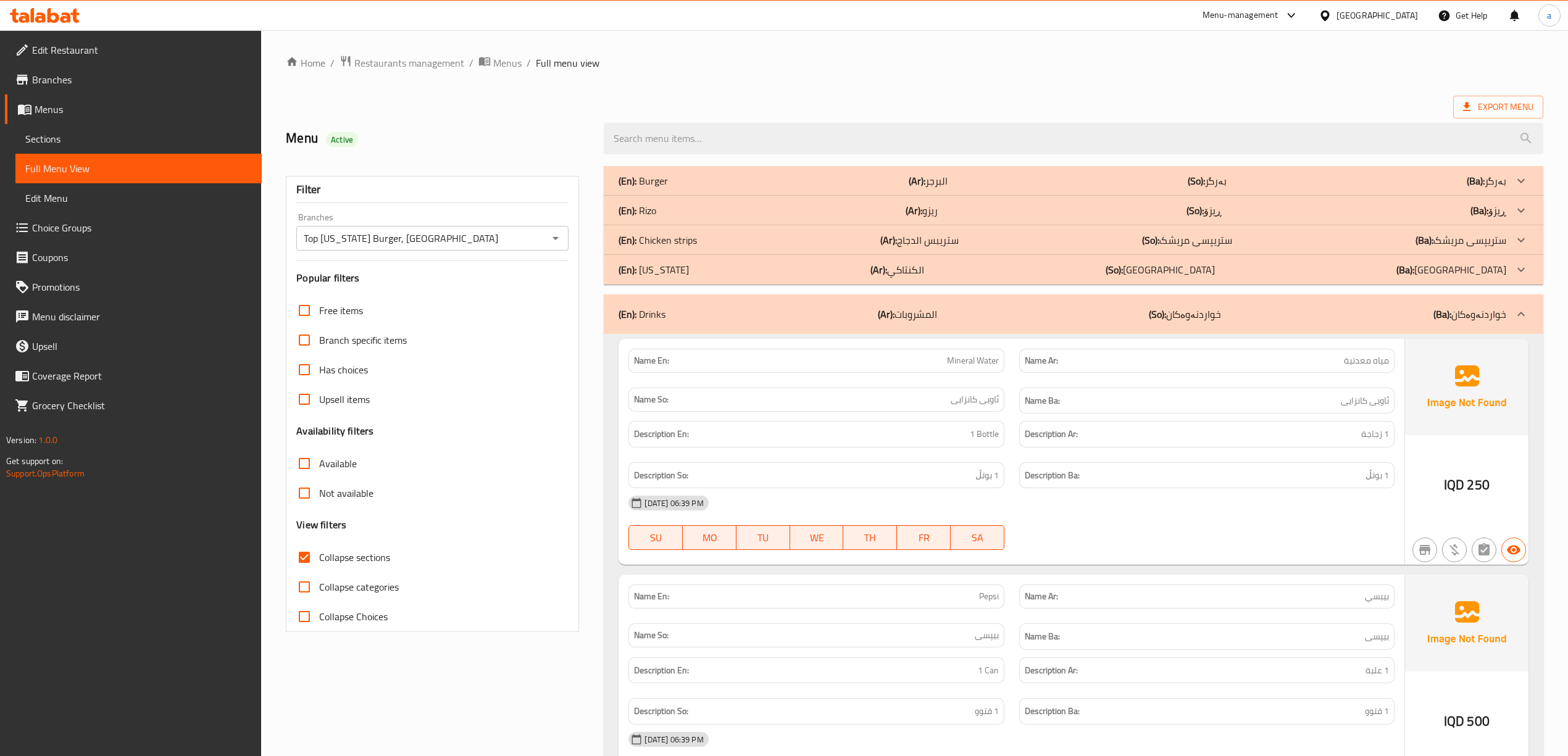
click at [941, 188] on p "(Ba): ڕیزۆ" at bounding box center [1487, 181] width 40 height 15
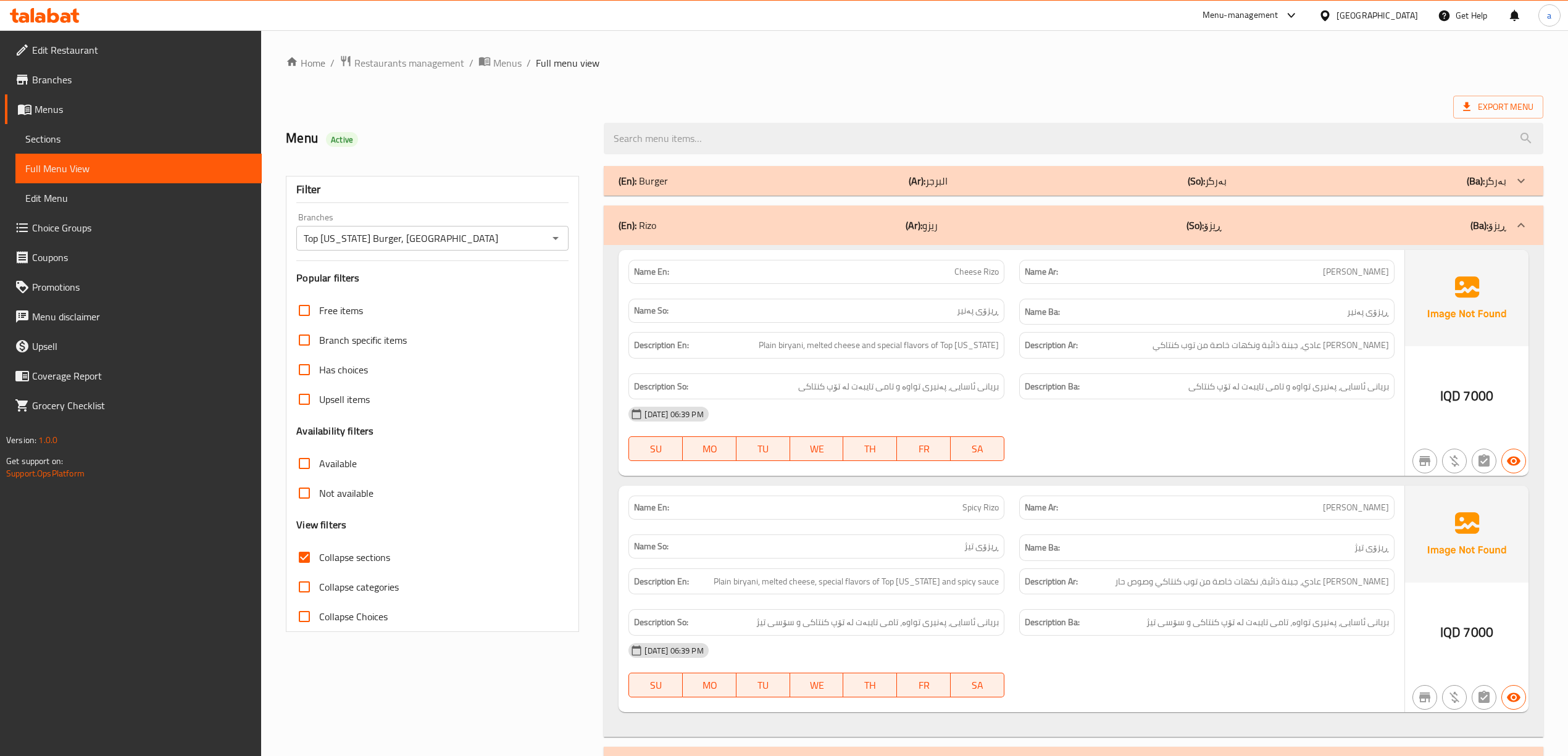
click at [941, 228] on div at bounding box center [1521, 225] width 29 height 29
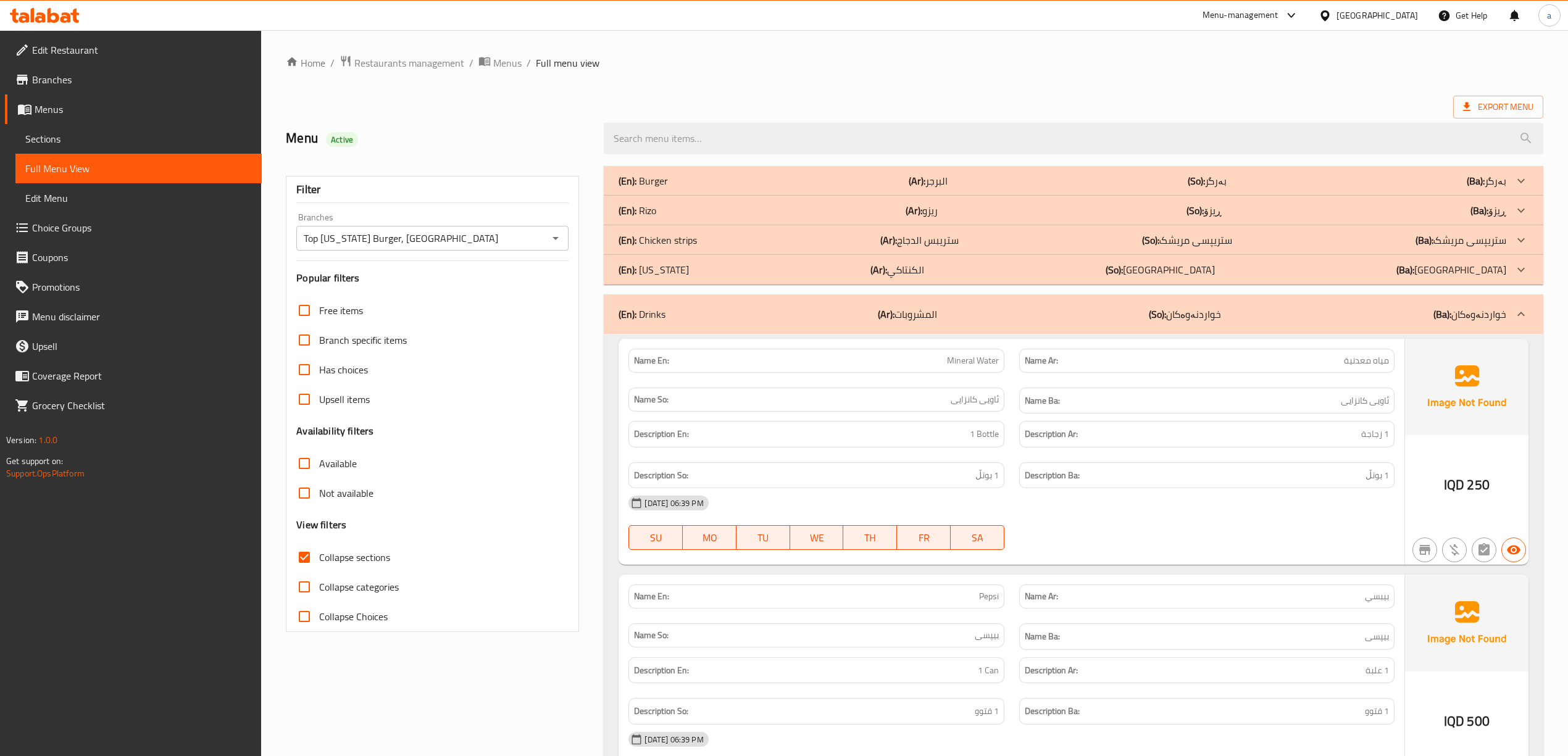
click at [941, 311] on p "(Ba): خواردنەوەکان" at bounding box center [1470, 314] width 73 height 15
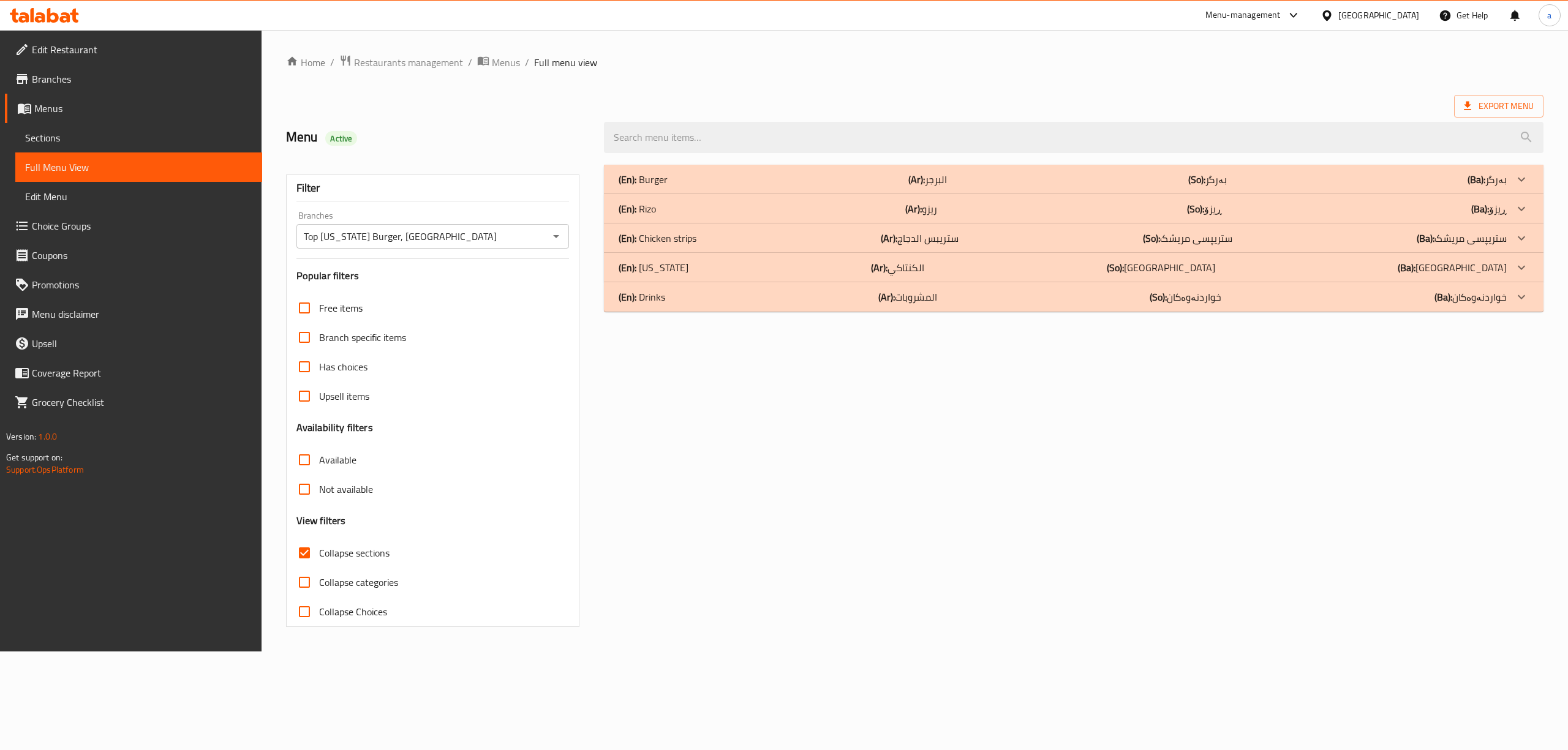
click at [933, 194] on div at bounding box center [1521, 179] width 29 height 29
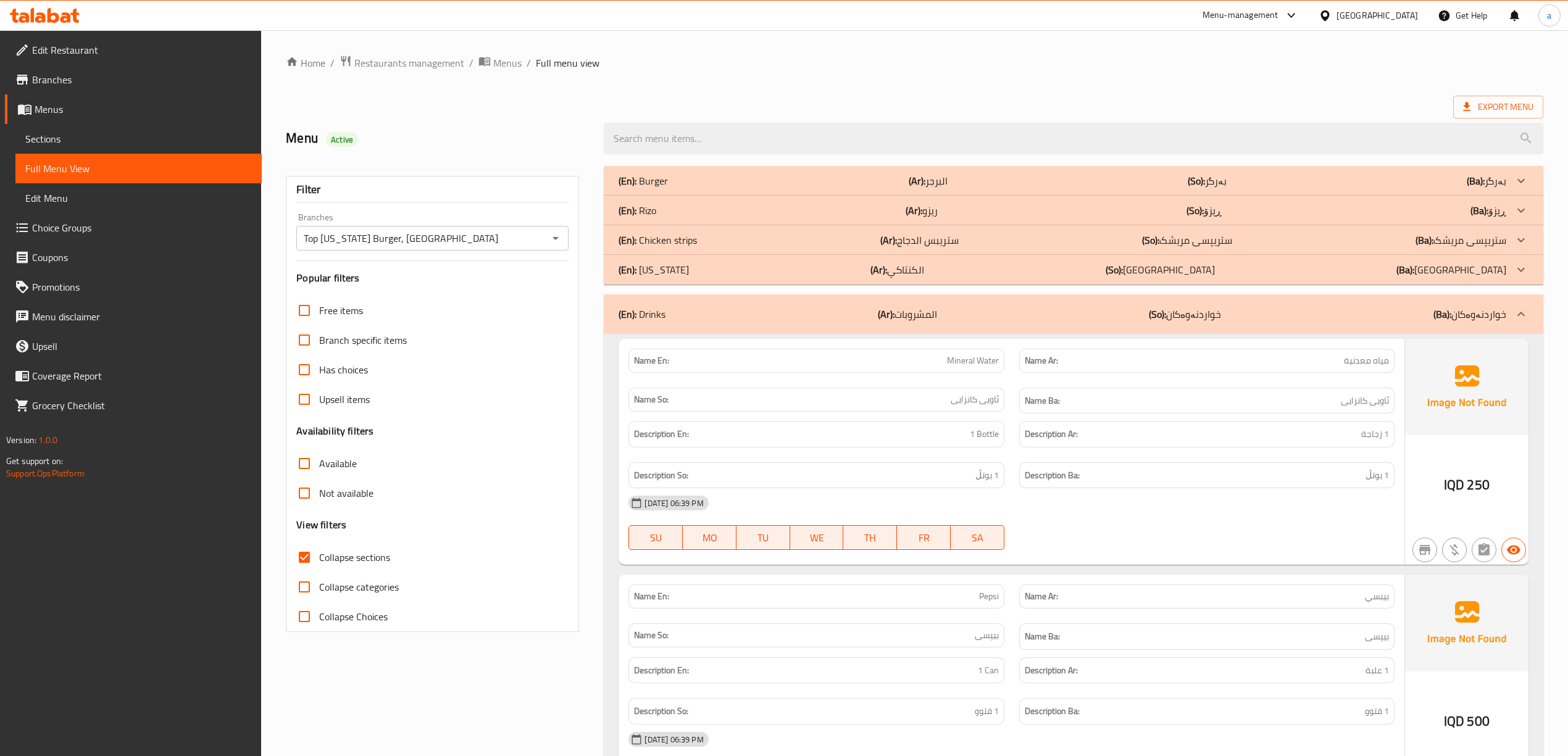
click at [941, 188] on p "(Ba): ڕیزۆ" at bounding box center [1487, 181] width 40 height 15
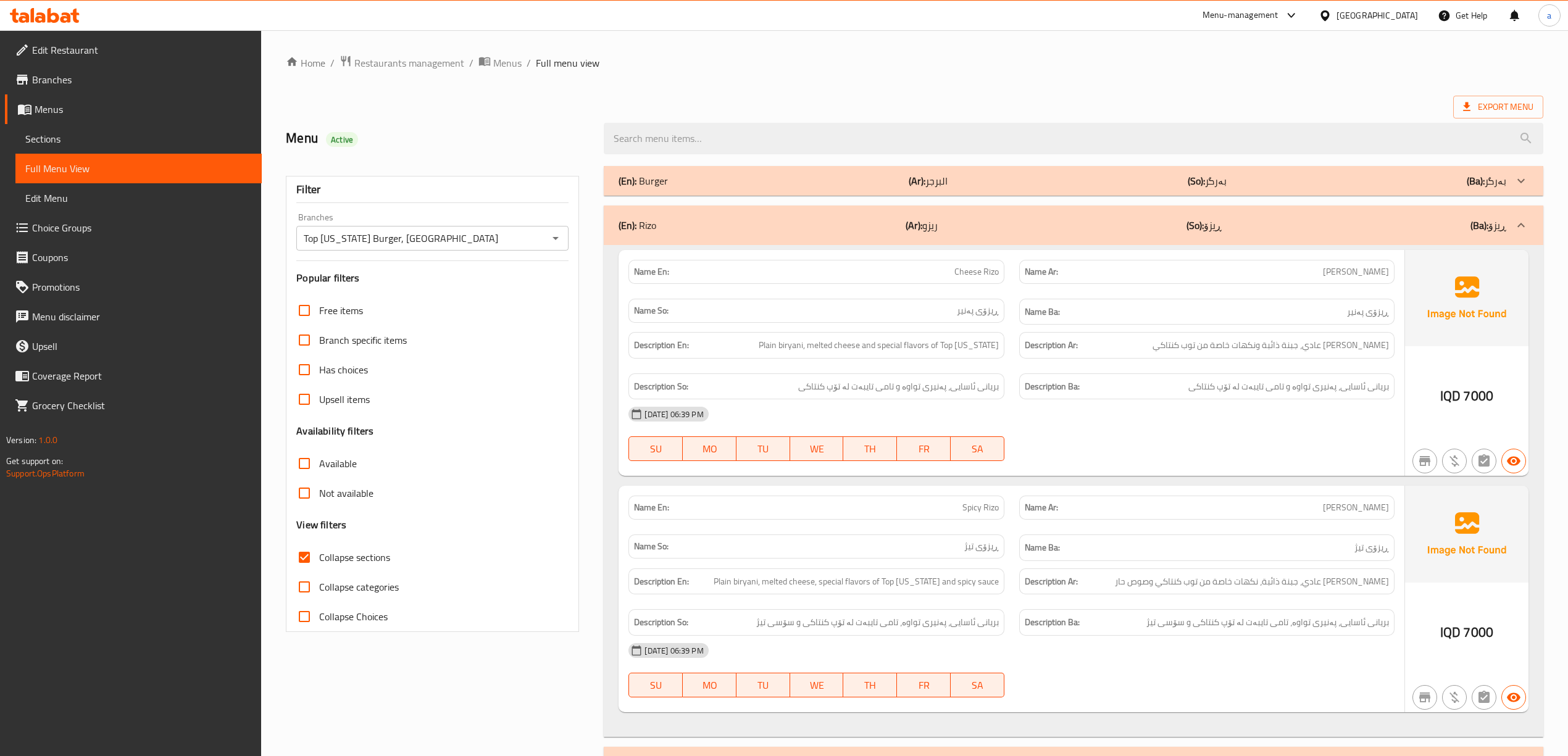
click at [941, 238] on div "(En): [PERSON_NAME] (Ar): ريزو (So): ڕیزۆ (Ba): ڕیزۆ" at bounding box center [1073, 225] width 939 height 40
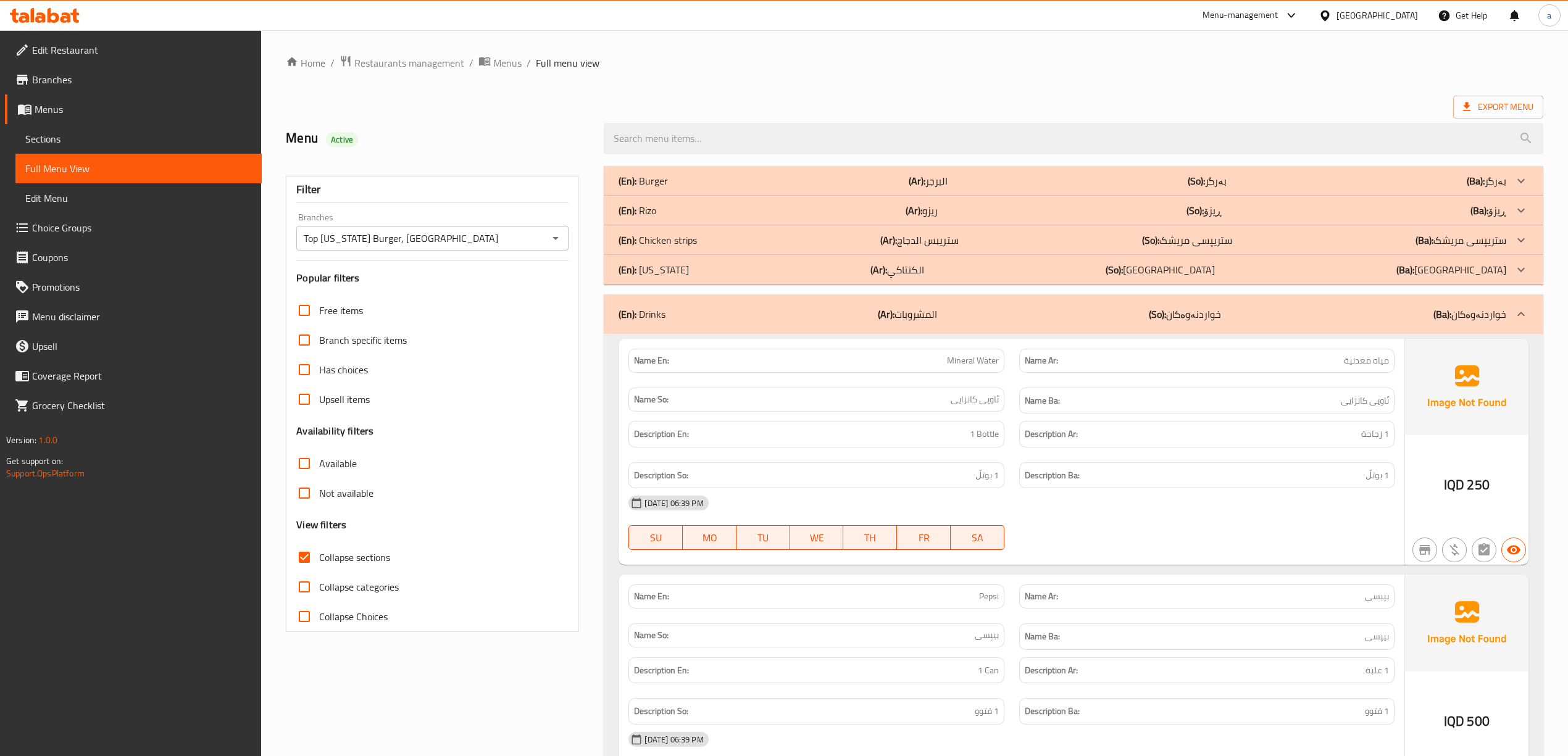
click at [941, 331] on div "(En): Drinks (Ar): المشروبات (So): خواردنەوەکان (Ba): خواردنەوەکان" at bounding box center [1073, 315] width 939 height 40
